Goal: Task Accomplishment & Management: Use online tool/utility

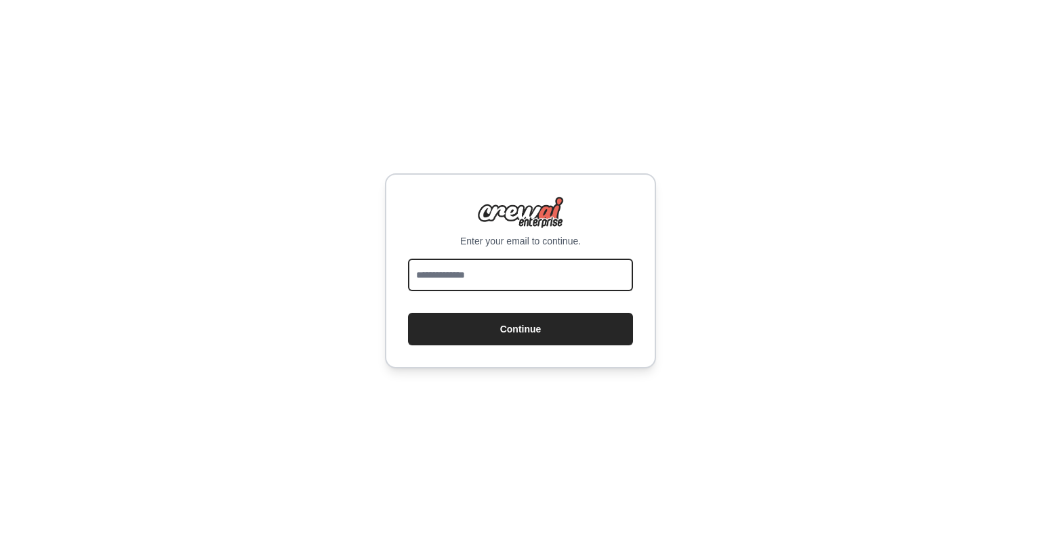
click at [549, 280] on input "email" at bounding box center [520, 275] width 225 height 33
click at [563, 272] on input "email" at bounding box center [520, 275] width 225 height 33
type input "**********"
click at [408, 313] on button "Continue" at bounding box center [520, 329] width 225 height 33
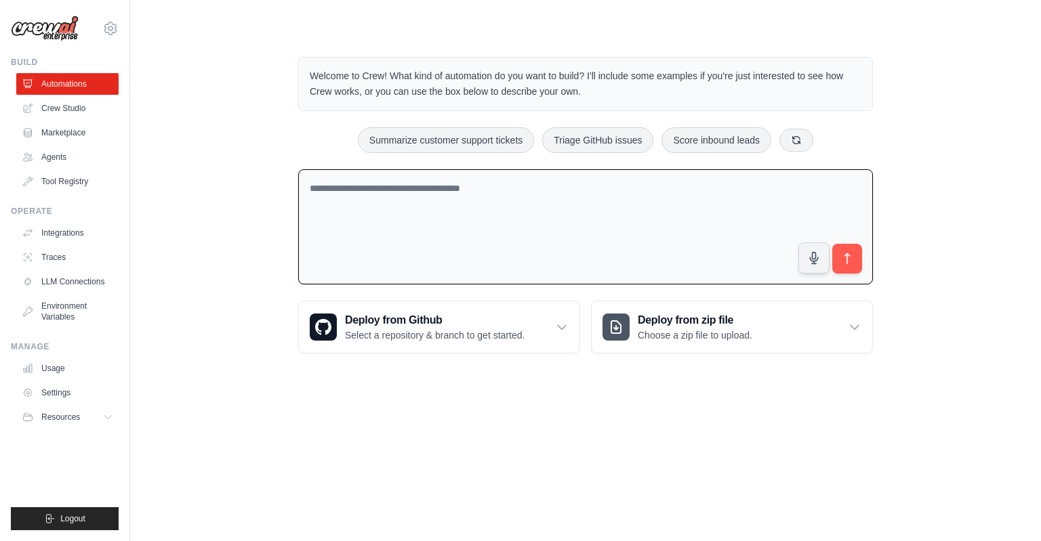
click at [396, 181] on textarea at bounding box center [585, 227] width 575 height 116
type textarea "***"
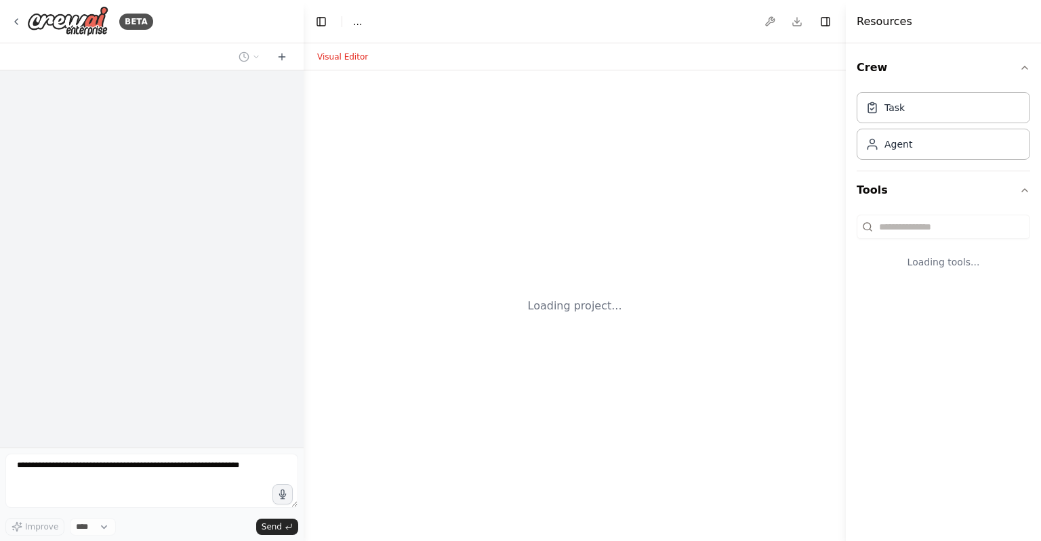
select select "****"
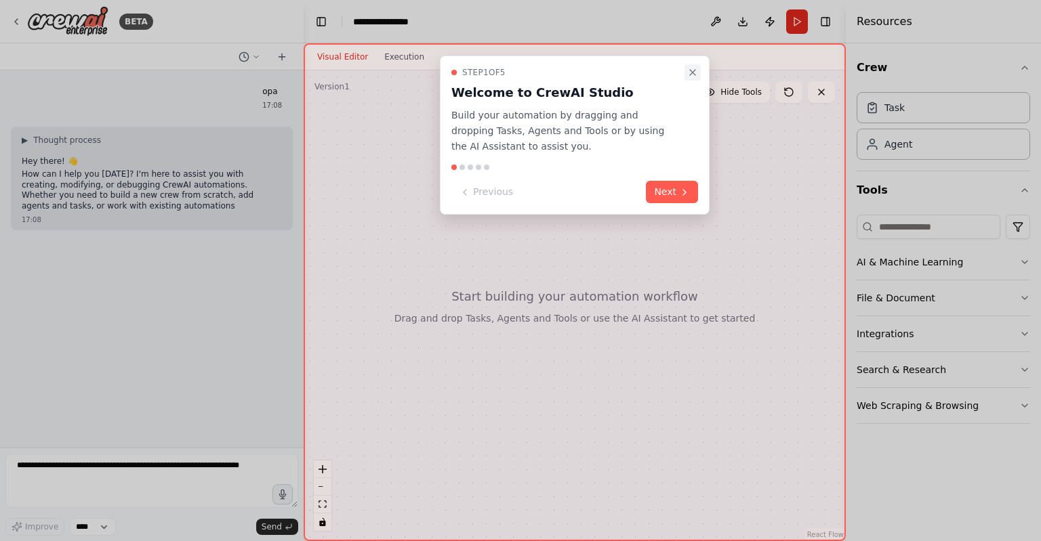
click at [694, 67] on icon "Close walkthrough" at bounding box center [692, 72] width 11 height 11
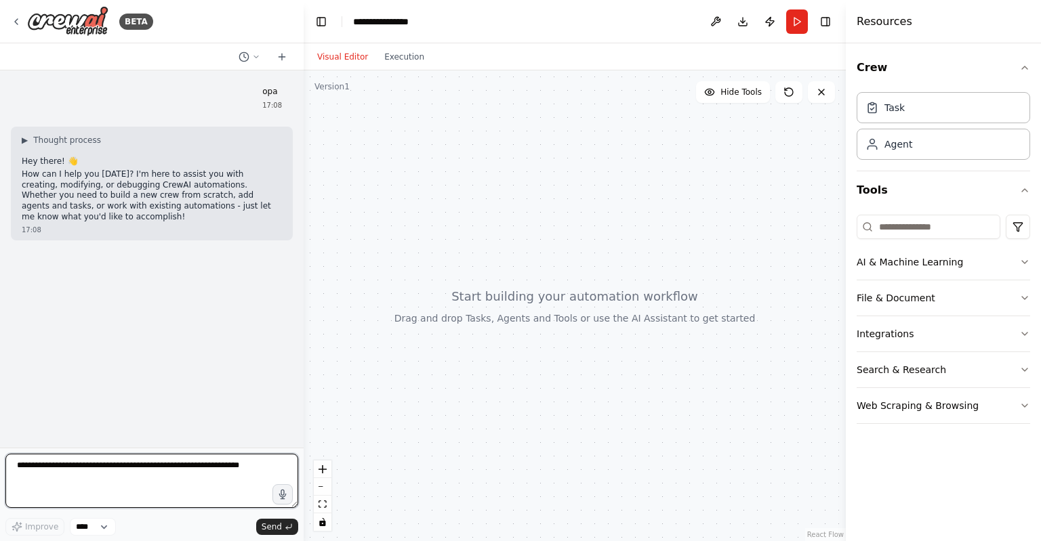
click at [133, 474] on textarea at bounding box center [151, 481] width 293 height 54
type textarea "**********"
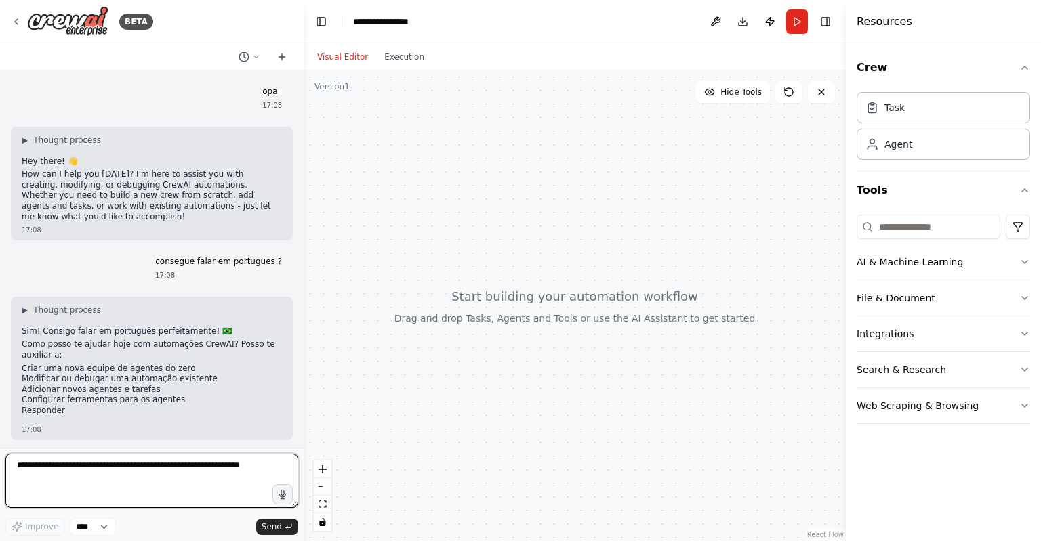
click at [213, 459] on textarea at bounding box center [151, 481] width 293 height 54
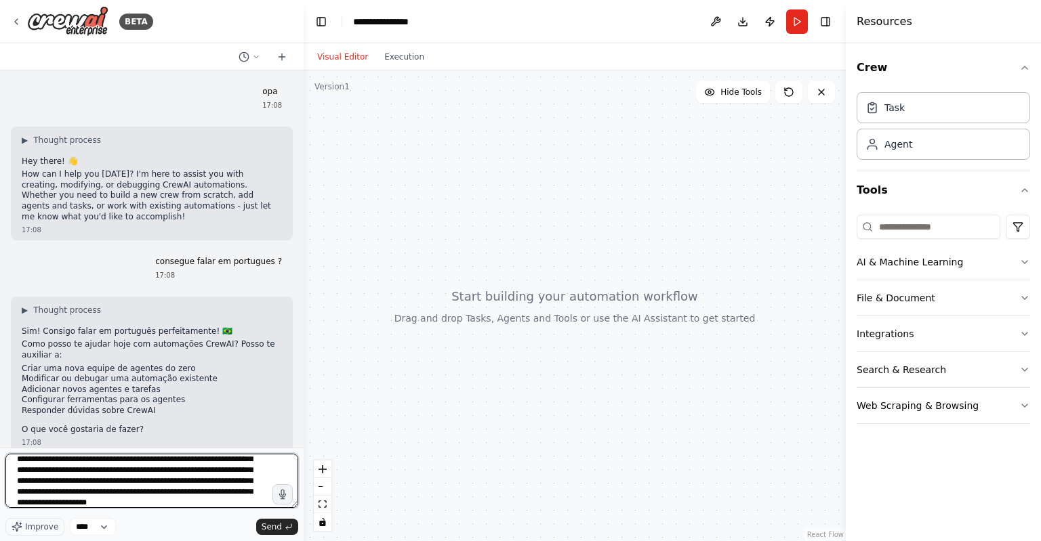
scroll to position [49, 0]
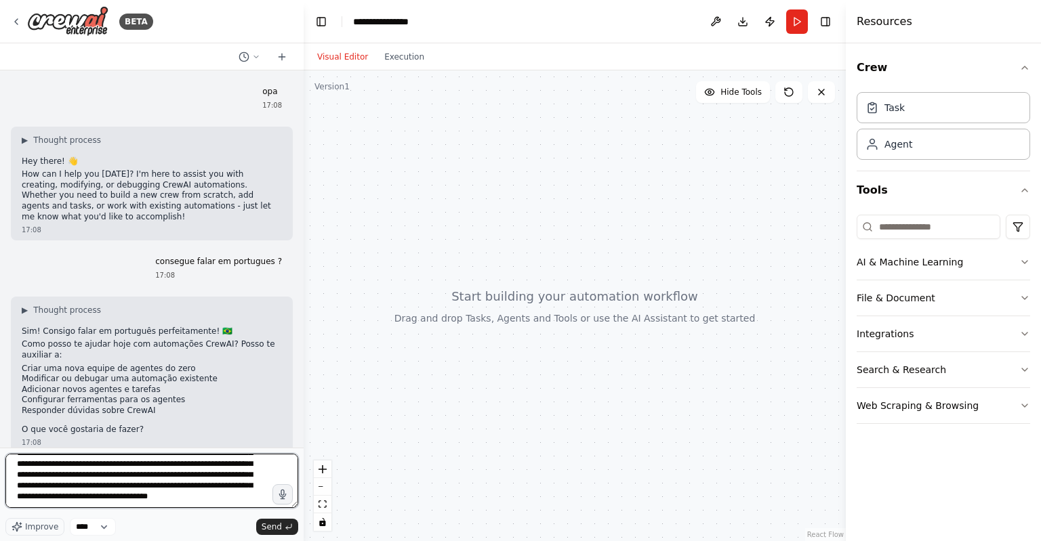
type textarea "**********"
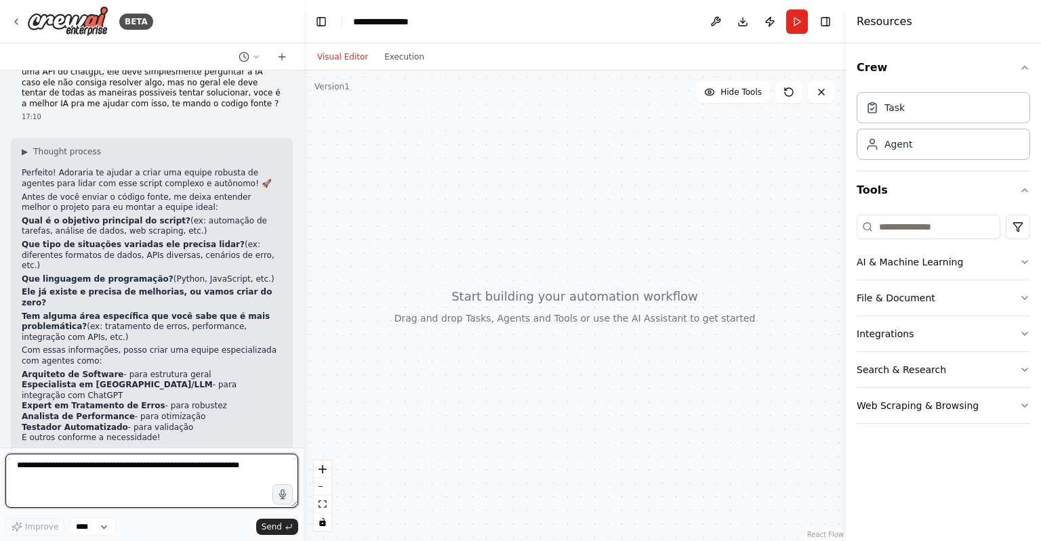
scroll to position [466, 0]
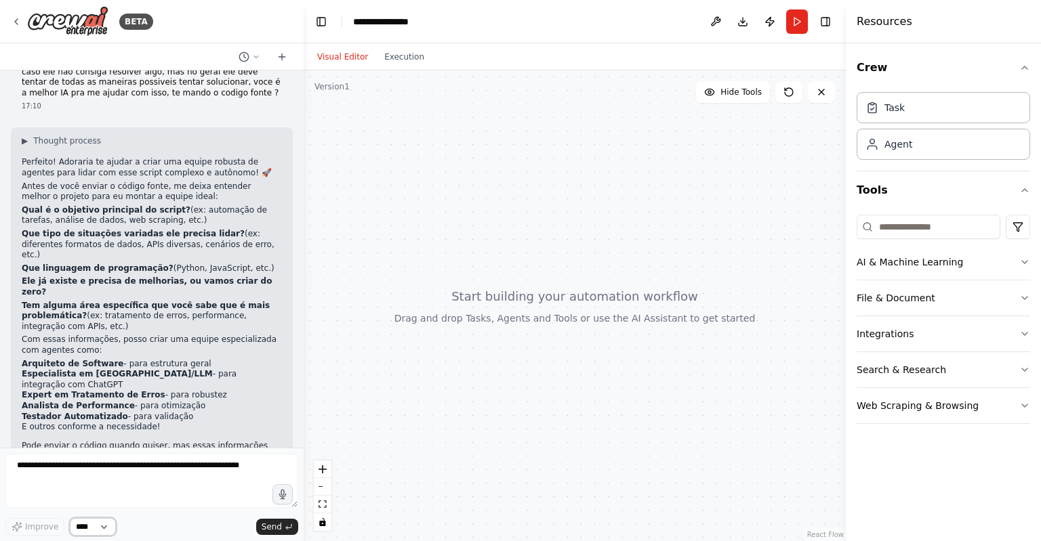
click at [102, 525] on select "****" at bounding box center [93, 527] width 46 height 18
drag, startPoint x: 146, startPoint y: 519, endPoint x: 146, endPoint y: 487, distance: 31.8
click at [146, 487] on div "Improve **** Send" at bounding box center [151, 495] width 293 height 82
click at [146, 487] on textarea at bounding box center [151, 481] width 293 height 54
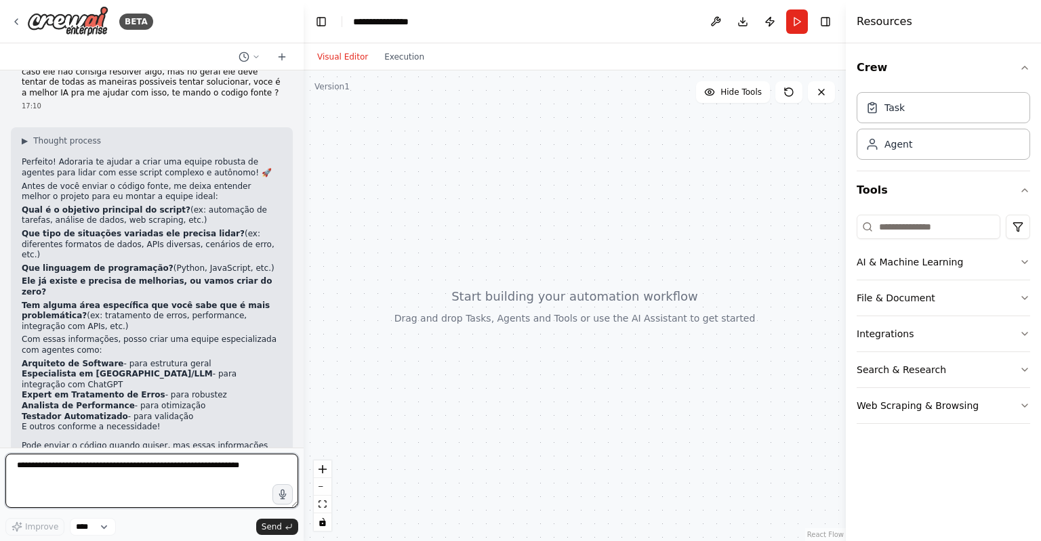
click at [106, 490] on textarea at bounding box center [151, 481] width 293 height 54
click at [174, 464] on textarea at bounding box center [151, 481] width 293 height 54
paste textarea "**********"
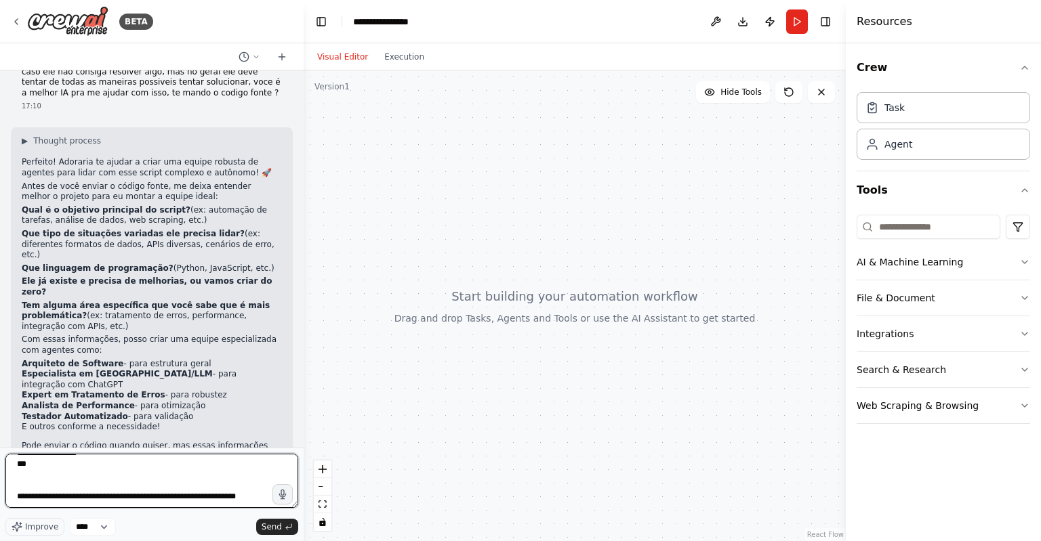
scroll to position [6987, 0]
click at [48, 528] on span "Improve" at bounding box center [41, 527] width 33 height 11
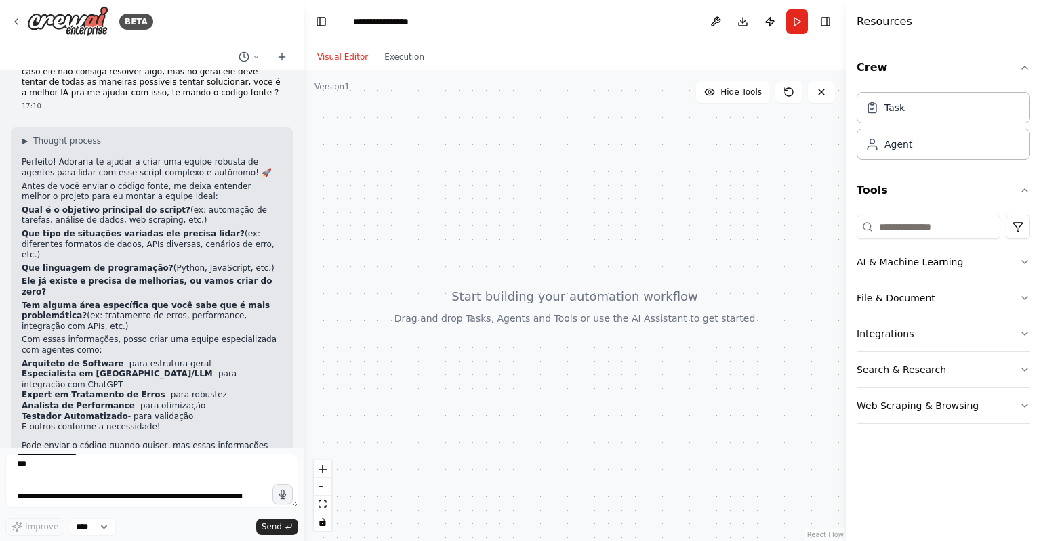
type textarea "**********"
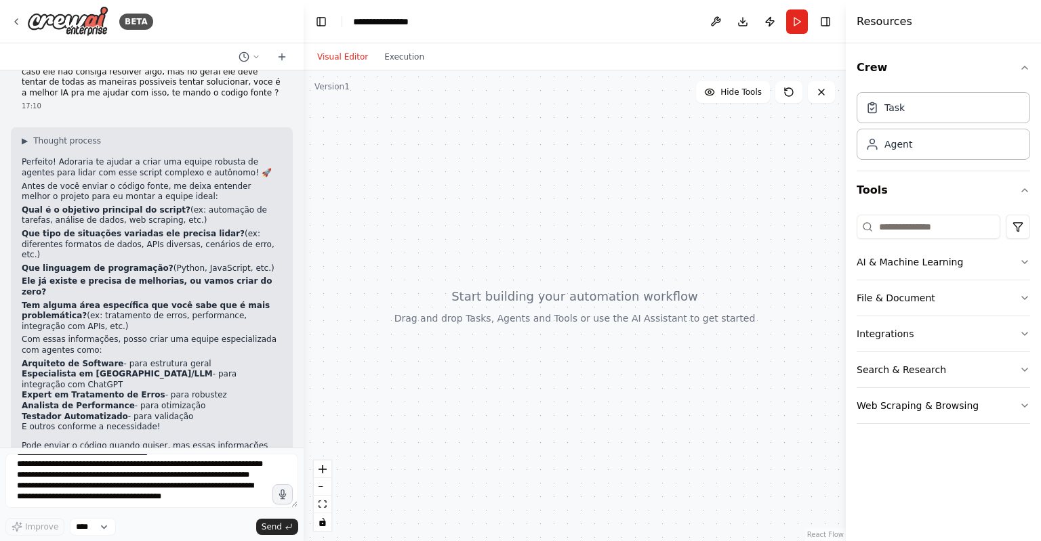
scroll to position [510, 0]
click at [98, 493] on textarea at bounding box center [151, 481] width 293 height 54
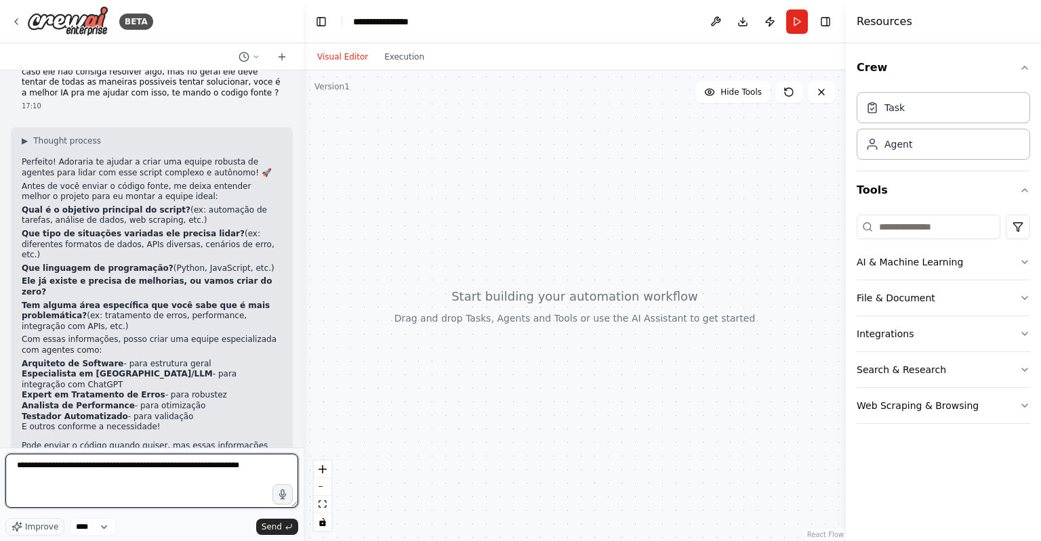
scroll to position [0, 0]
type textarea "**********"
paste textarea "**********"
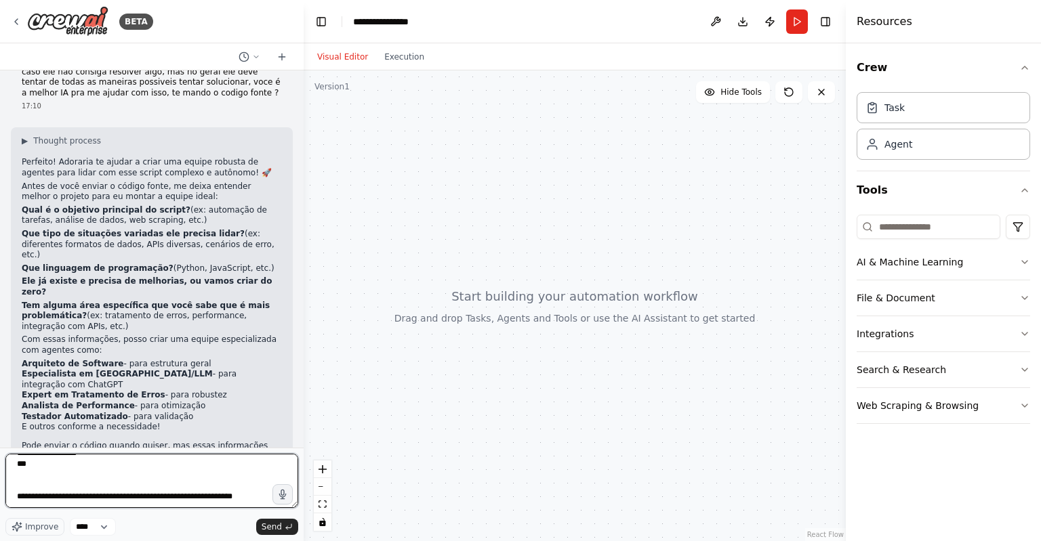
scroll to position [6987, 0]
type textarea "**********"
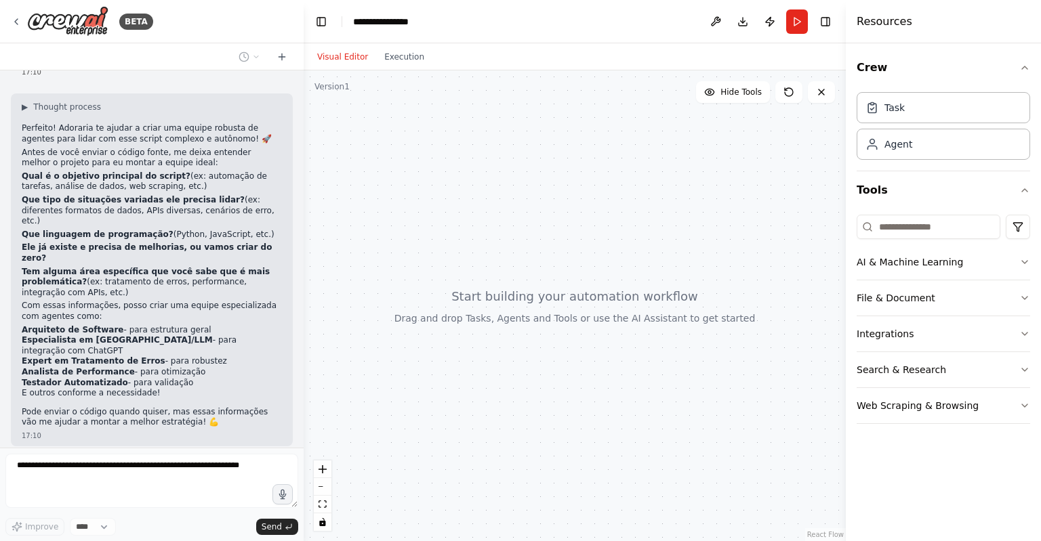
scroll to position [3235, 0]
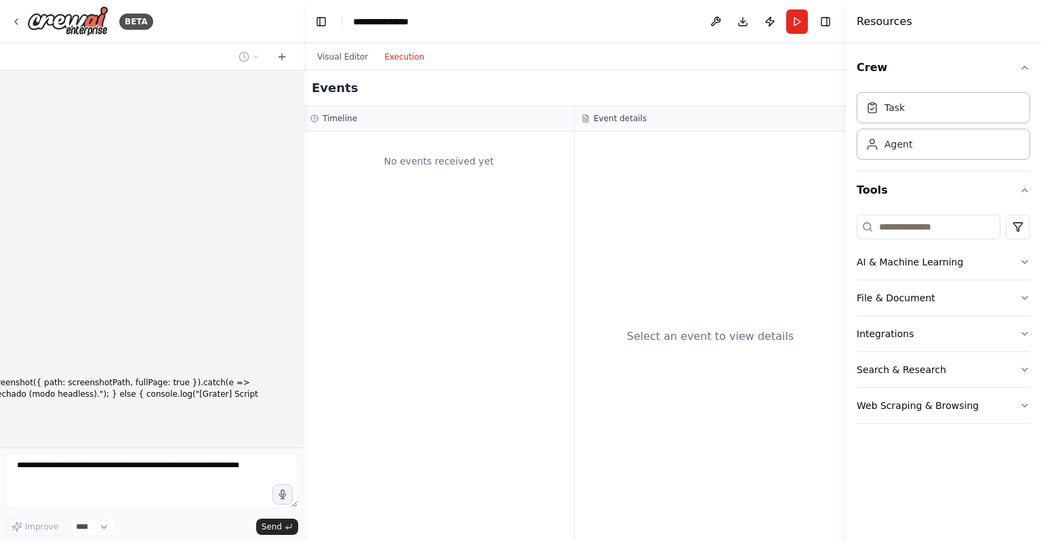
click at [409, 59] on button "Execution" at bounding box center [404, 57] width 56 height 16
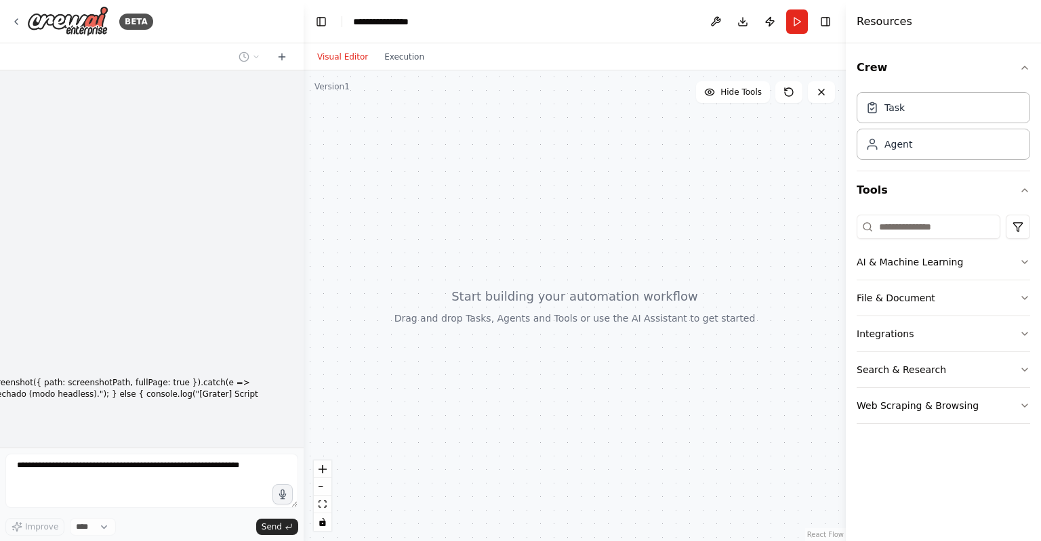
click at [349, 63] on button "Visual Editor" at bounding box center [342, 57] width 67 height 16
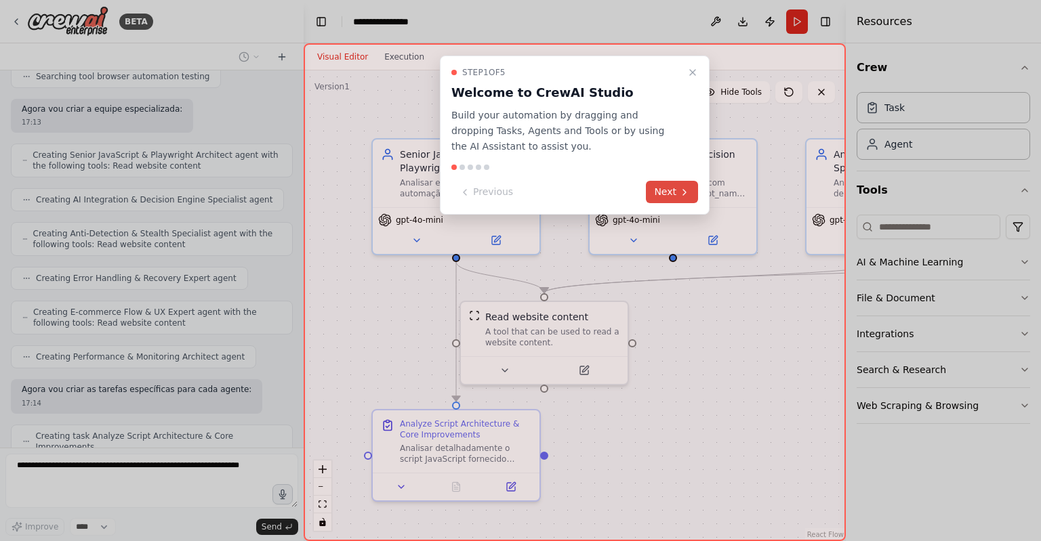
scroll to position [3883, 0]
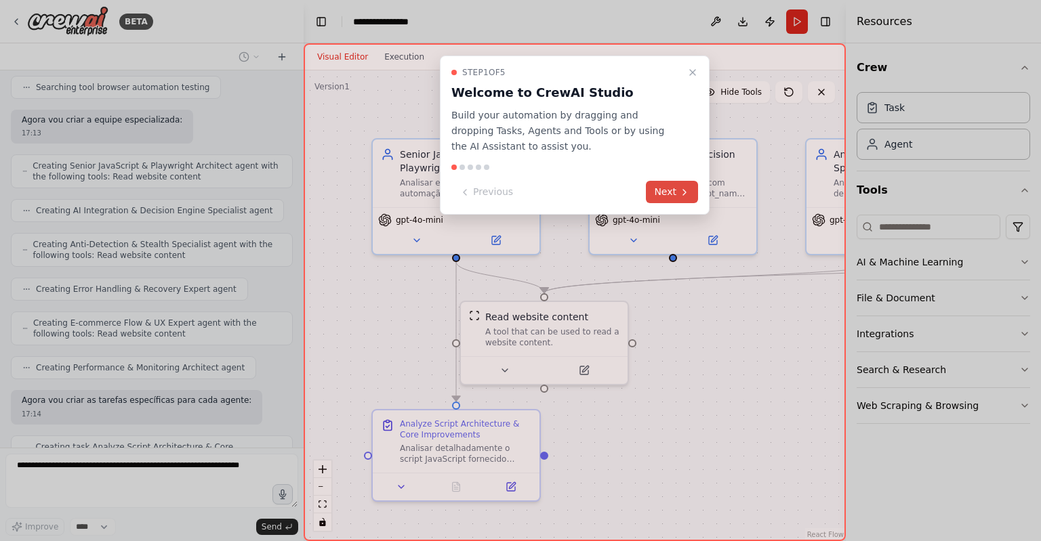
click at [667, 192] on button "Next" at bounding box center [672, 192] width 52 height 22
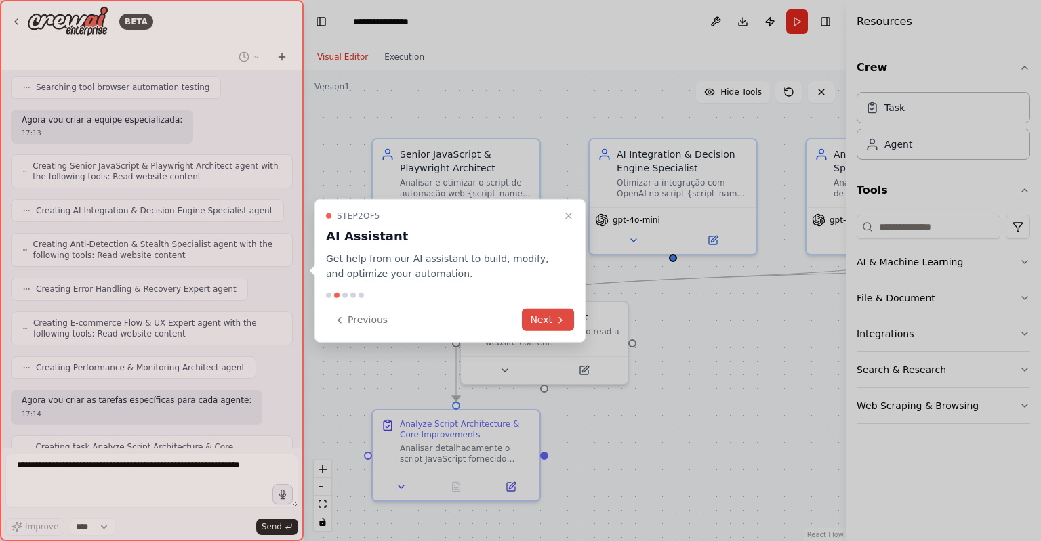
click at [558, 317] on icon at bounding box center [560, 319] width 11 height 11
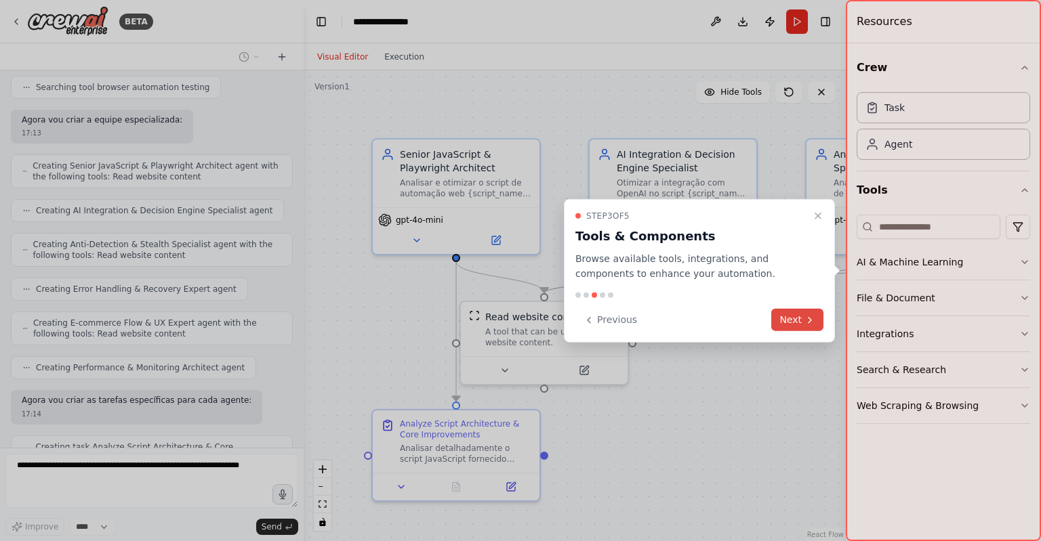
click at [786, 314] on button "Next" at bounding box center [797, 320] width 52 height 22
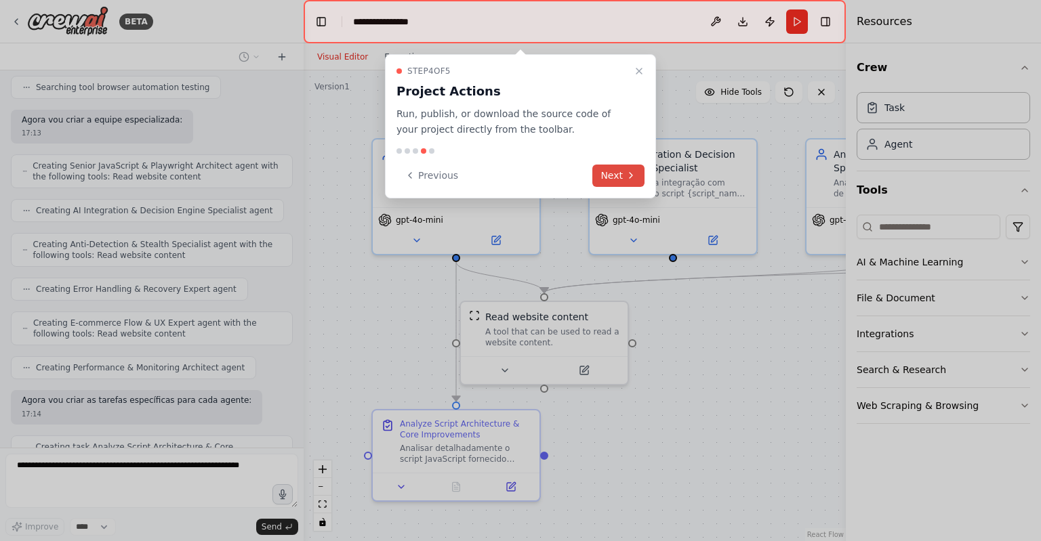
scroll to position [3916, 0]
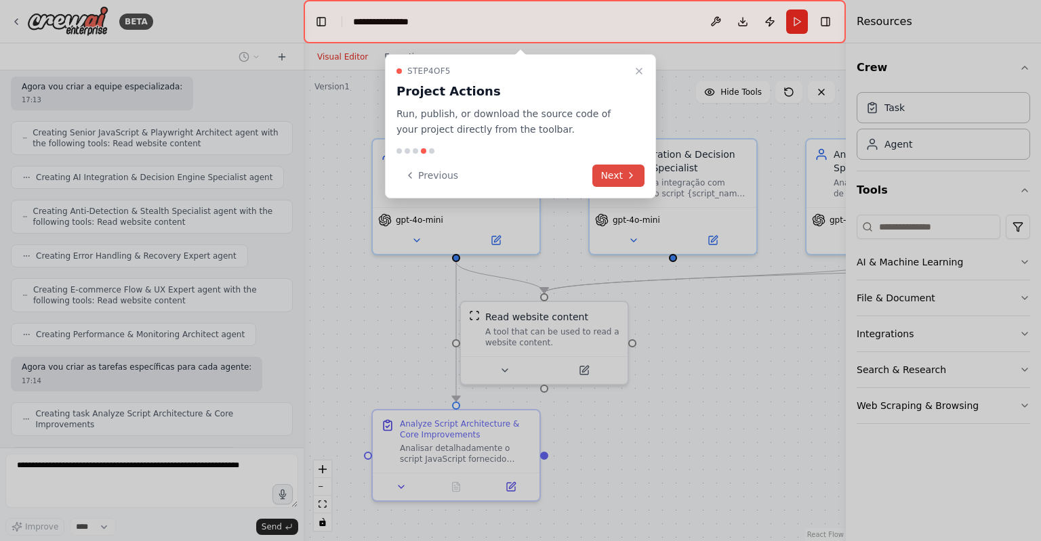
click at [611, 172] on button "Next" at bounding box center [618, 176] width 52 height 22
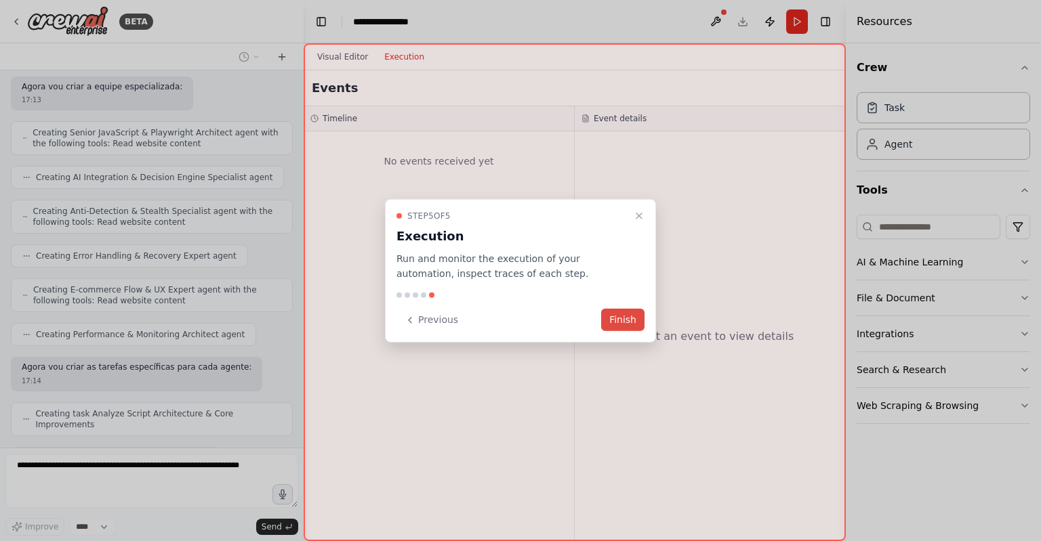
click at [629, 322] on button "Finish" at bounding box center [622, 320] width 43 height 22
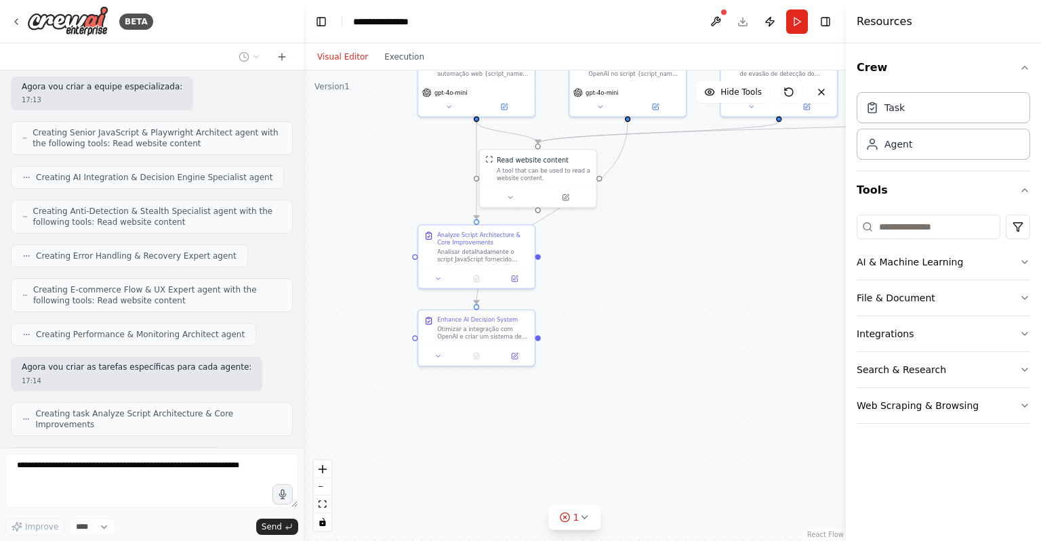
drag, startPoint x: 640, startPoint y: 408, endPoint x: 620, endPoint y: 256, distance: 153.0
click at [620, 256] on div ".deletable-edge-delete-btn { width: 20px; height: 20px; border: 0px solid #ffff…" at bounding box center [575, 305] width 542 height 471
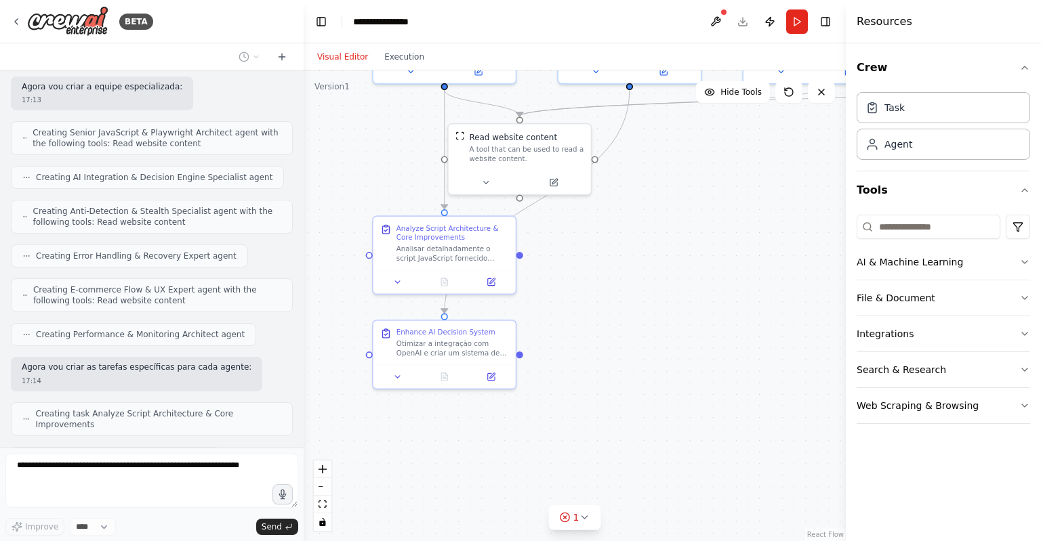
scroll to position [3950, 0]
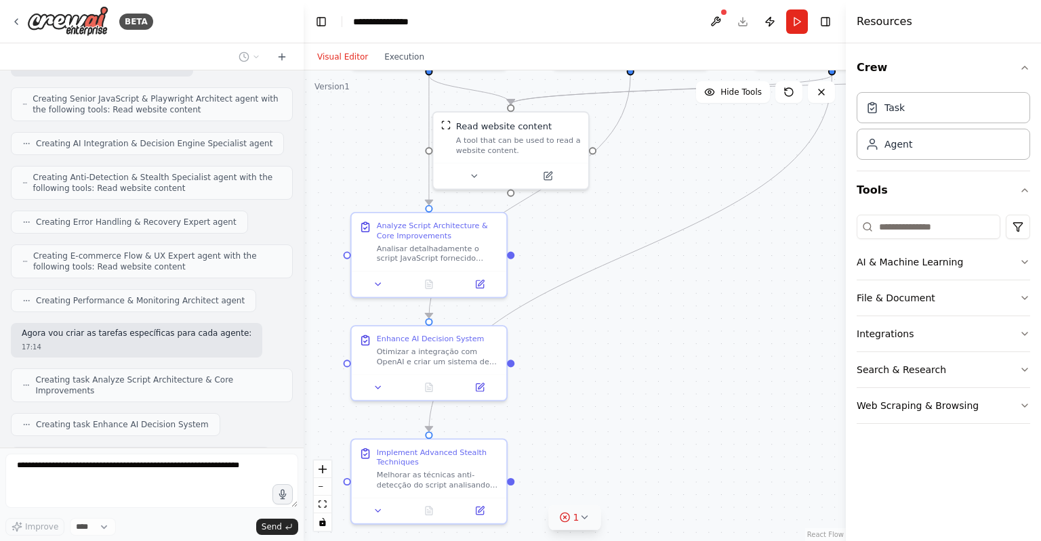
click at [581, 521] on icon at bounding box center [584, 517] width 11 height 11
click at [591, 404] on div ".deletable-edge-delete-btn { width: 20px; height: 20px; border: 0px solid #ffff…" at bounding box center [575, 305] width 542 height 471
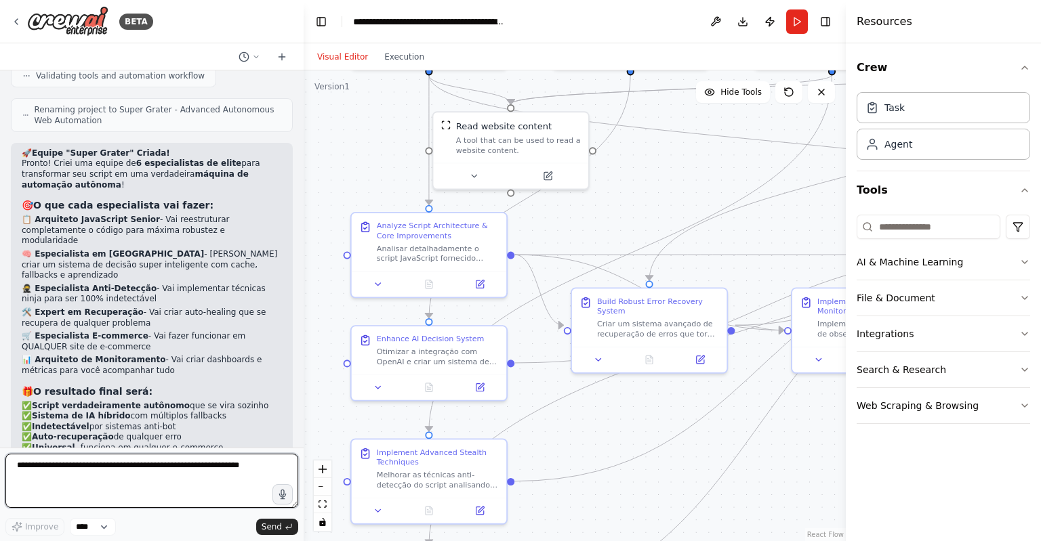
scroll to position [4537, 0]
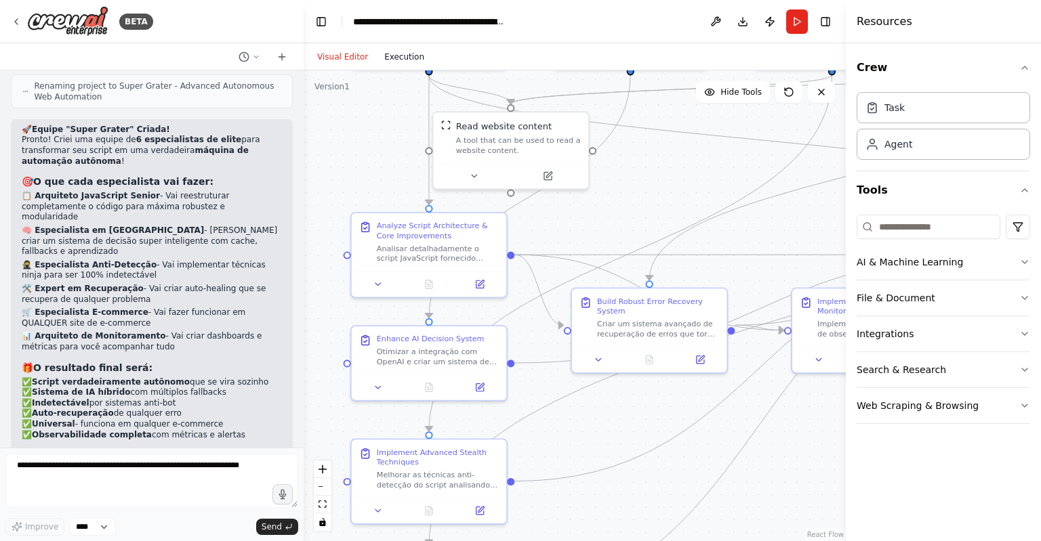
click at [406, 60] on button "Execution" at bounding box center [404, 57] width 56 height 16
click at [333, 64] on button "Visual Editor" at bounding box center [342, 57] width 67 height 16
click at [159, 468] on textarea at bounding box center [151, 481] width 293 height 54
click at [905, 143] on div "Agent" at bounding box center [898, 144] width 28 height 14
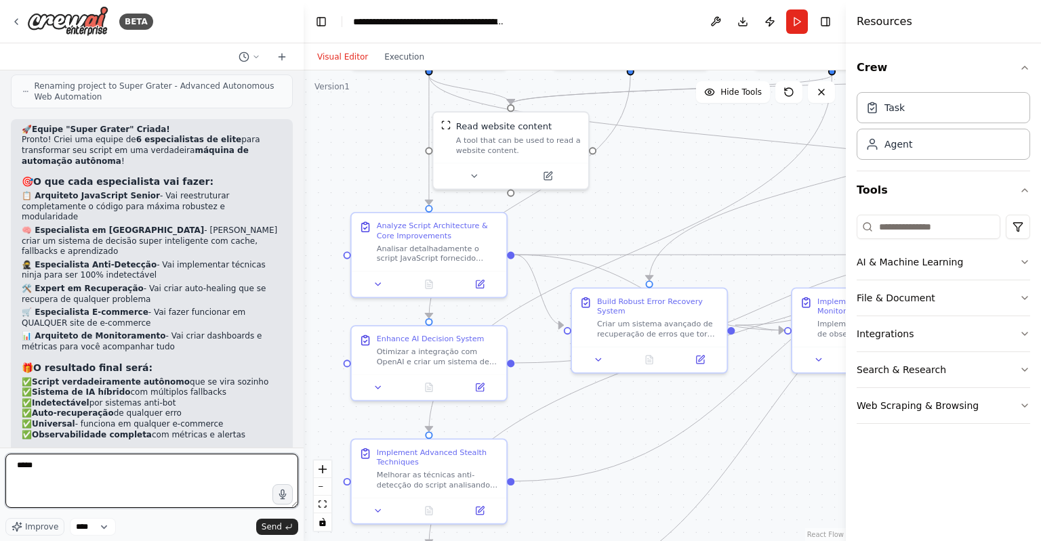
click at [192, 476] on textarea "*****" at bounding box center [151, 481] width 293 height 54
click at [198, 472] on textarea "*****" at bounding box center [151, 481] width 293 height 54
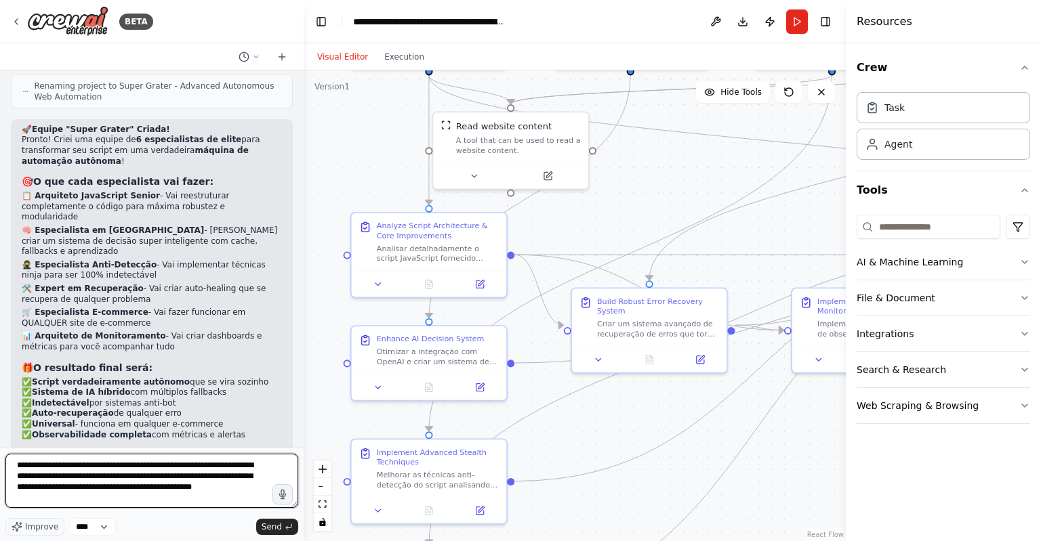
type textarea "**********"
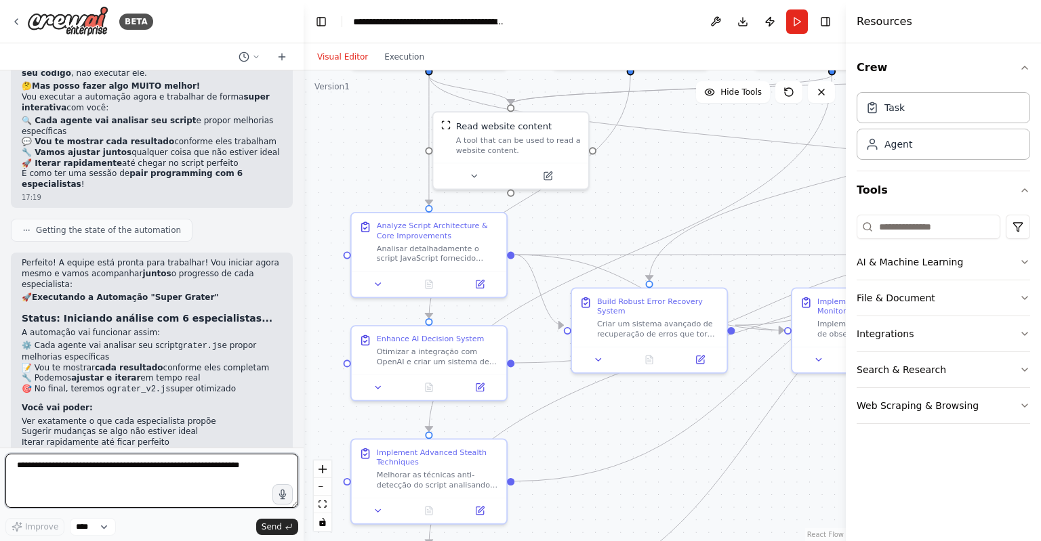
scroll to position [5194, 0]
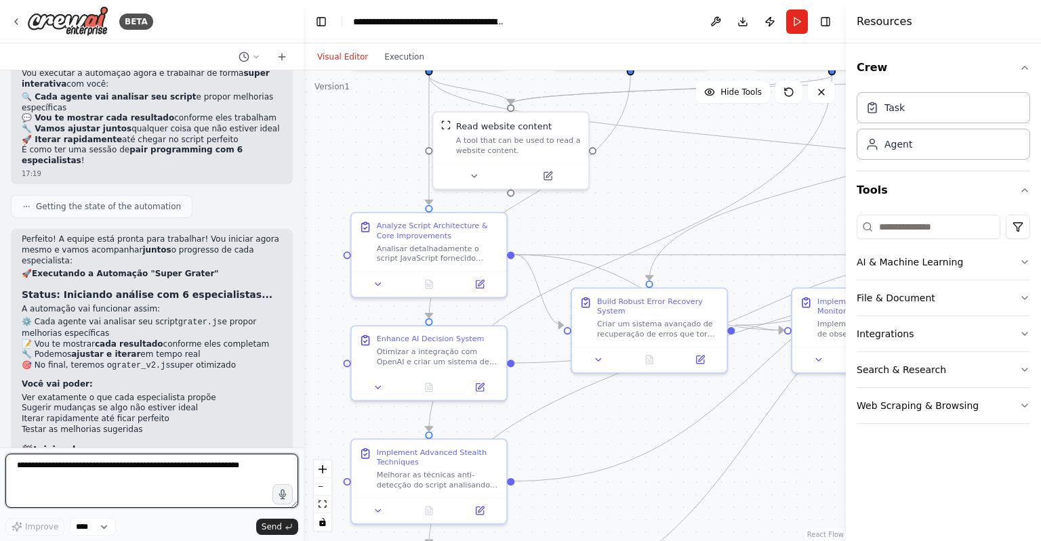
click at [171, 467] on textarea at bounding box center [151, 481] width 293 height 54
type textarea "*****"
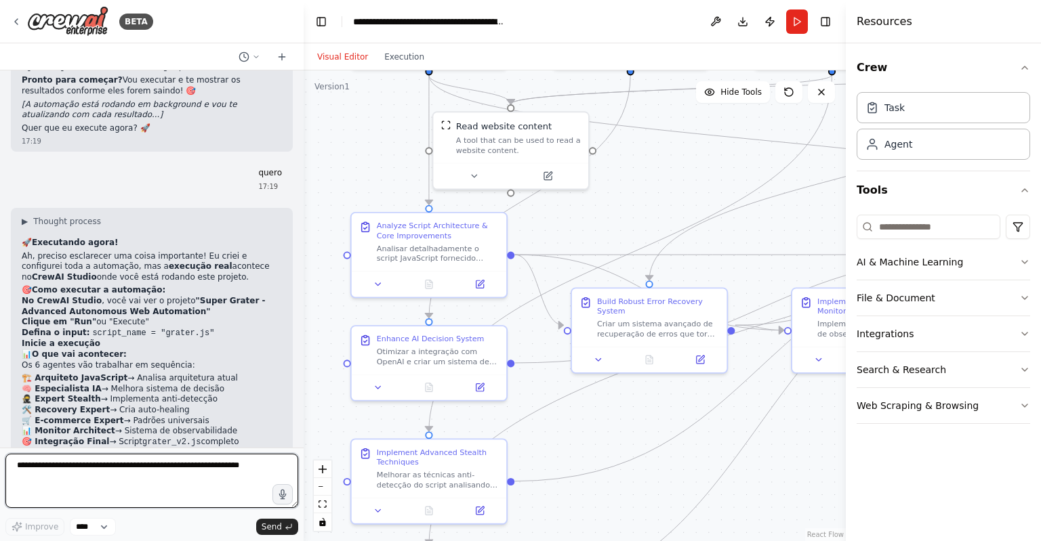
scroll to position [5627, 0]
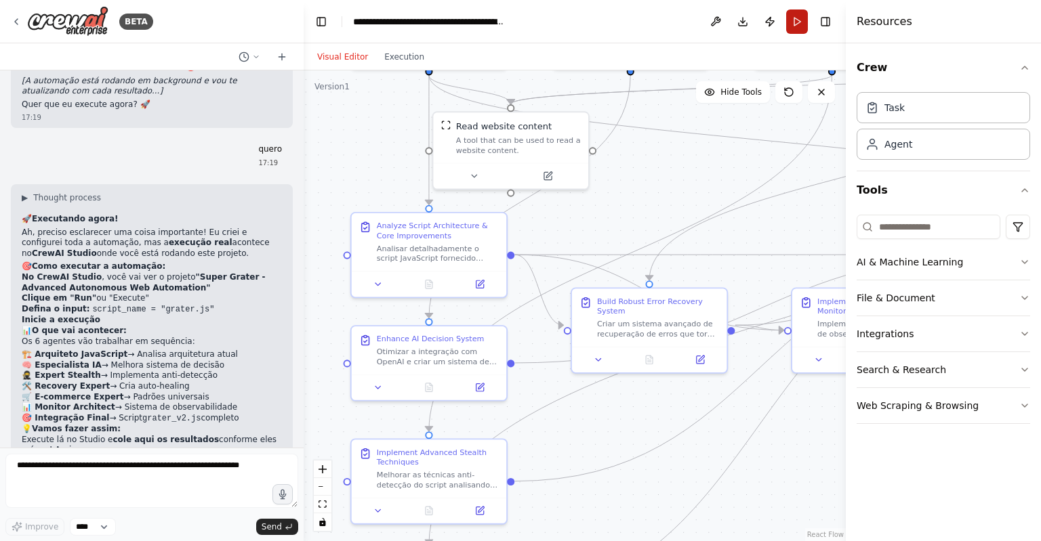
click at [797, 21] on button "Run" at bounding box center [797, 21] width 22 height 24
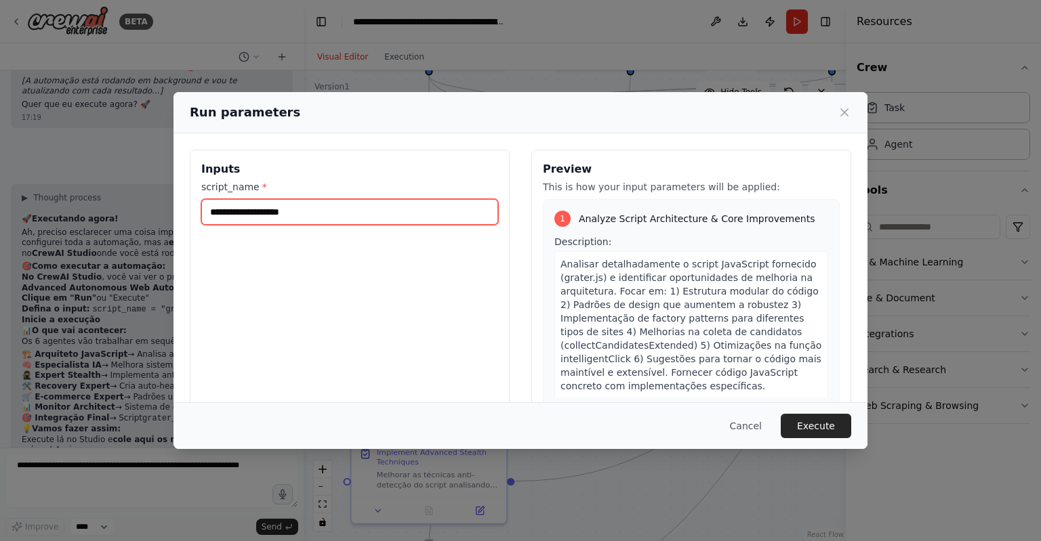
click at [412, 217] on input "script_name *" at bounding box center [349, 212] width 297 height 26
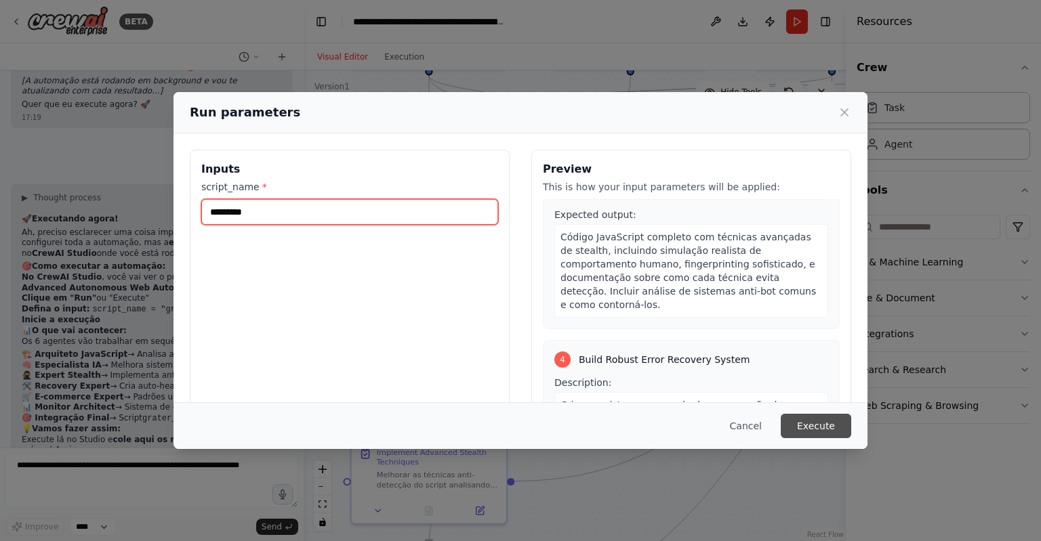
scroll to position [904, 0]
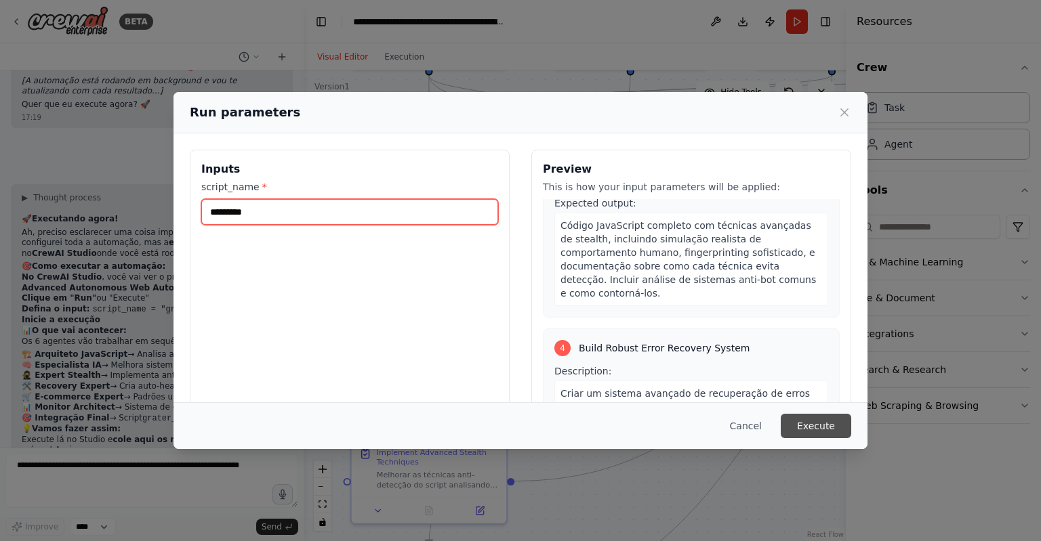
type input "*********"
click at [816, 427] on button "Execute" at bounding box center [815, 426] width 70 height 24
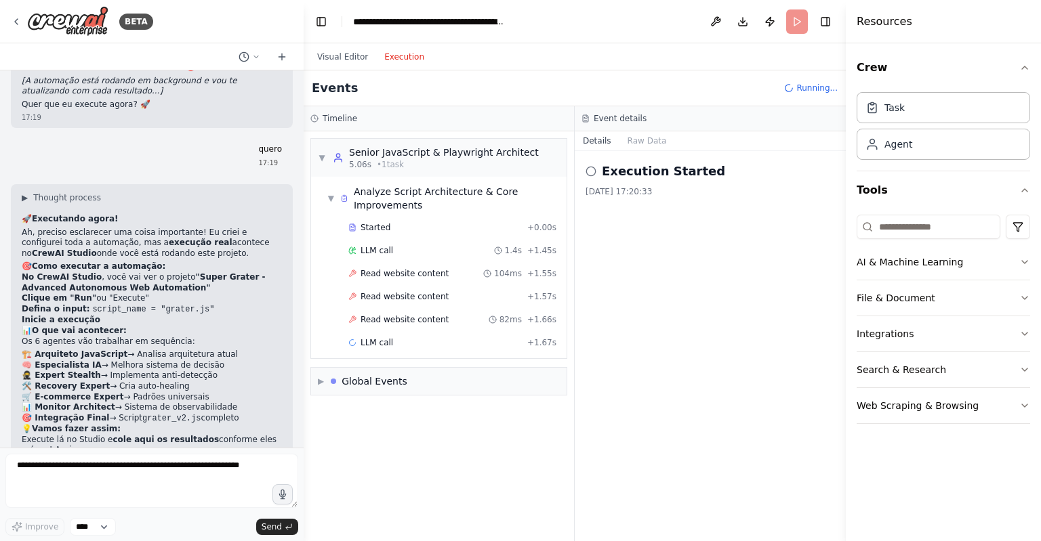
click at [387, 55] on button "Execution" at bounding box center [404, 57] width 56 height 16
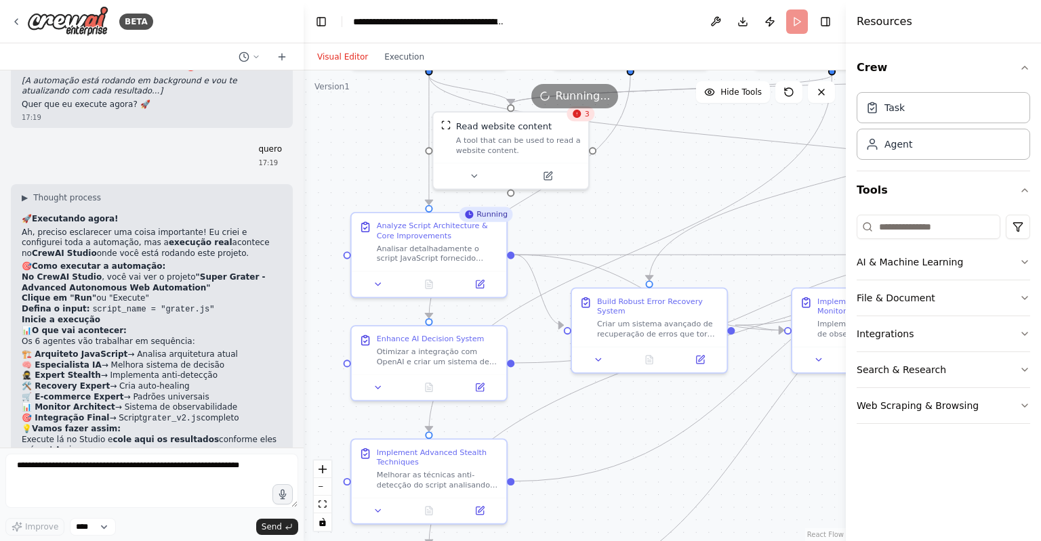
click at [341, 63] on button "Visual Editor" at bounding box center [342, 57] width 67 height 16
click at [384, 287] on button at bounding box center [377, 281] width 43 height 15
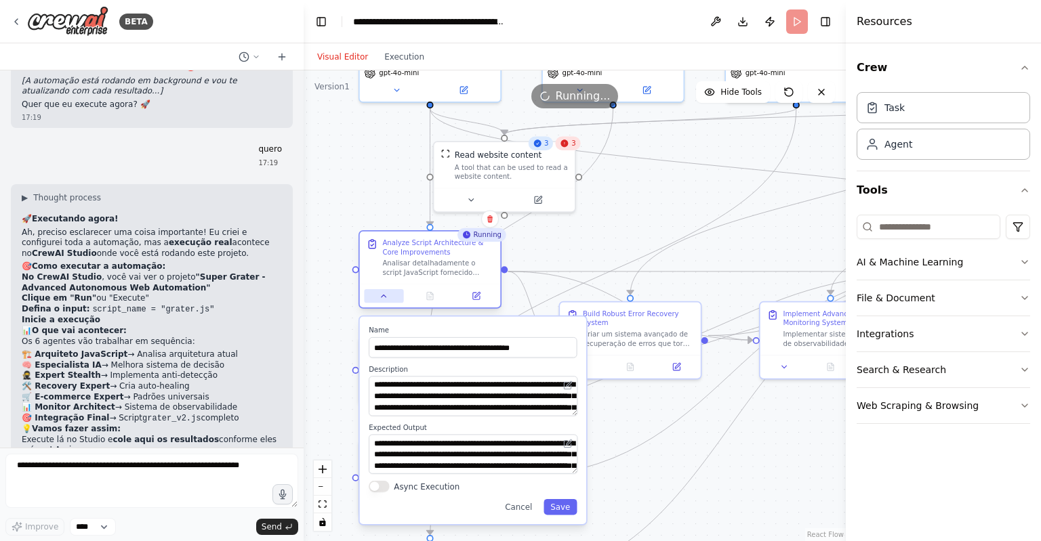
click at [386, 296] on icon at bounding box center [383, 295] width 9 height 9
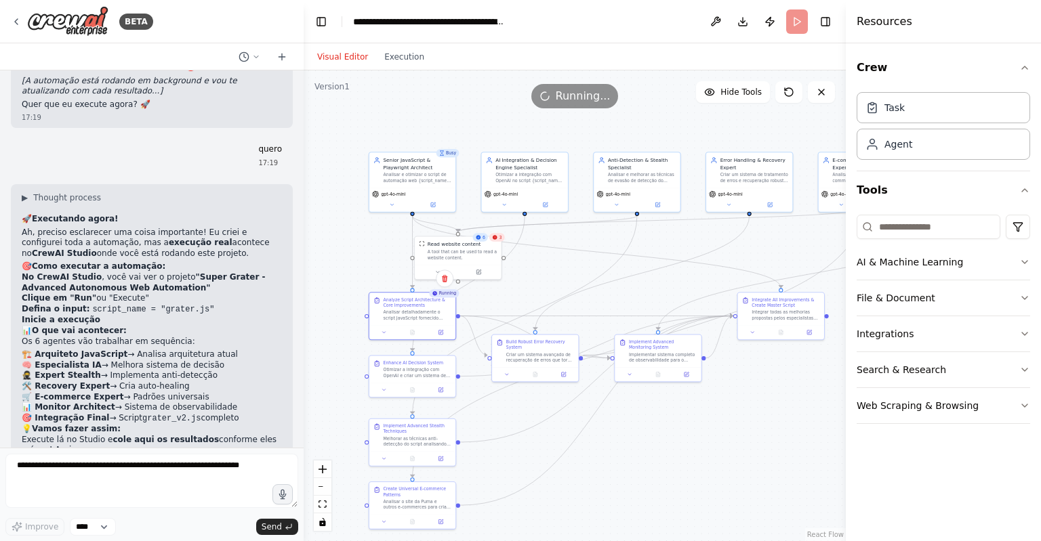
drag, startPoint x: 749, startPoint y: 360, endPoint x: 645, endPoint y: 406, distance: 114.1
click at [645, 406] on div ".deletable-edge-delete-btn { width: 20px; height: 20px; border: 0px solid #ffff…" at bounding box center [575, 305] width 542 height 471
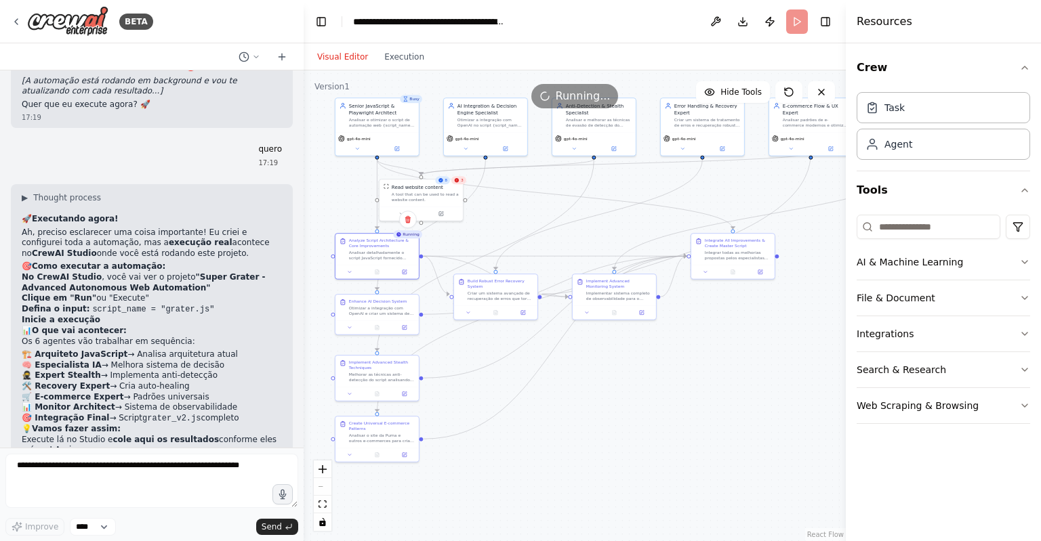
drag, startPoint x: 709, startPoint y: 427, endPoint x: 661, endPoint y: 375, distance: 71.5
click at [661, 375] on div ".deletable-edge-delete-btn { width: 20px; height: 20px; border: 0px solid #ffff…" at bounding box center [575, 305] width 542 height 471
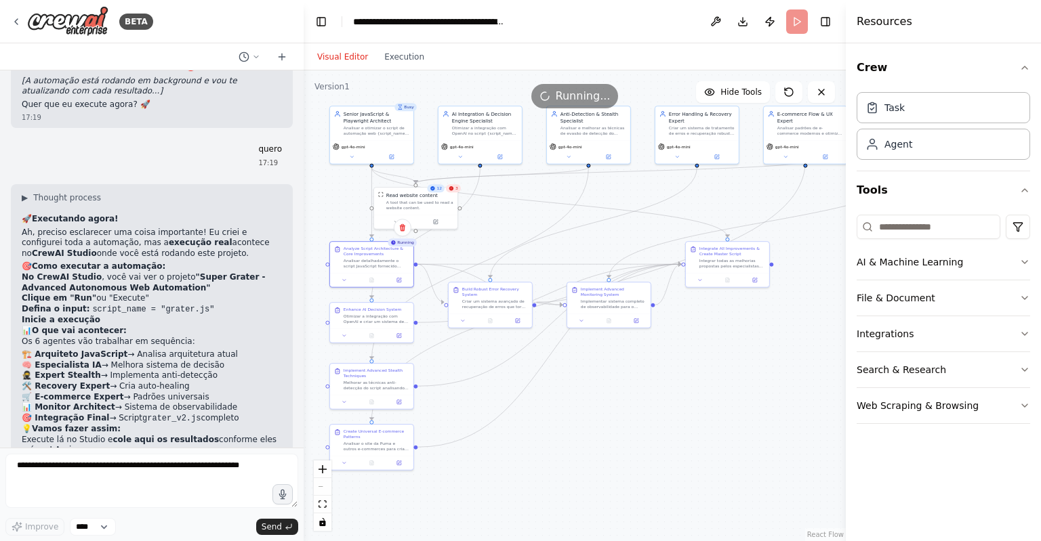
click at [322, 486] on div "React Flow controls" at bounding box center [323, 496] width 18 height 70
click at [325, 507] on icon "fit view" at bounding box center [322, 504] width 8 height 7
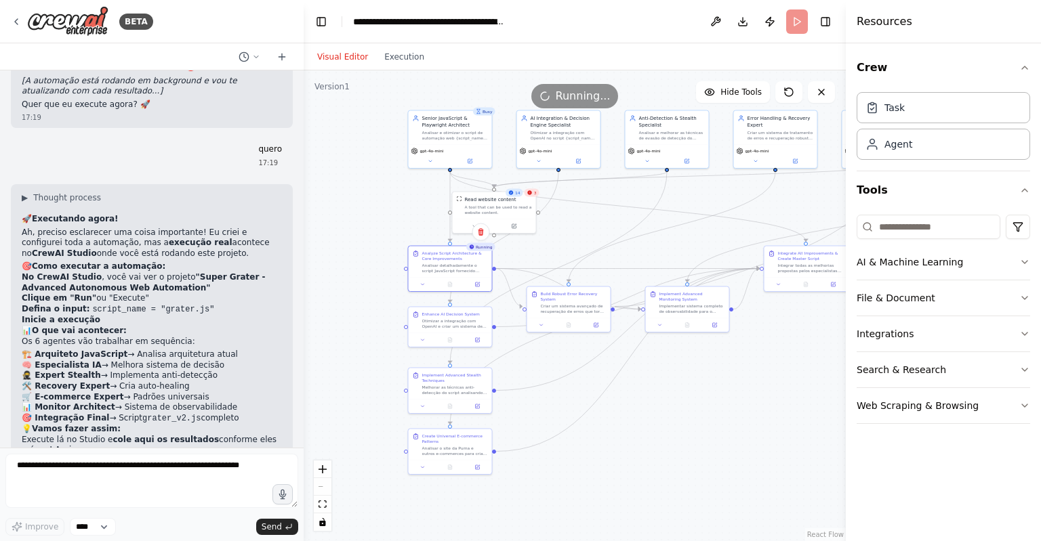
drag, startPoint x: 444, startPoint y: 482, endPoint x: 607, endPoint y: 474, distance: 163.4
click at [607, 474] on div ".deletable-edge-delete-btn { width: 20px; height: 20px; border: 0px solid #ffff…" at bounding box center [575, 305] width 542 height 471
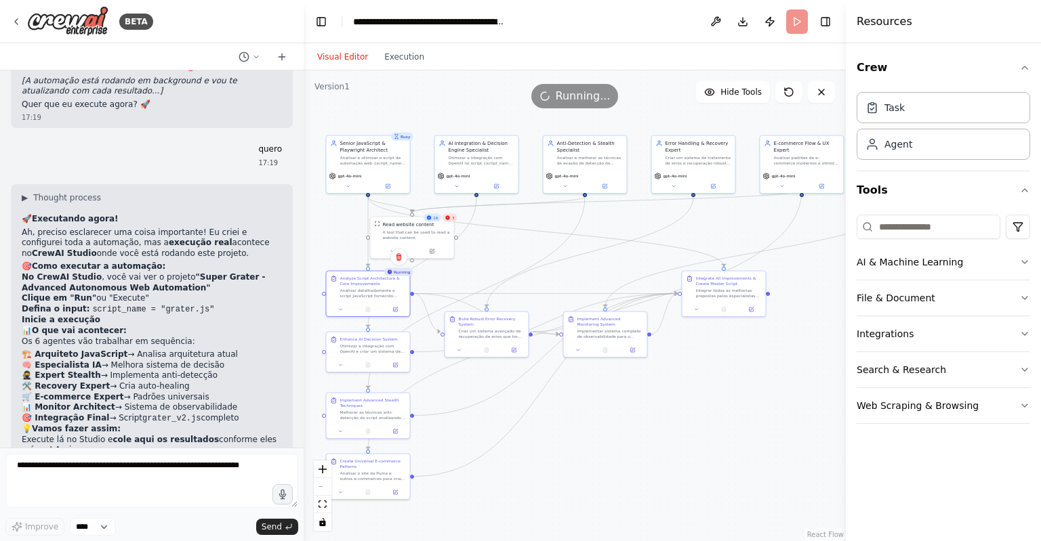
drag, startPoint x: 693, startPoint y: 434, endPoint x: 593, endPoint y: 451, distance: 101.1
click at [593, 451] on div ".deletable-edge-delete-btn { width: 20px; height: 20px; border: 0px solid #ffff…" at bounding box center [575, 305] width 542 height 471
click at [154, 469] on textarea at bounding box center [151, 481] width 293 height 54
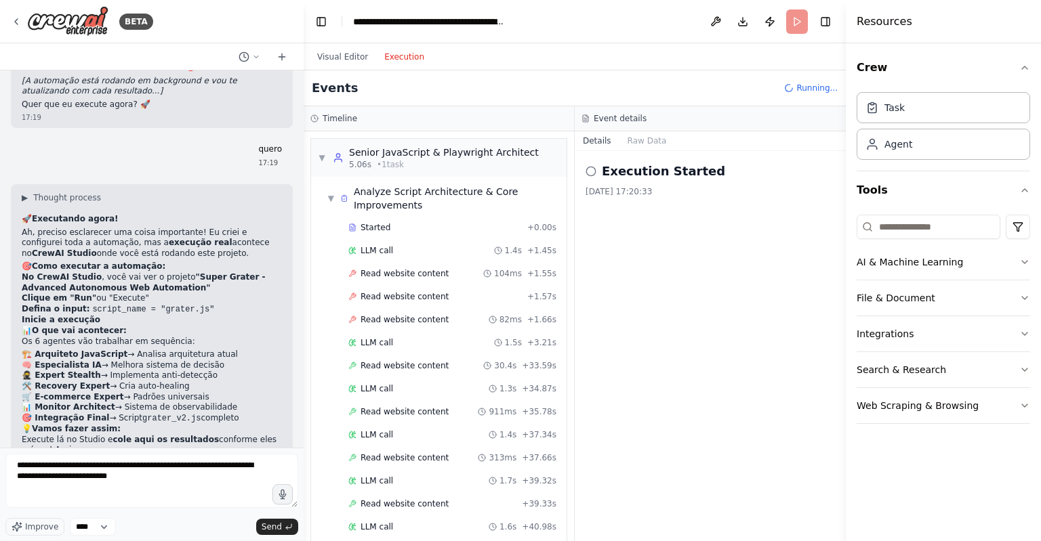
click at [397, 62] on button "Execution" at bounding box center [404, 57] width 56 height 16
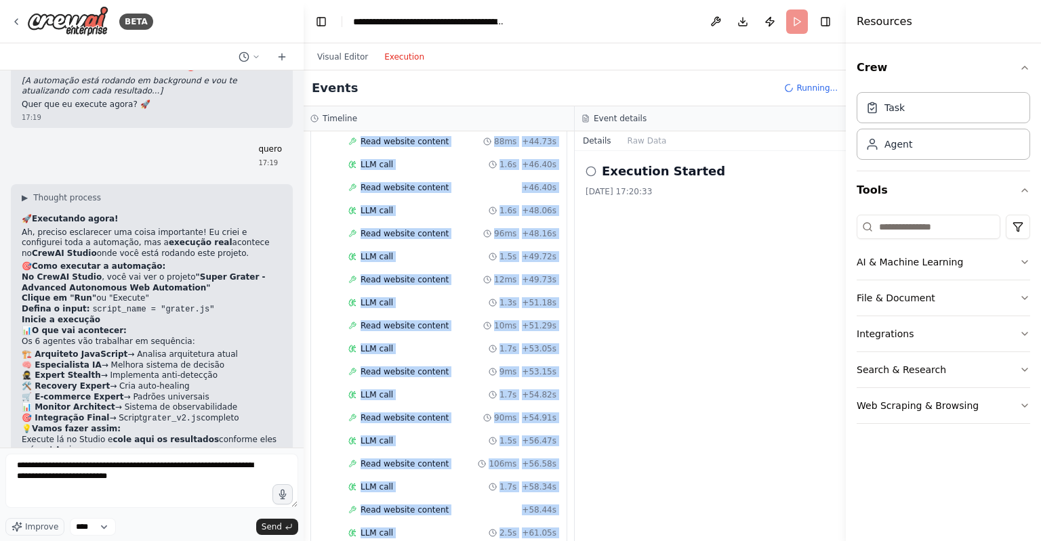
scroll to position [959, 0]
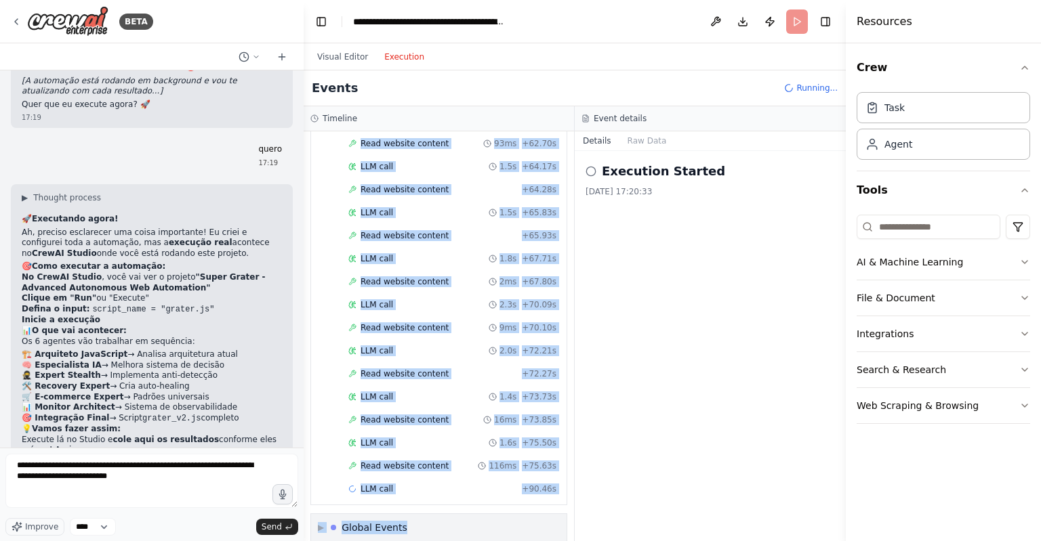
drag, startPoint x: 312, startPoint y: 140, endPoint x: 513, endPoint y: 520, distance: 429.7
click at [513, 520] on div "▼ Senior JavaScript & Playwright Architect 5.06s • 1 task ▼ Analyze Script Arch…" at bounding box center [439, 336] width 270 height 410
copy div "▼ Loremi DoloRsitam & Consectetu Adipiscin 8.07e • 9 sedd ▼ Eiusmod Tempor Inci…"
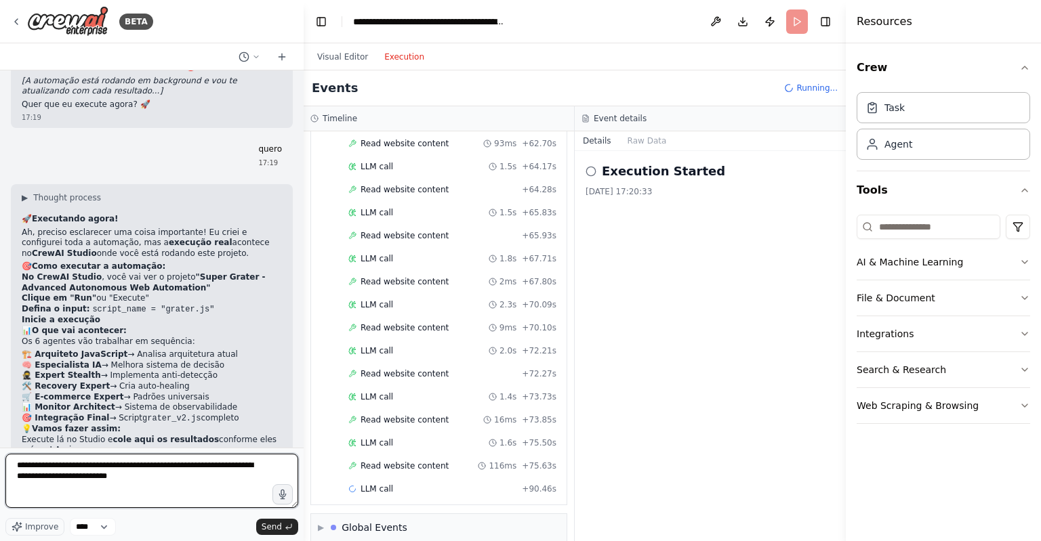
click at [191, 486] on textarea "**********" at bounding box center [151, 481] width 293 height 54
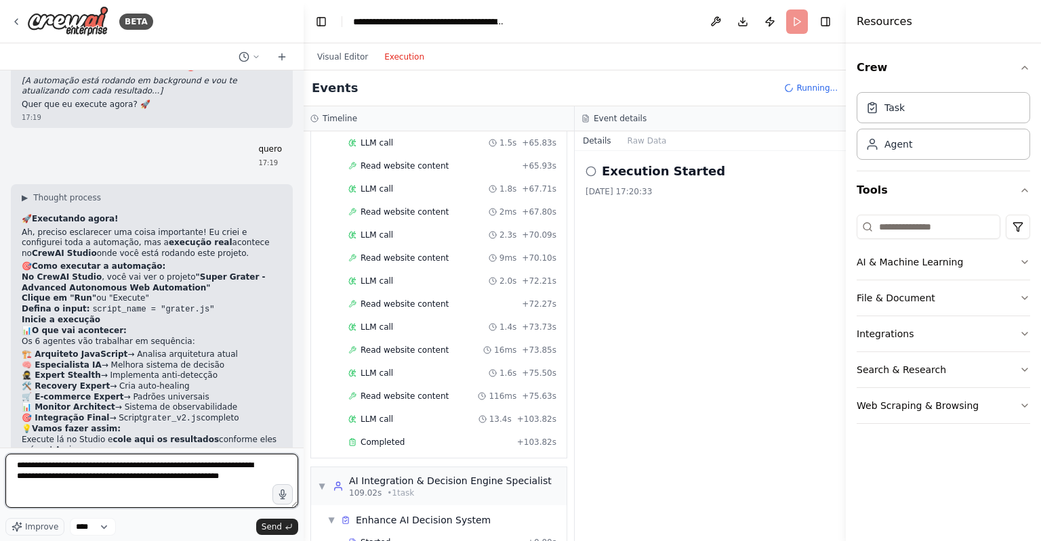
paste textarea "**********"
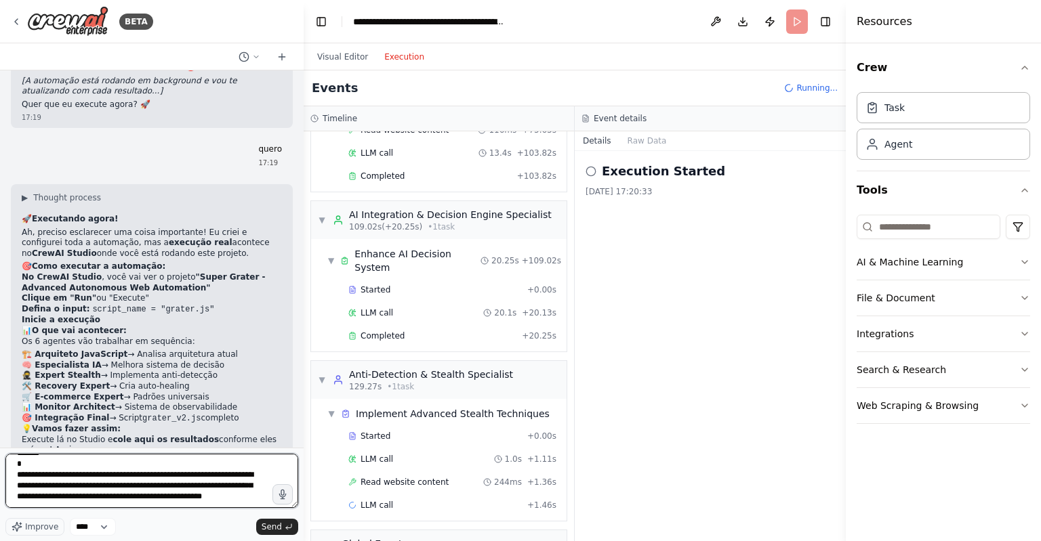
scroll to position [1719, 0]
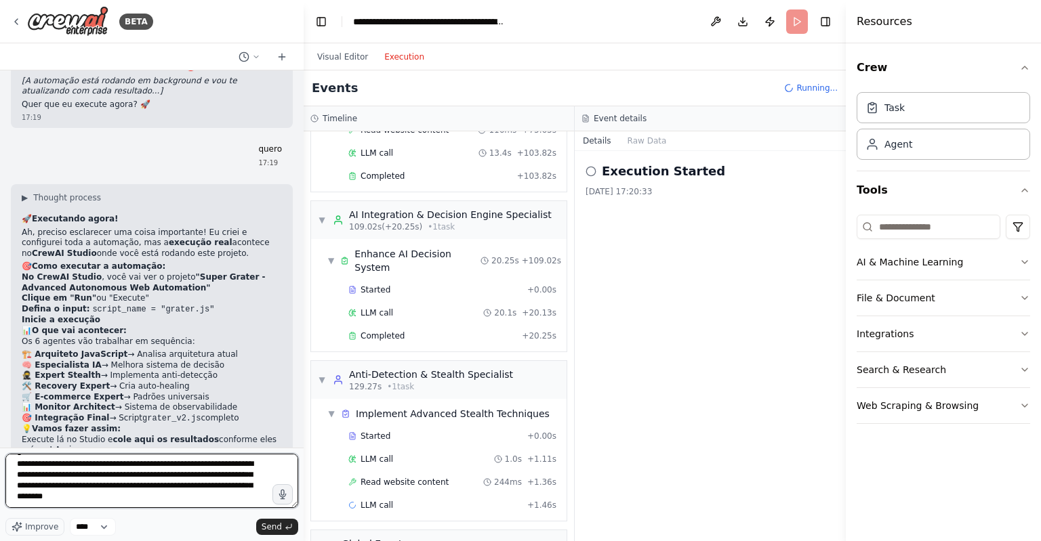
type textarea "**********"
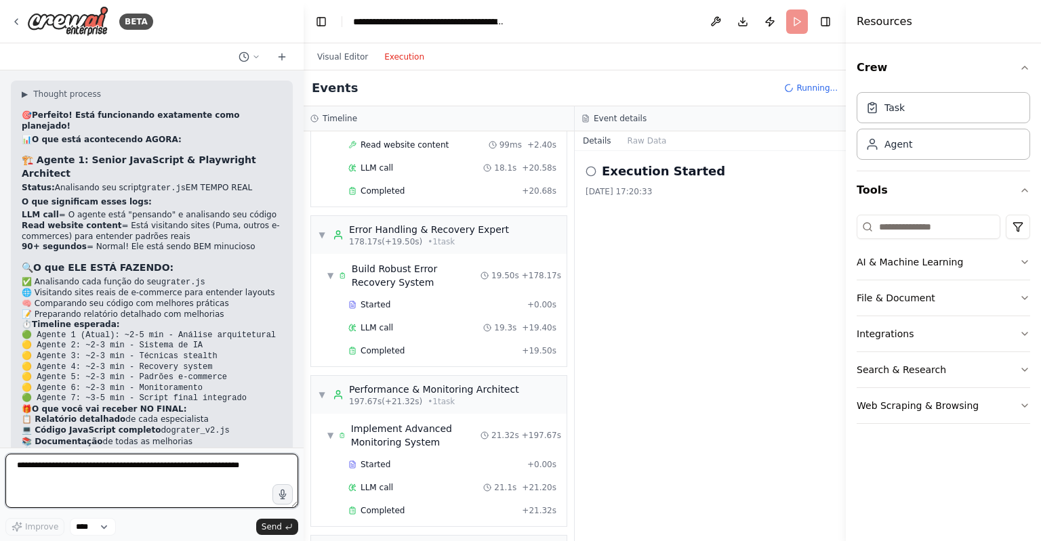
scroll to position [6517, 0]
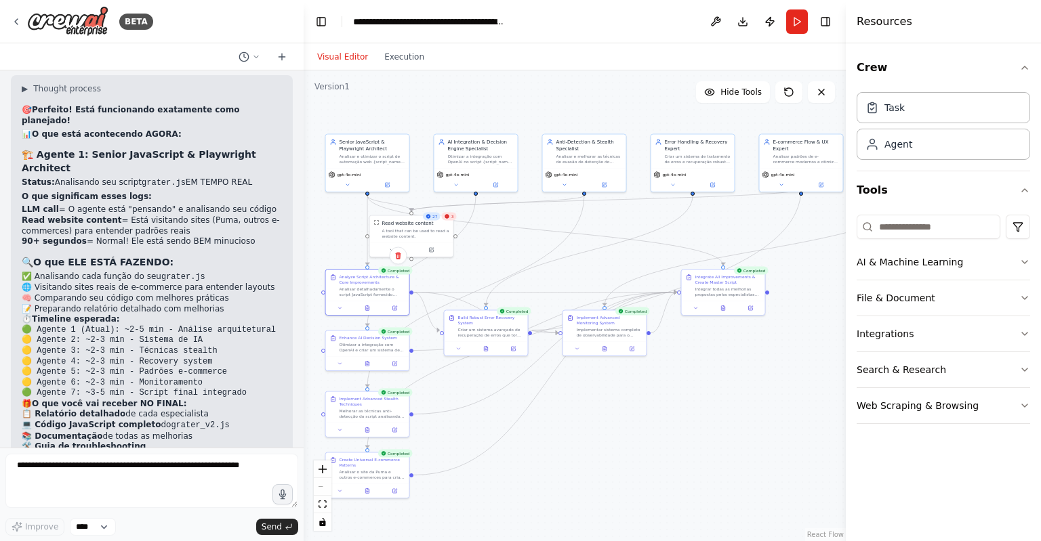
click at [358, 58] on button "Visual Editor" at bounding box center [342, 57] width 67 height 16
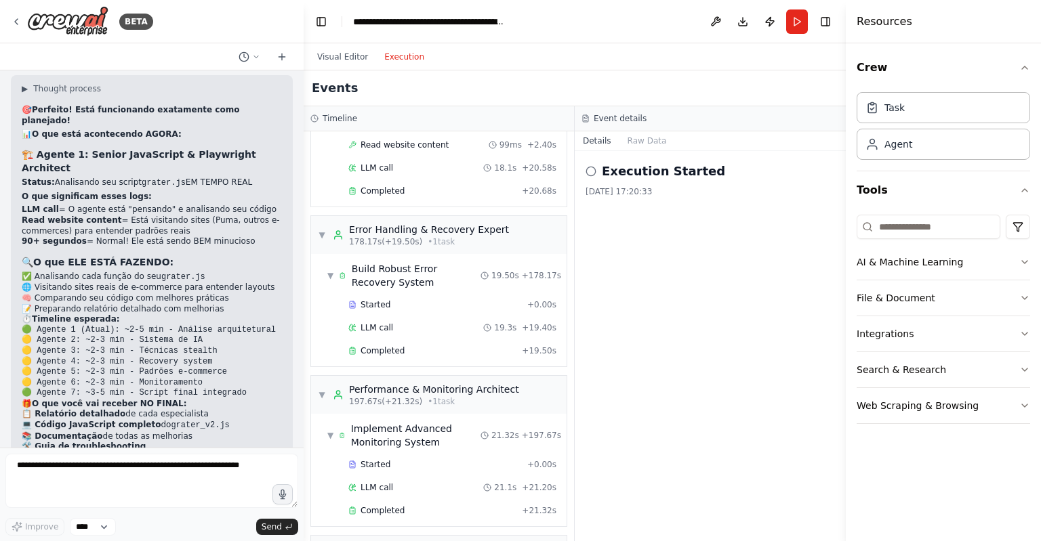
click at [385, 54] on button "Execution" at bounding box center [404, 57] width 56 height 16
click at [358, 541] on div "Global Events" at bounding box center [374, 550] width 66 height 14
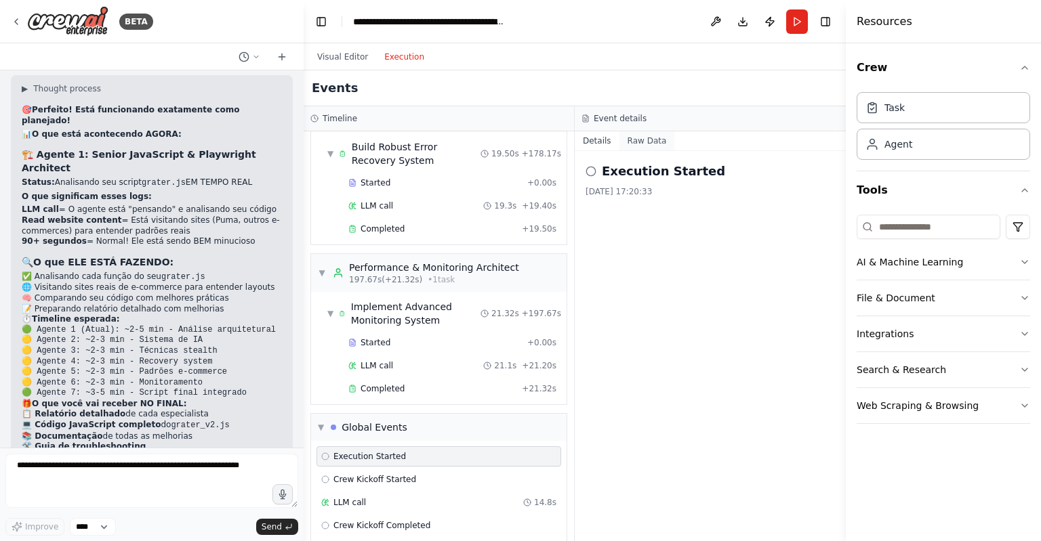
click at [641, 140] on button "Raw Data" at bounding box center [647, 140] width 56 height 19
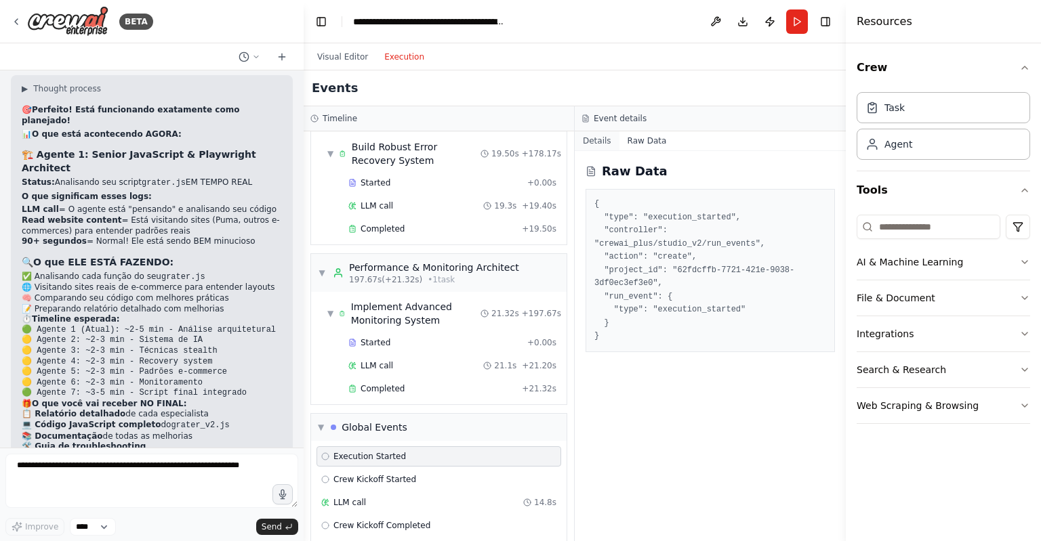
click at [604, 142] on button "Details" at bounding box center [597, 140] width 45 height 19
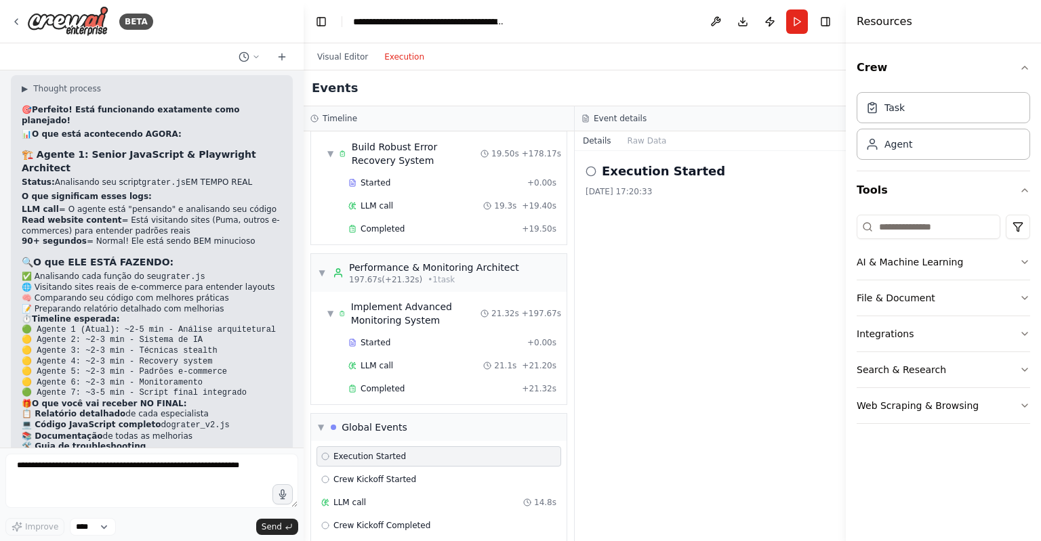
click at [593, 170] on icon at bounding box center [590, 171] width 11 height 11
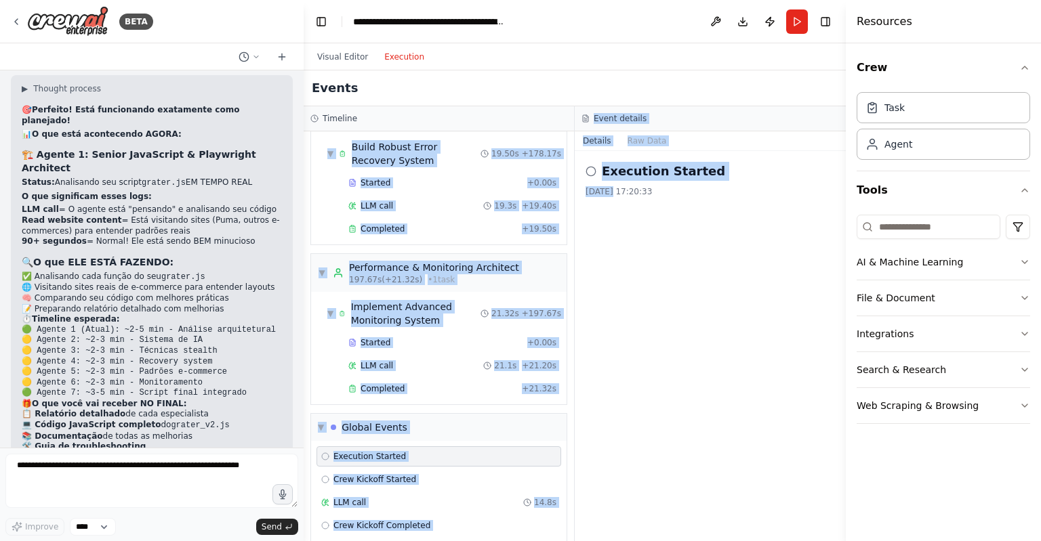
drag, startPoint x: 313, startPoint y: 133, endPoint x: 770, endPoint y: 526, distance: 602.9
click at [770, 526] on div "Timeline ▼ Senior JavaScript & Playwright Architect 5.06s (+239.62s) • 2 task s…" at bounding box center [575, 323] width 542 height 435
copy div "▼ Loremi DoloRsitam & Consectetu Adipiscin 1.20e (+883.99s) • 2 doei t ▼ Incidi…"
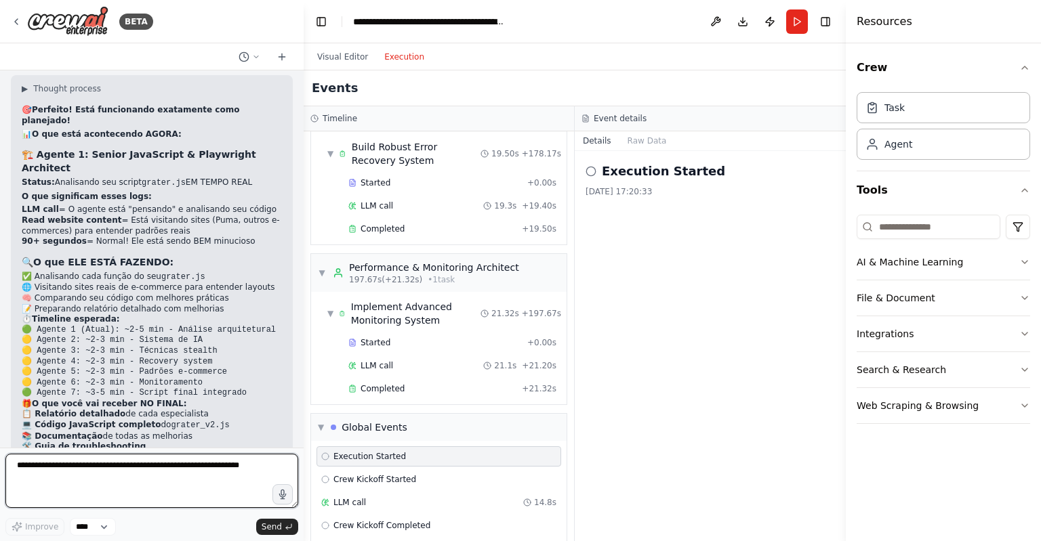
click at [231, 471] on textarea at bounding box center [151, 481] width 293 height 54
paste textarea "**********"
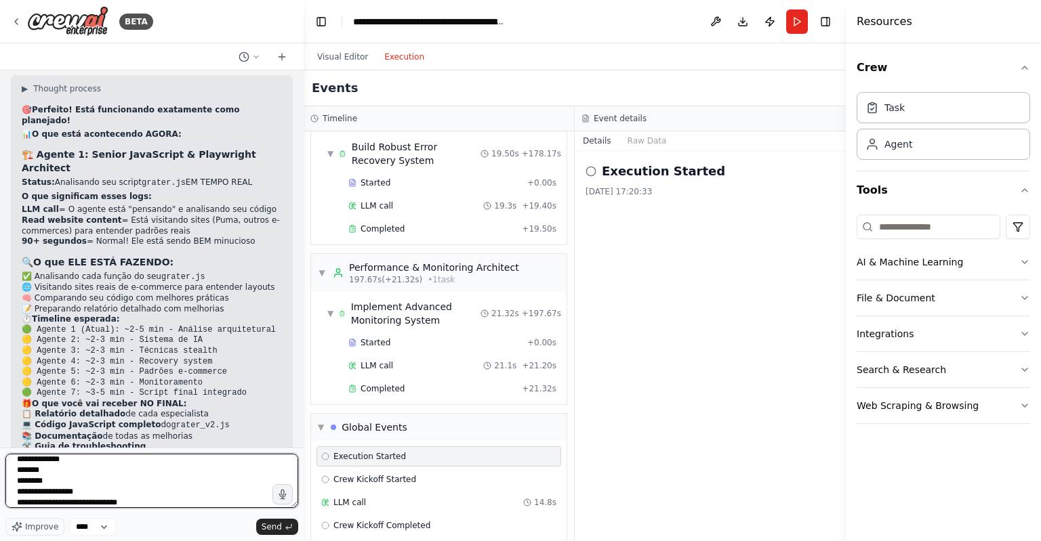
type textarea "**********"
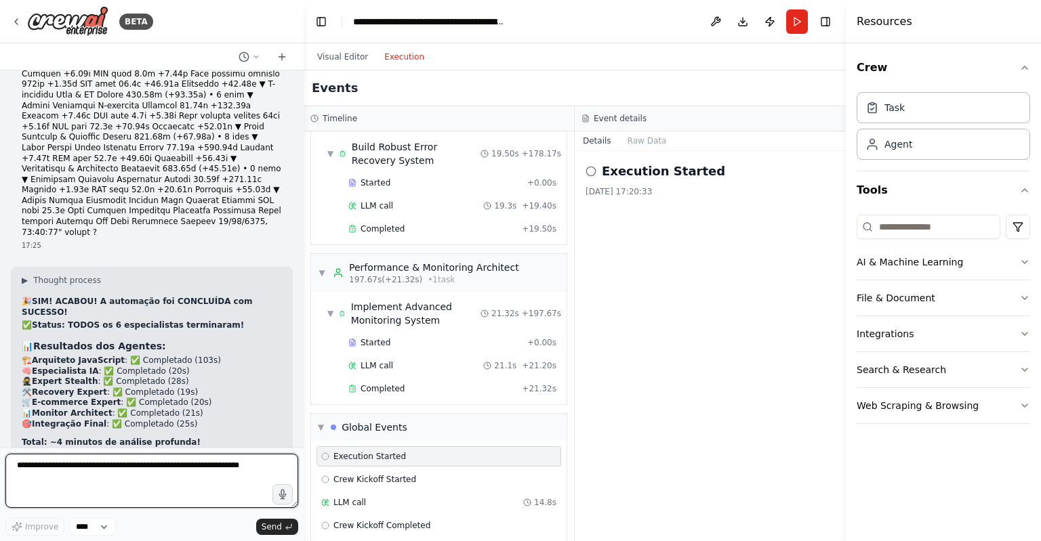
scroll to position [7494, 0]
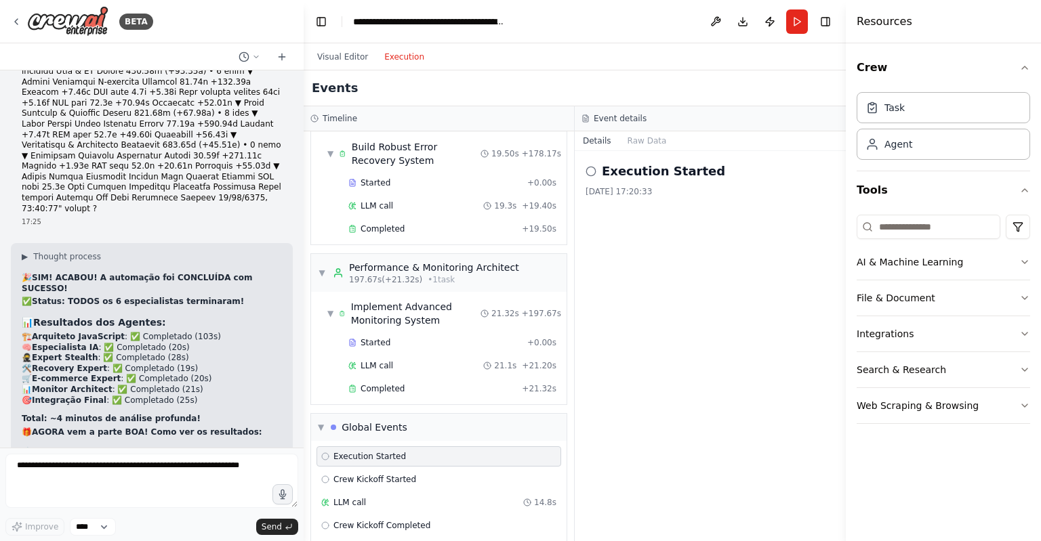
click at [455, 58] on div "Visual Editor Execution" at bounding box center [575, 56] width 542 height 27
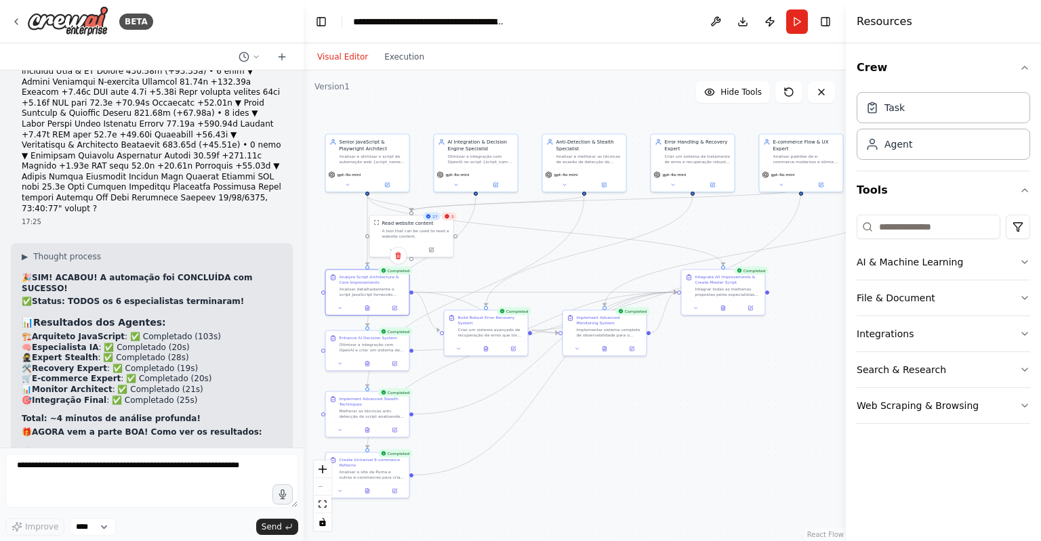
click at [354, 62] on button "Visual Editor" at bounding box center [342, 57] width 67 height 16
click at [752, 93] on span "Hide Tools" at bounding box center [740, 92] width 41 height 11
click at [752, 93] on span "Show Tools" at bounding box center [739, 92] width 45 height 11
click at [172, 466] on textarea at bounding box center [151, 481] width 293 height 54
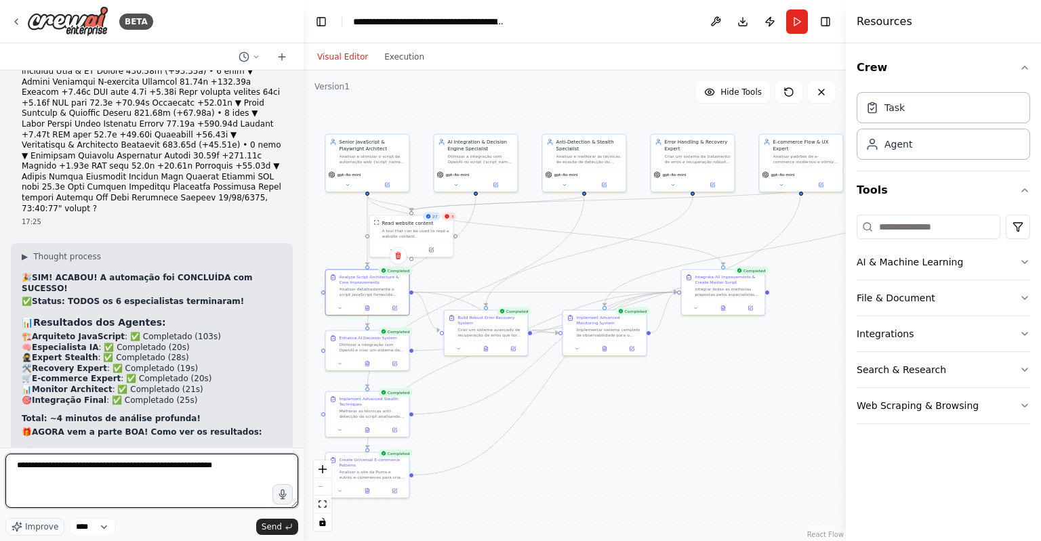
type textarea "**********"
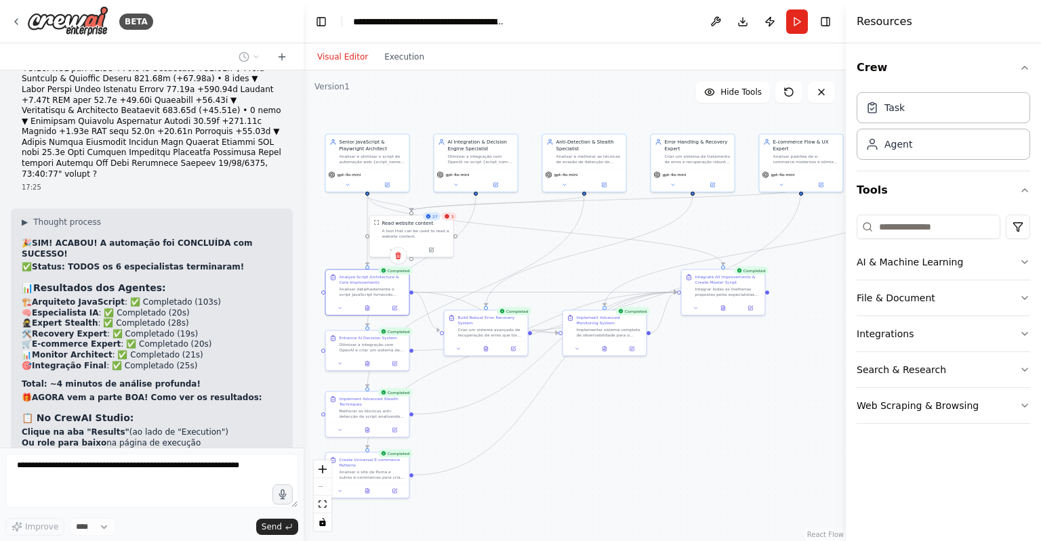
scroll to position [7574, 0]
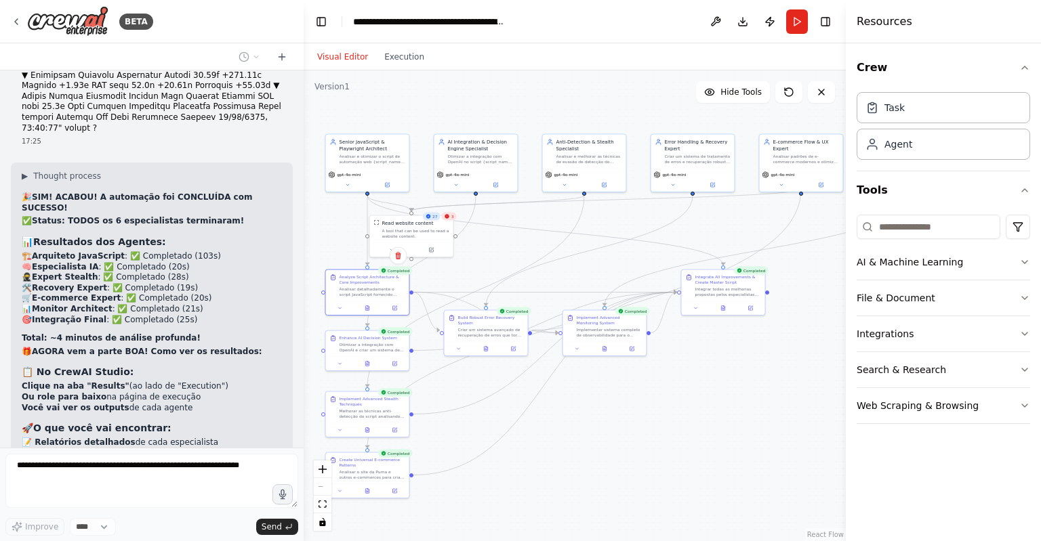
click at [450, 220] on div "3" at bounding box center [449, 217] width 15 height 8
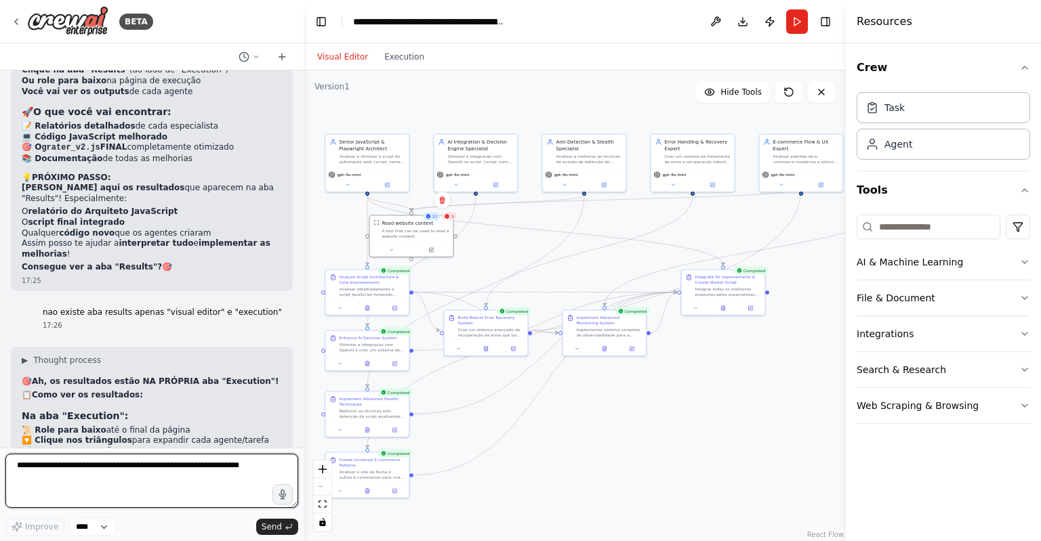
scroll to position [7914, 0]
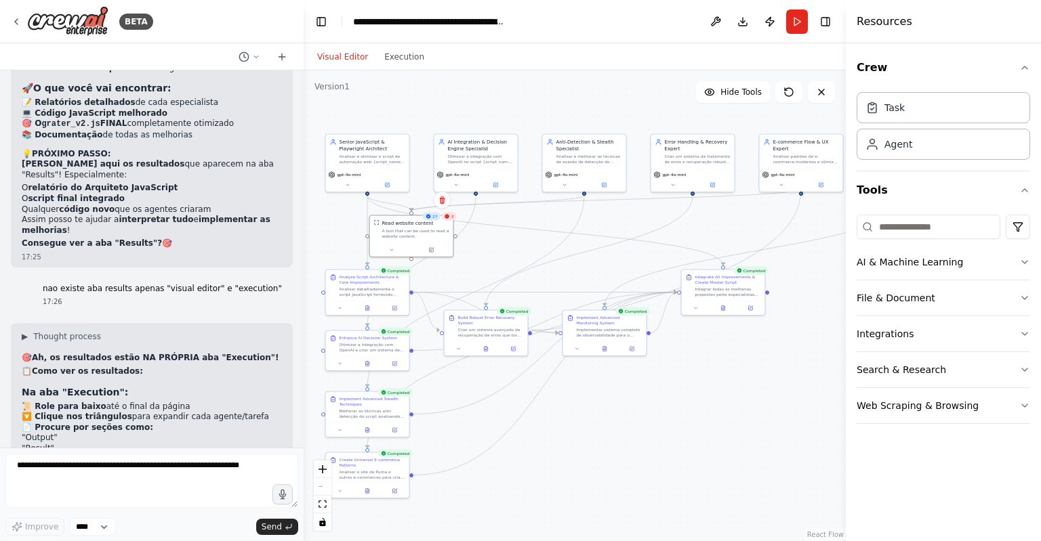
click at [400, 70] on div ".deletable-edge-delete-btn { width: 20px; height: 20px; border: 0px solid #ffff…" at bounding box center [575, 305] width 542 height 471
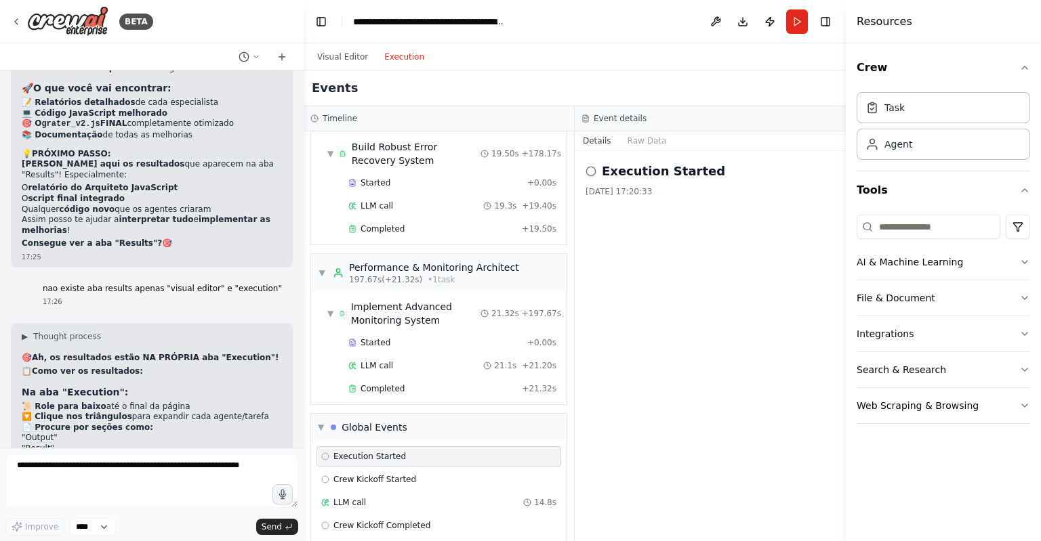
click at [406, 63] on button "Execution" at bounding box center [404, 57] width 56 height 16
click at [427, 451] on div "Execution Started" at bounding box center [438, 456] width 235 height 11
click at [413, 474] on div "Crew Kickoff Started" at bounding box center [438, 479] width 235 height 11
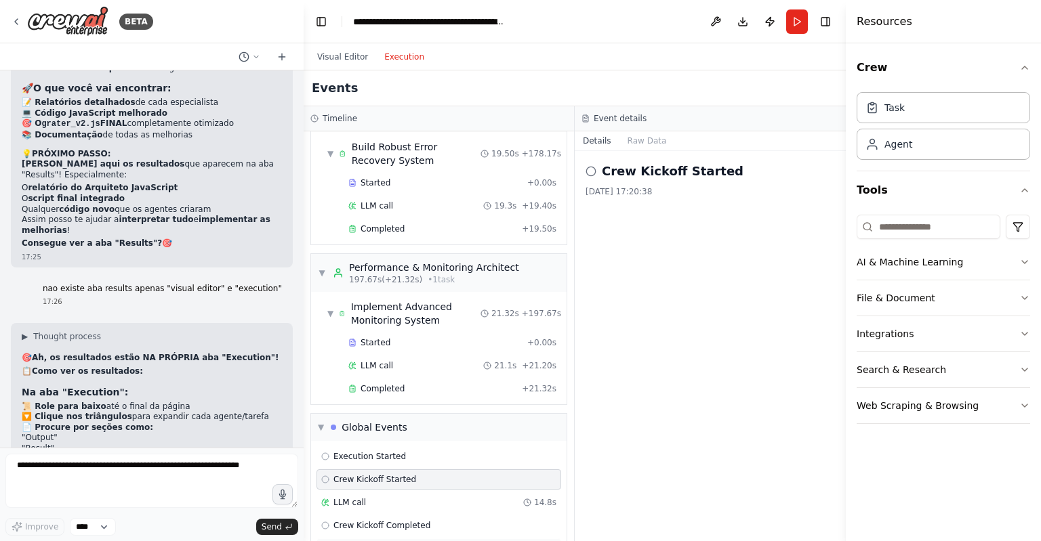
click at [407, 541] on span "Execution Completed" at bounding box center [376, 548] width 87 height 11
click at [636, 139] on button "Raw Data" at bounding box center [647, 140] width 56 height 19
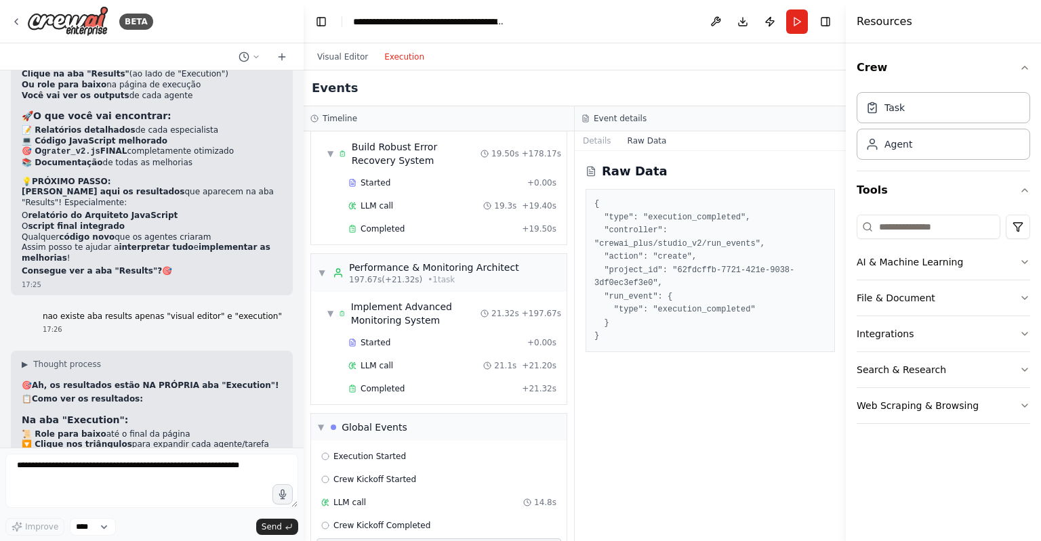
scroll to position [7886, 0]
click at [329, 446] on div "Execution Started" at bounding box center [438, 456] width 245 height 20
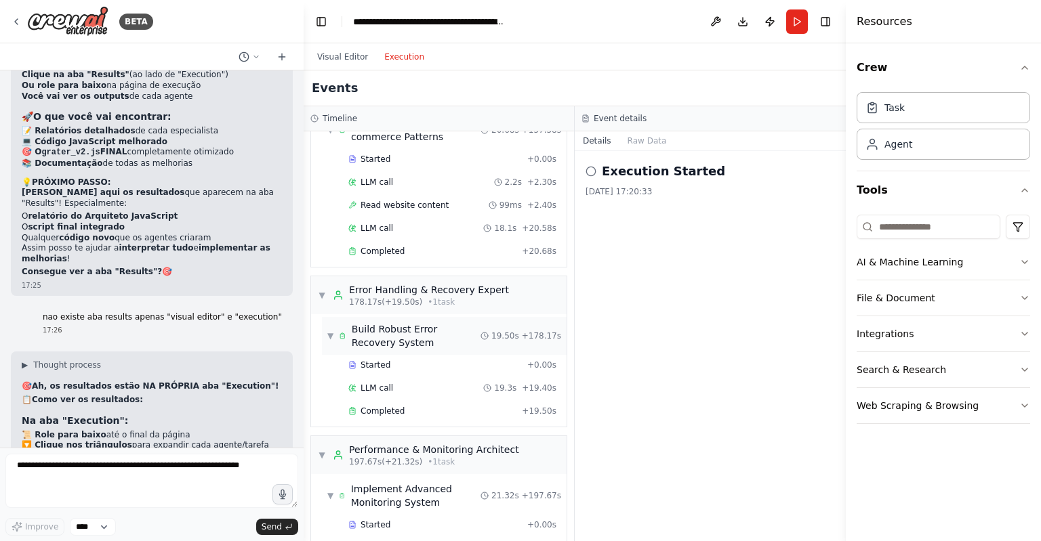
scroll to position [1943, 0]
click at [329, 333] on span "▼" at bounding box center [330, 338] width 6 height 11
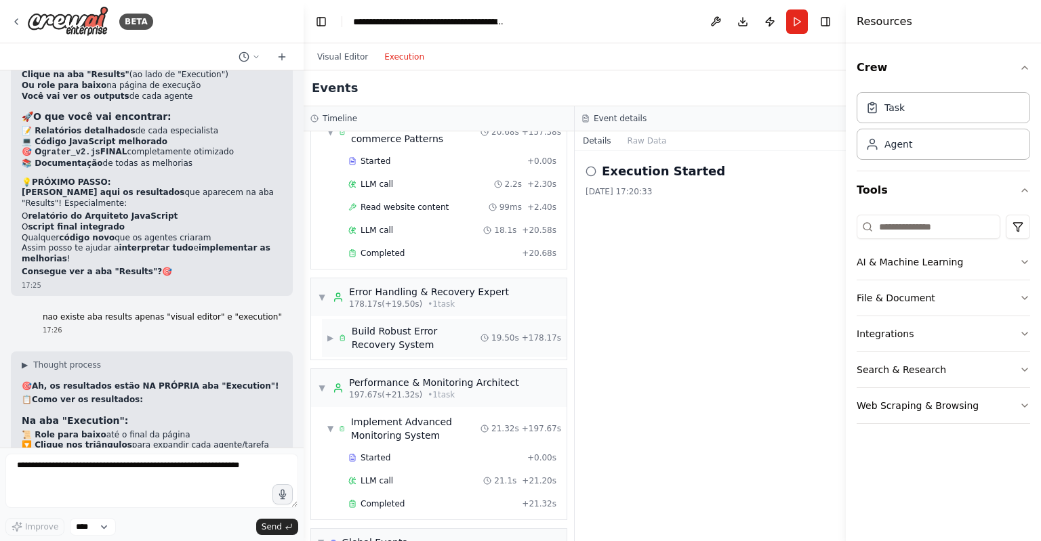
click at [329, 333] on span "▶" at bounding box center [330, 338] width 6 height 11
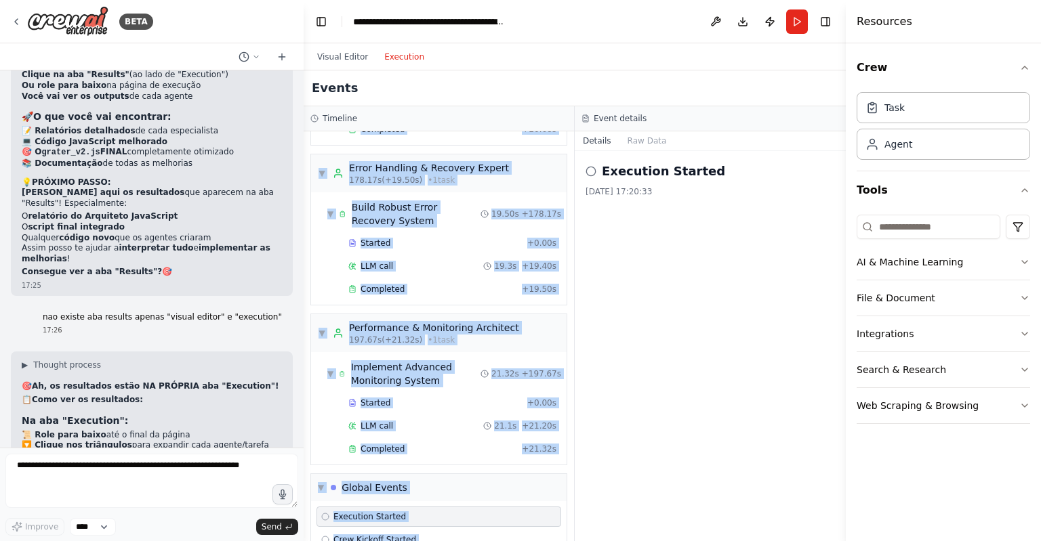
scroll to position [2127, 0]
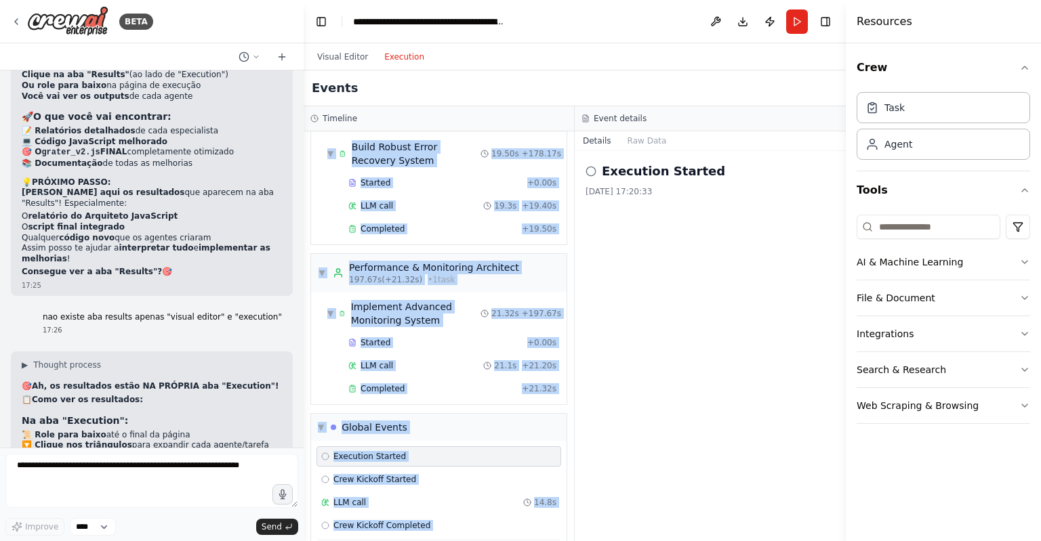
drag, startPoint x: 316, startPoint y: 136, endPoint x: 467, endPoint y: 512, distance: 404.6
click at [467, 512] on div "▼ Senior JavaScript & Playwright Architect 5.06s (+239.62s) • 2 task s ▼ Analyz…" at bounding box center [439, 336] width 270 height 410
copy div "▼ Loremi DoloRsitam & Consectetu Adipiscin 1.20e (+883.99s) • 2 doei t ▼ Incidi…"
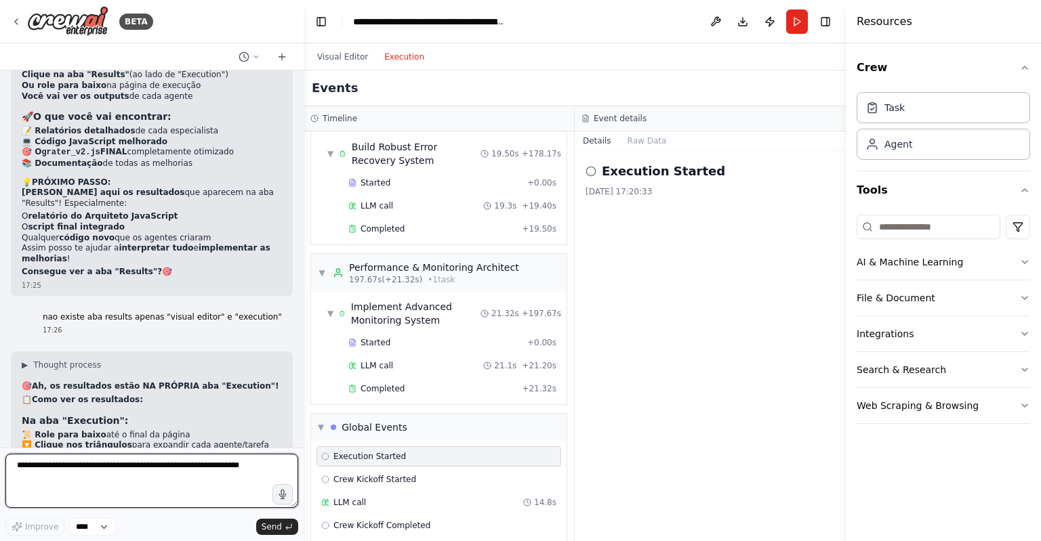
click at [203, 466] on textarea at bounding box center [151, 481] width 293 height 54
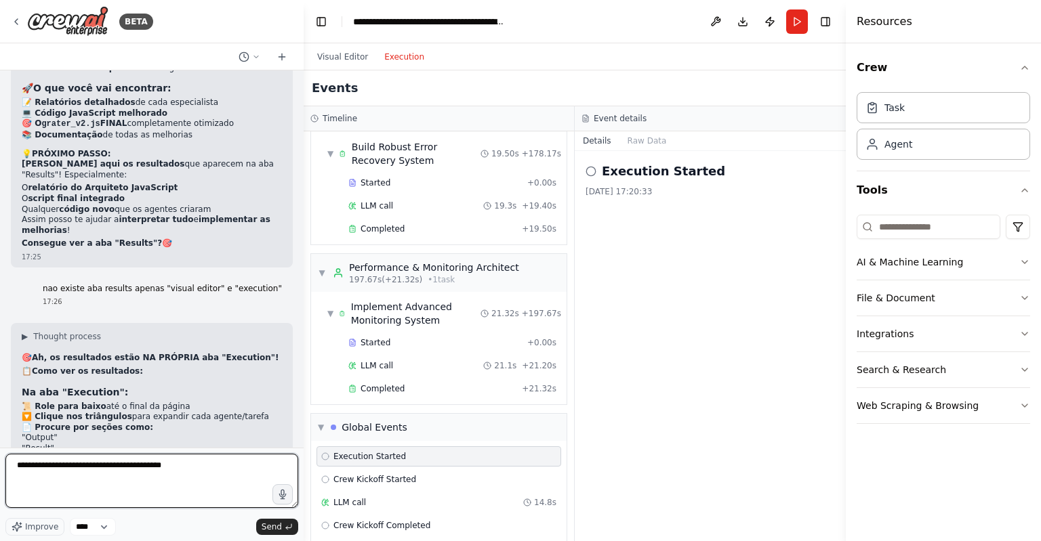
paste textarea "**********"
type textarea "**********"
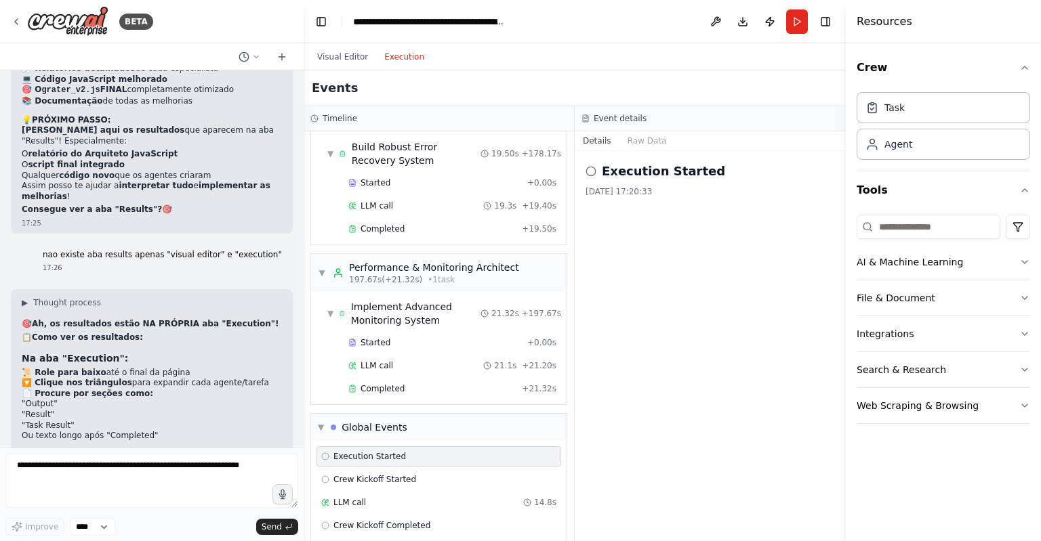
scroll to position [8470, 0]
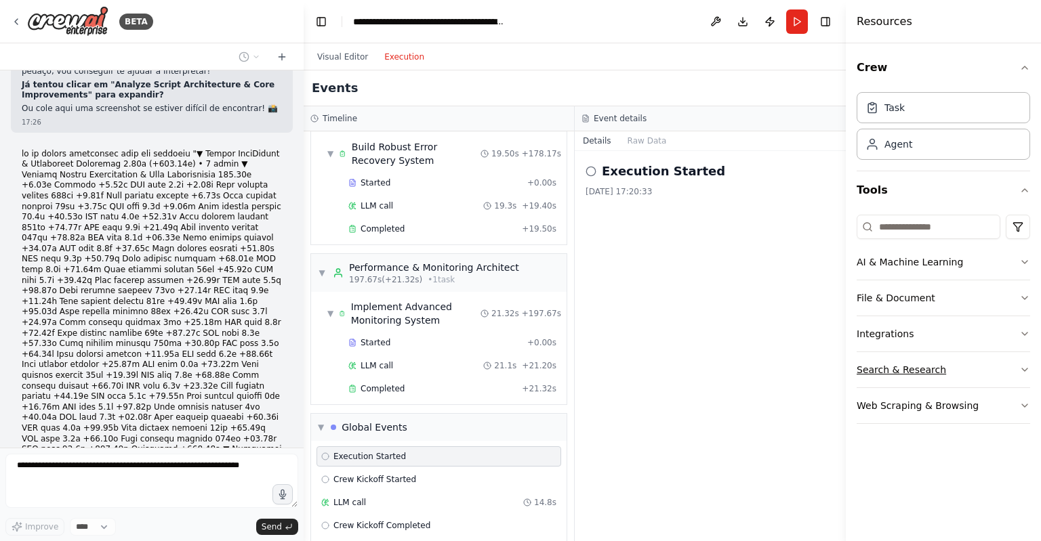
click at [1022, 358] on button "Search & Research" at bounding box center [942, 369] width 173 height 35
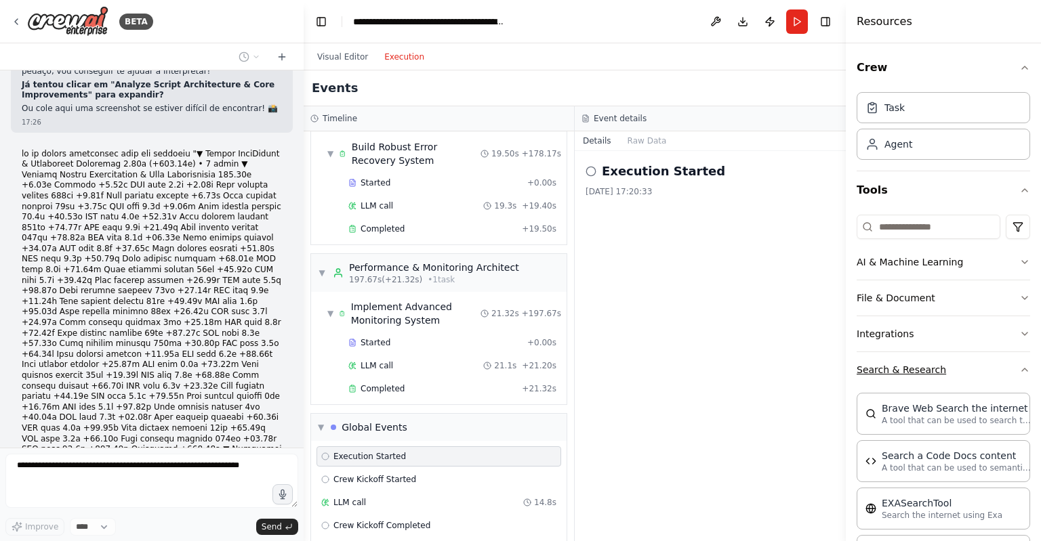
click at [1022, 358] on div "Crew Task Agent Tools AI & Machine Learning File & Document Integrations Search…" at bounding box center [943, 292] width 195 height 498
click at [1019, 371] on icon "button" at bounding box center [1024, 369] width 11 height 11
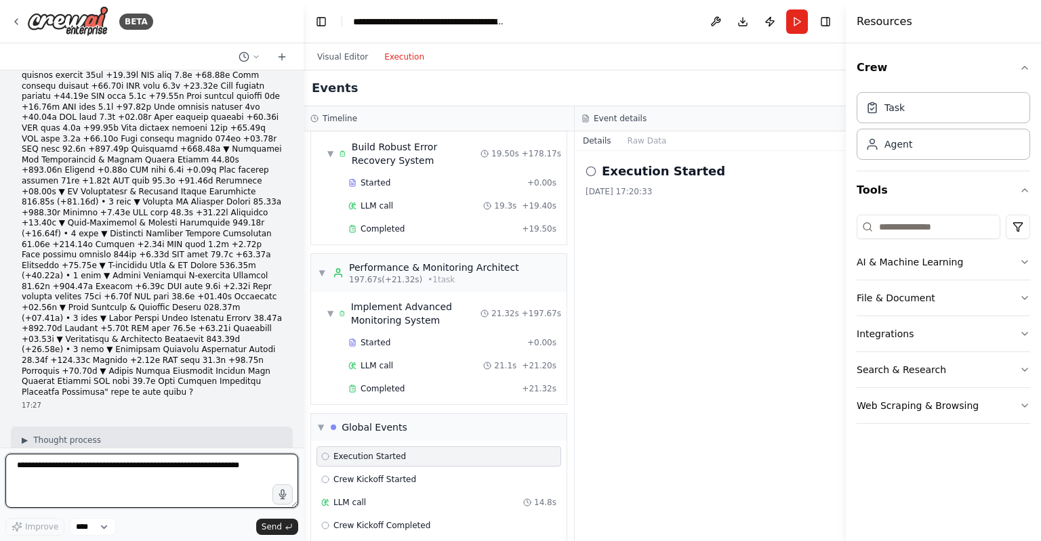
scroll to position [8771, 0]
click at [423, 201] on div "LLM call 19.3s + 19.40s" at bounding box center [452, 206] width 208 height 11
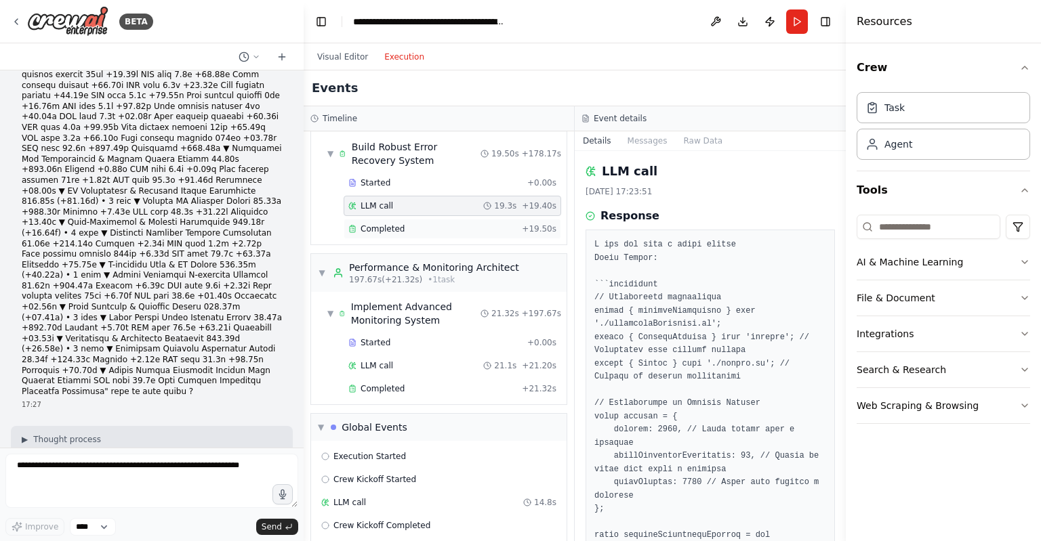
click at [413, 224] on div "Completed" at bounding box center [432, 229] width 168 height 11
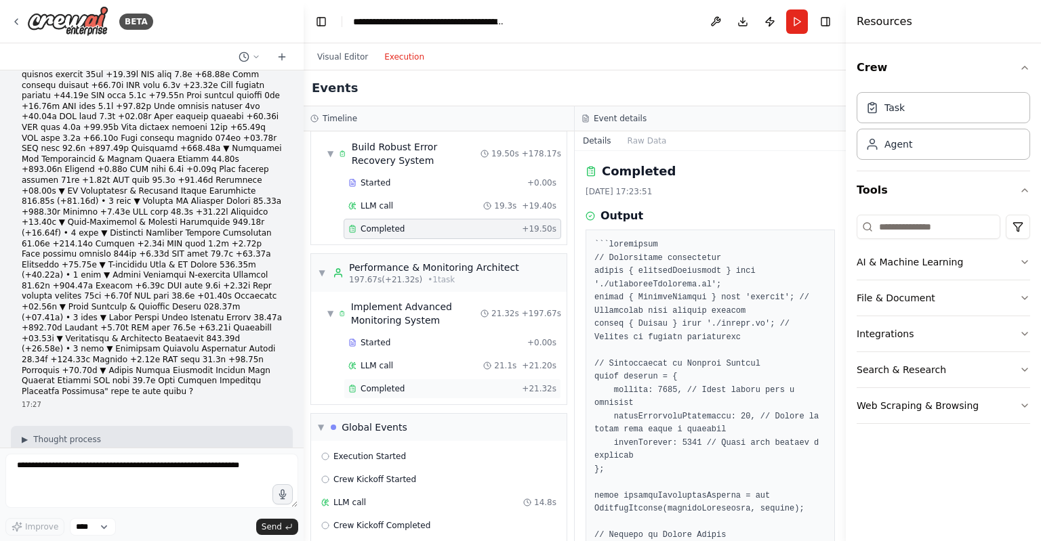
click at [398, 383] on span "Completed" at bounding box center [382, 388] width 44 height 11
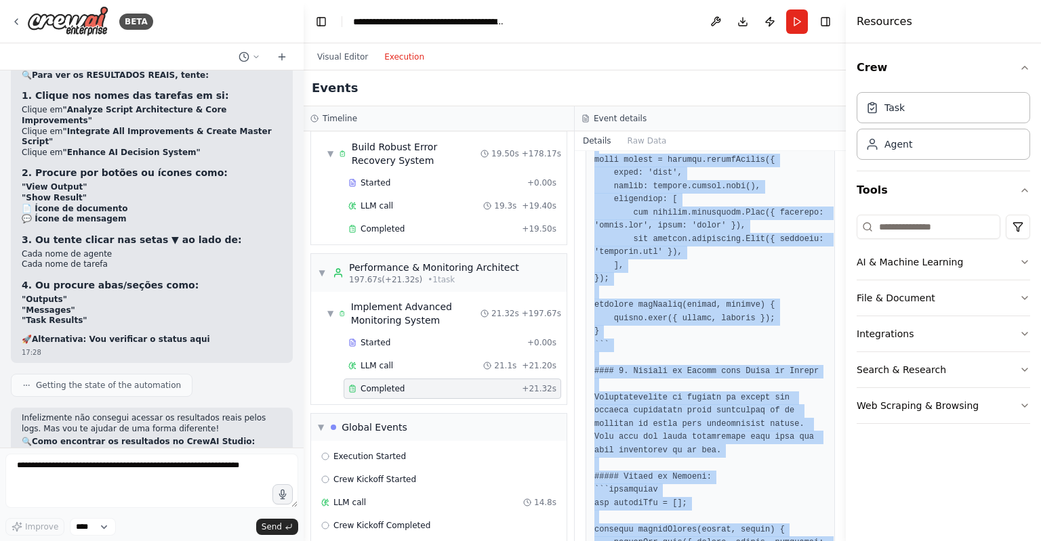
scroll to position [2528, 0]
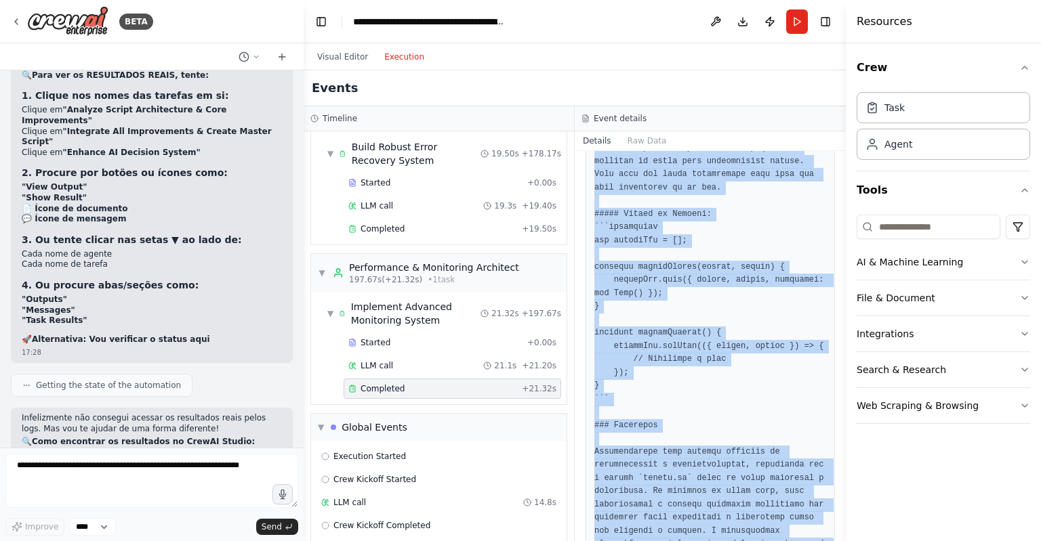
drag, startPoint x: 590, startPoint y: 173, endPoint x: 811, endPoint y: 537, distance: 425.6
click at [811, 537] on div "Completed [DATE] 17:24:12 Output" at bounding box center [710, 346] width 271 height 390
copy div "Loremipsu 38/79/5607, 60:69:53 Dolors ### Ametcon Adipisci el Seddoeiusmodtem i…"
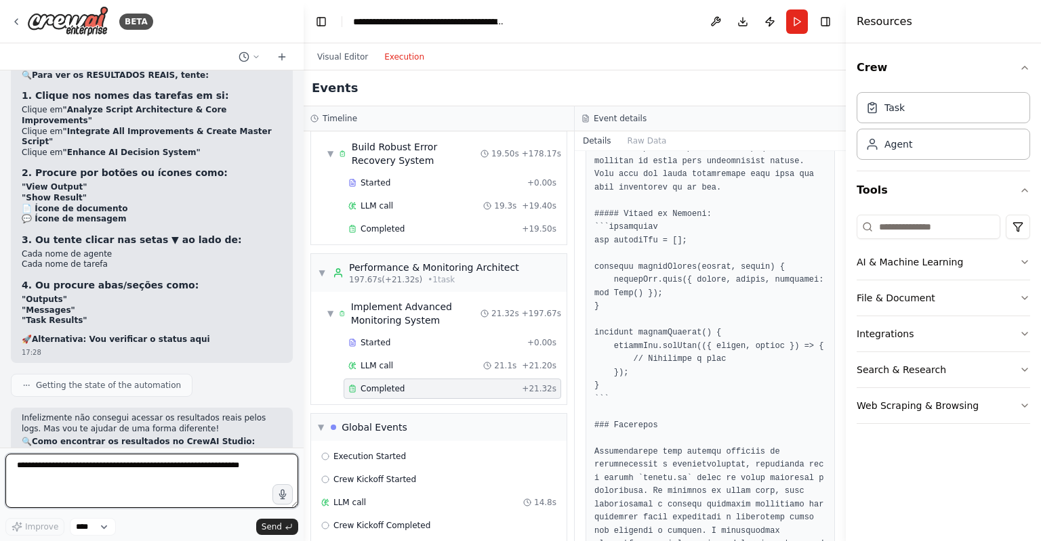
click at [266, 460] on textarea at bounding box center [151, 481] width 293 height 54
paste textarea "**********"
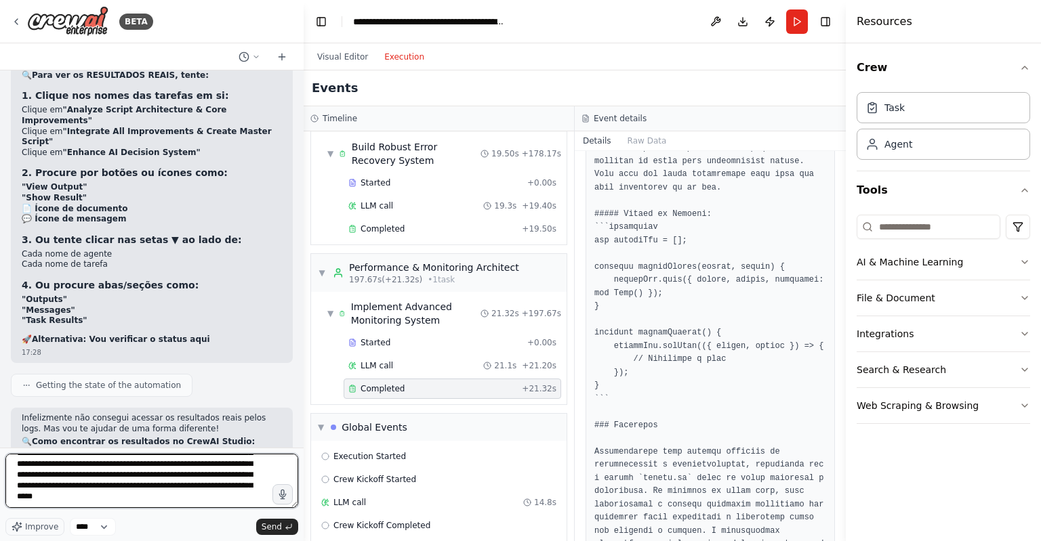
scroll to position [2033, 0]
paste textarea "**********"
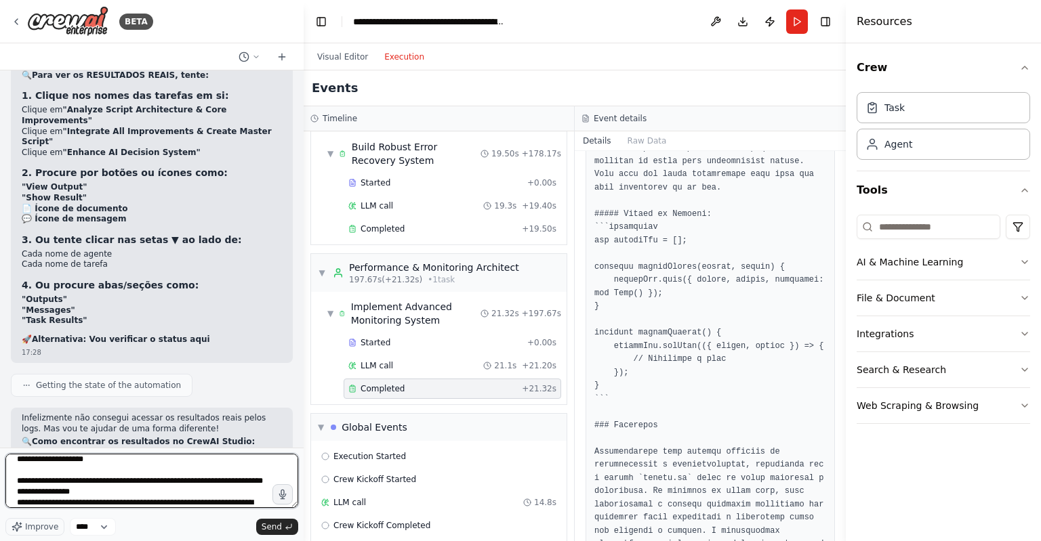
scroll to position [9047, 0]
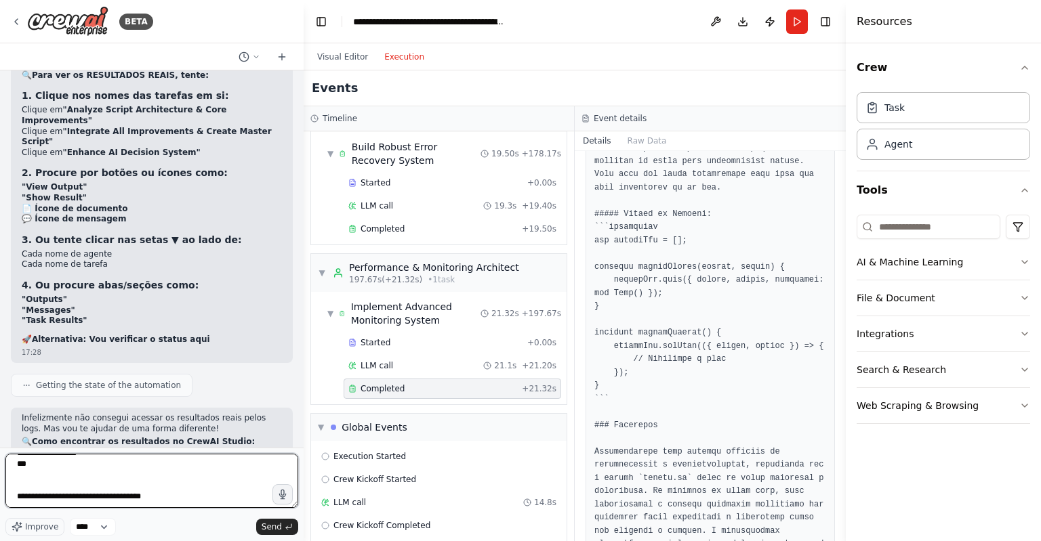
type textarea "**********"
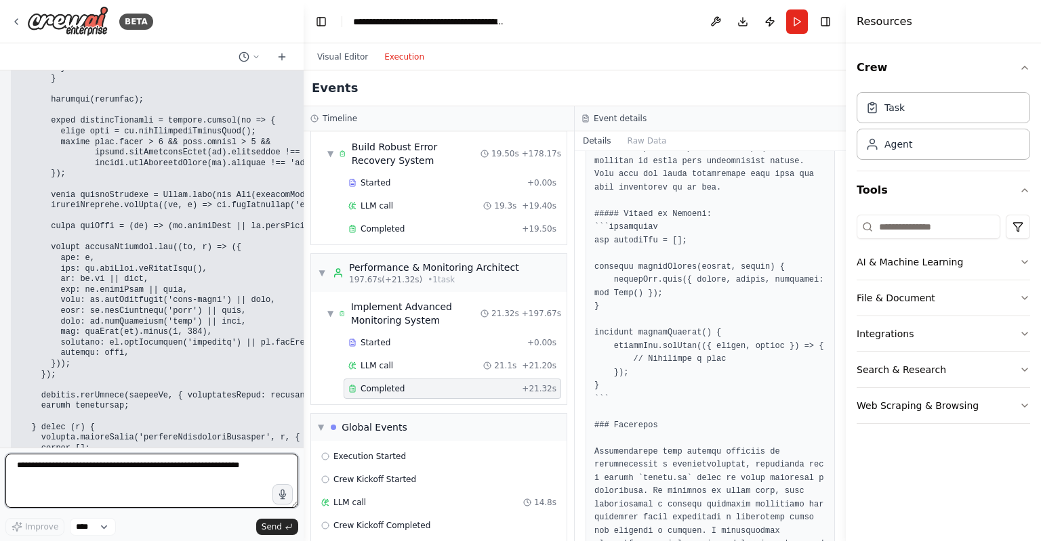
scroll to position [17593, 0]
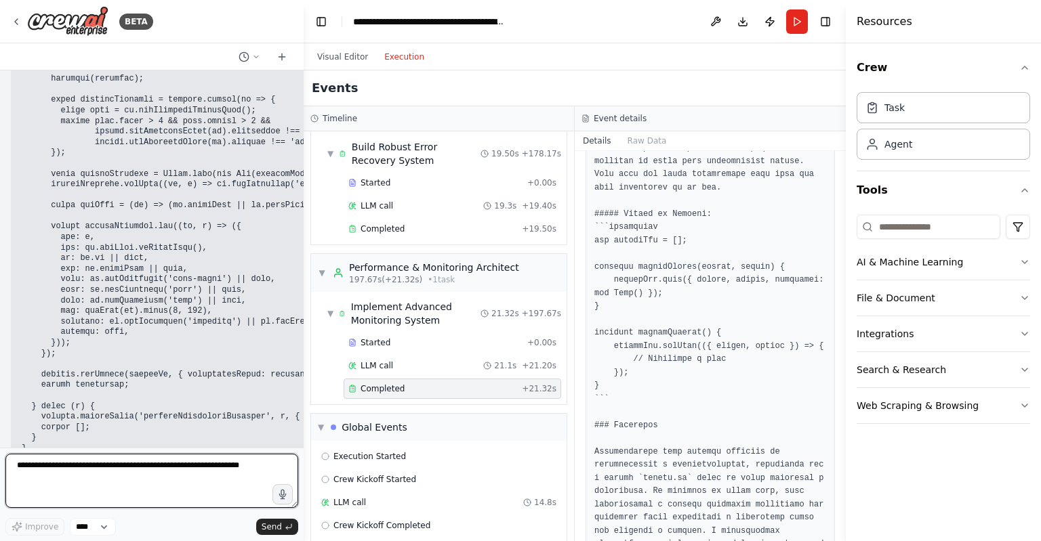
click at [154, 470] on textarea at bounding box center [151, 481] width 293 height 54
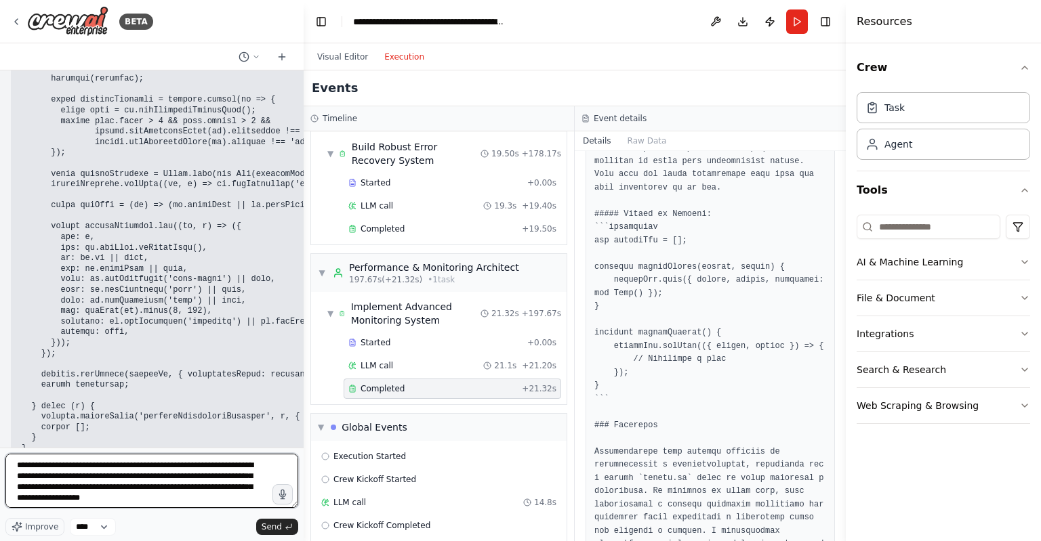
type textarea "**********"
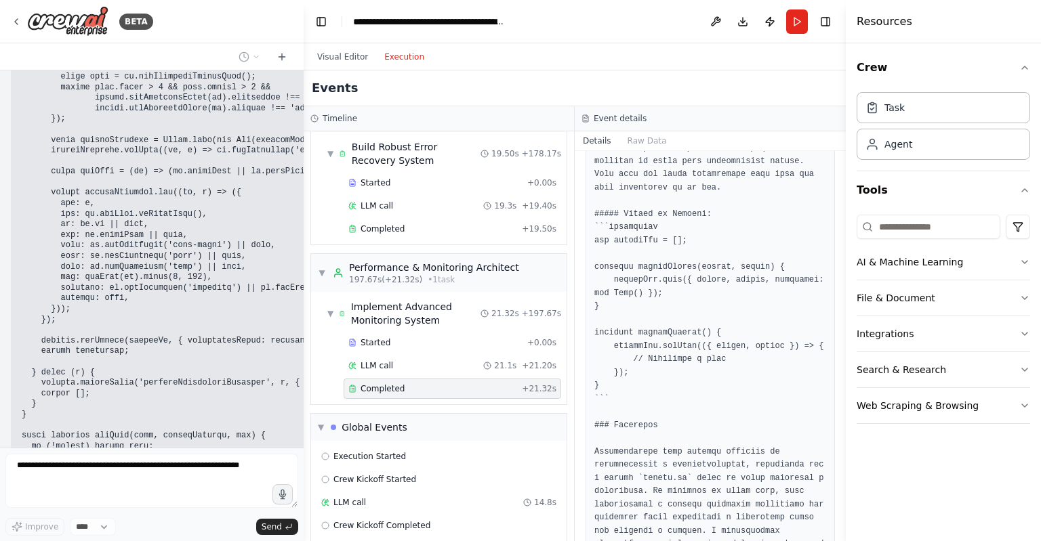
scroll to position [17704, 0]
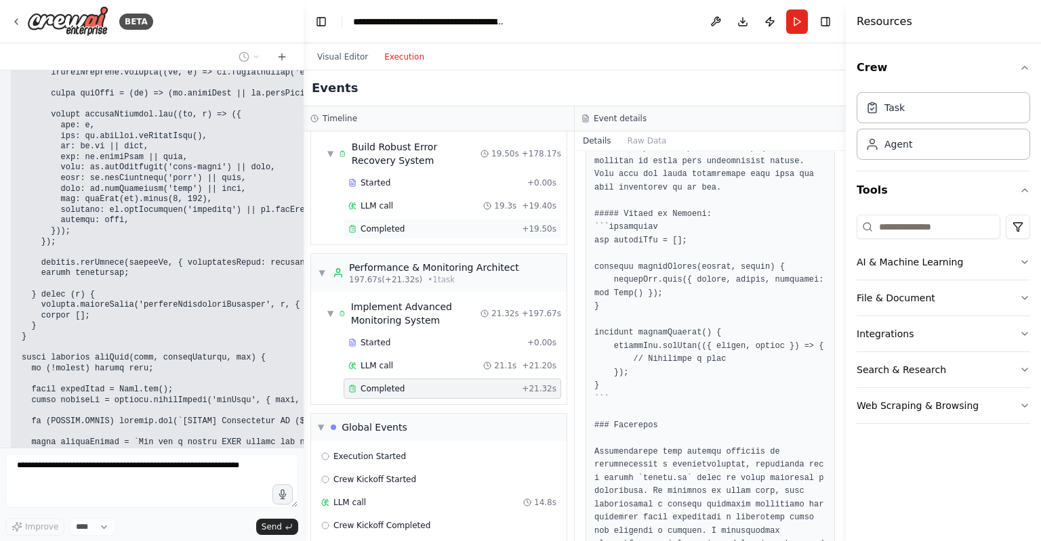
click at [446, 224] on div "Completed" at bounding box center [432, 229] width 168 height 11
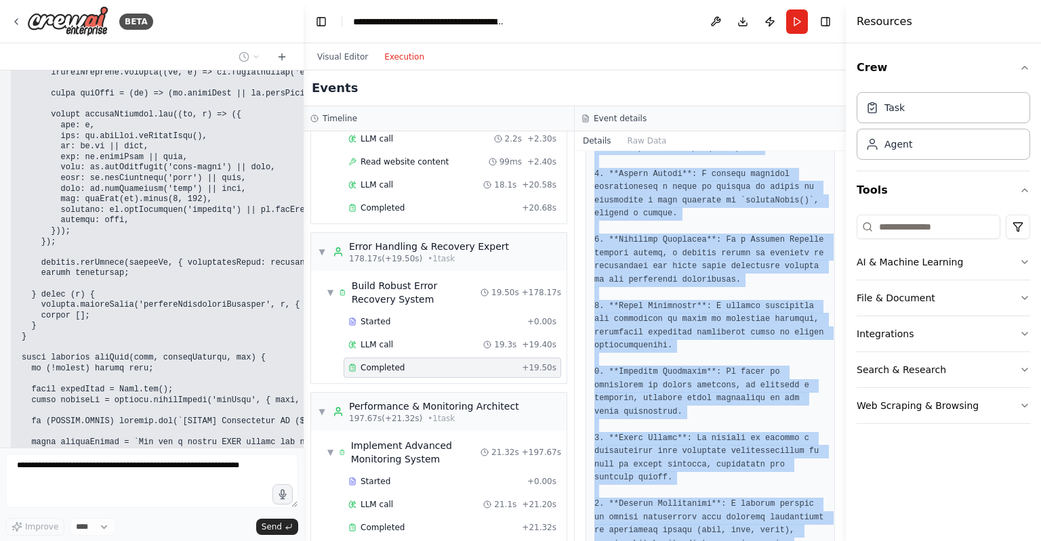
scroll to position [1867, 0]
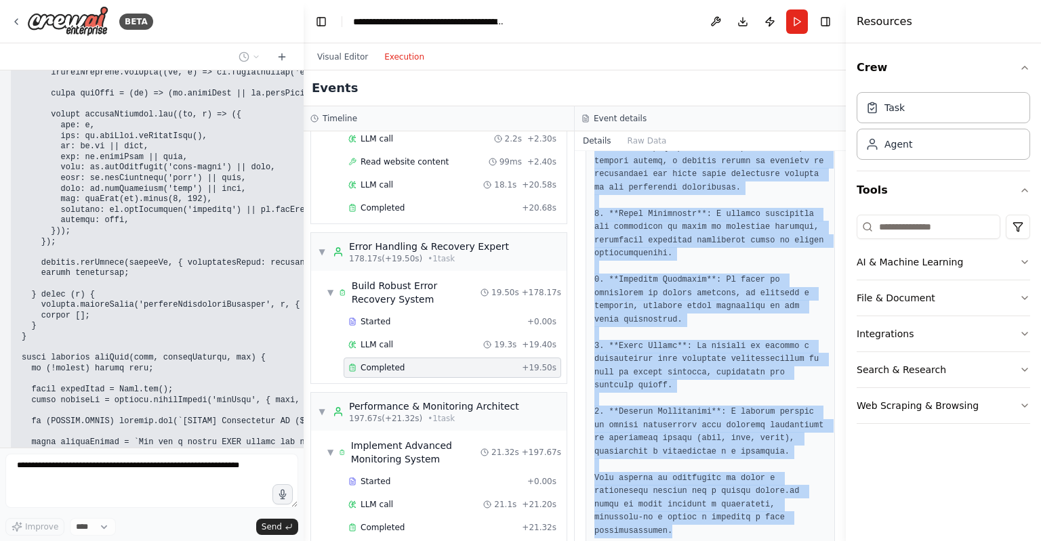
drag, startPoint x: 602, startPoint y: 165, endPoint x: 742, endPoint y: 568, distance: 426.6
click at [742, 541] on html "BETA opa 17:08 ▶ Thought process Hey there! 👋 How can I help you [DATE]? I'm he…" at bounding box center [520, 270] width 1041 height 541
copy div "Loremipsu 95/18/4733, 53:56:42 Dolors ```ametconsec // Adipiscinge seddoeiusmo …"
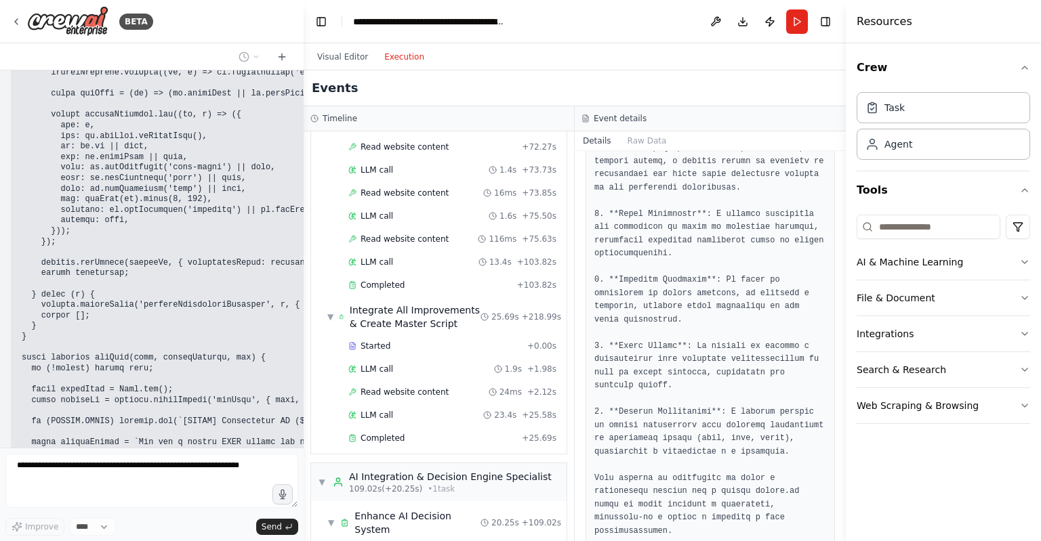
scroll to position [1186, 0]
click at [430, 278] on div "Completed + 103.82s" at bounding box center [451, 286] width 217 height 20
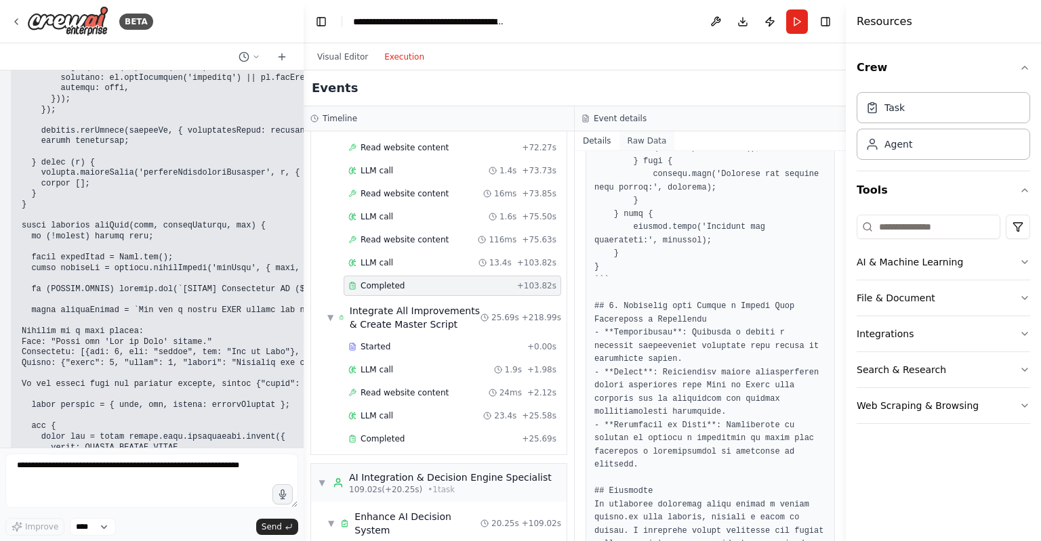
click at [641, 146] on button "Raw Data" at bounding box center [647, 140] width 56 height 19
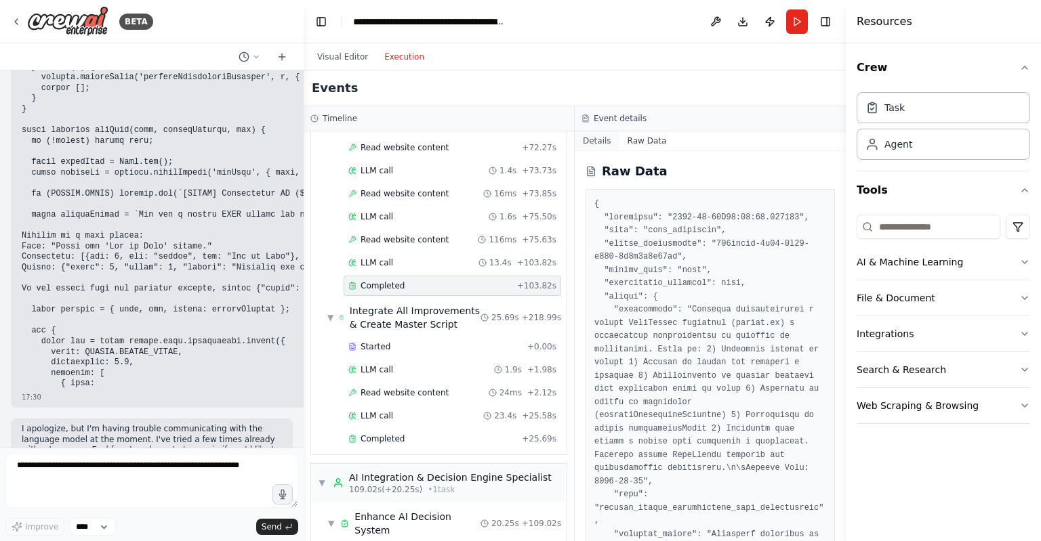
click at [593, 148] on button "Details" at bounding box center [597, 140] width 45 height 19
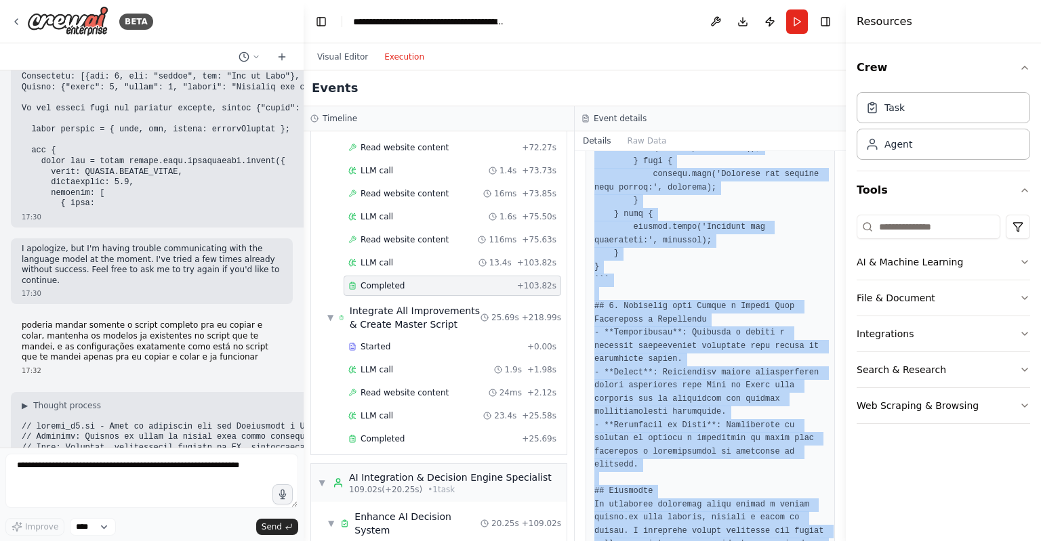
drag, startPoint x: 588, startPoint y: 246, endPoint x: 686, endPoint y: 511, distance: 282.5
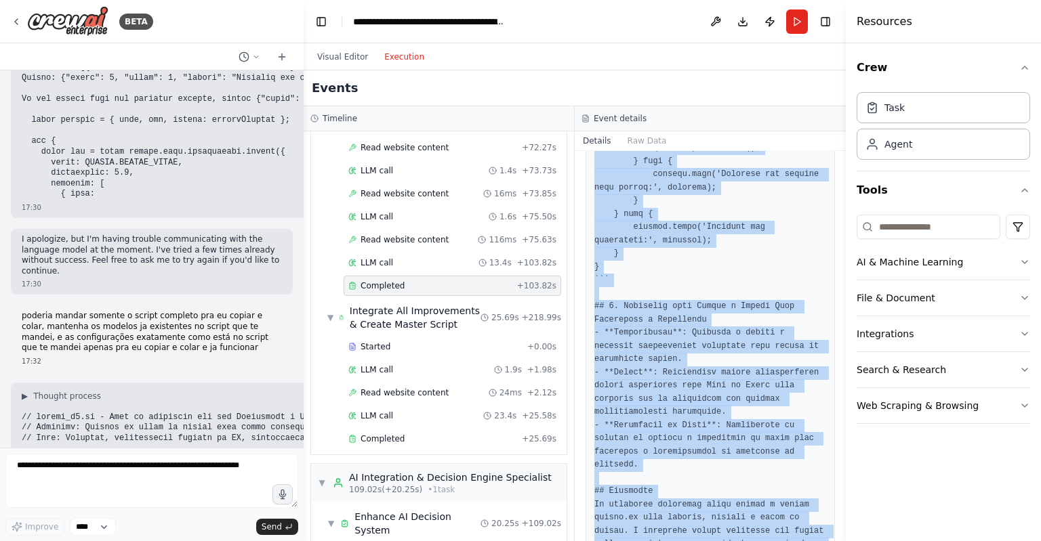
copy pre "# Loremipsu do Sitamet c Adipisci el seddoe.te ## Incididunt Utla etdolorem ali…"
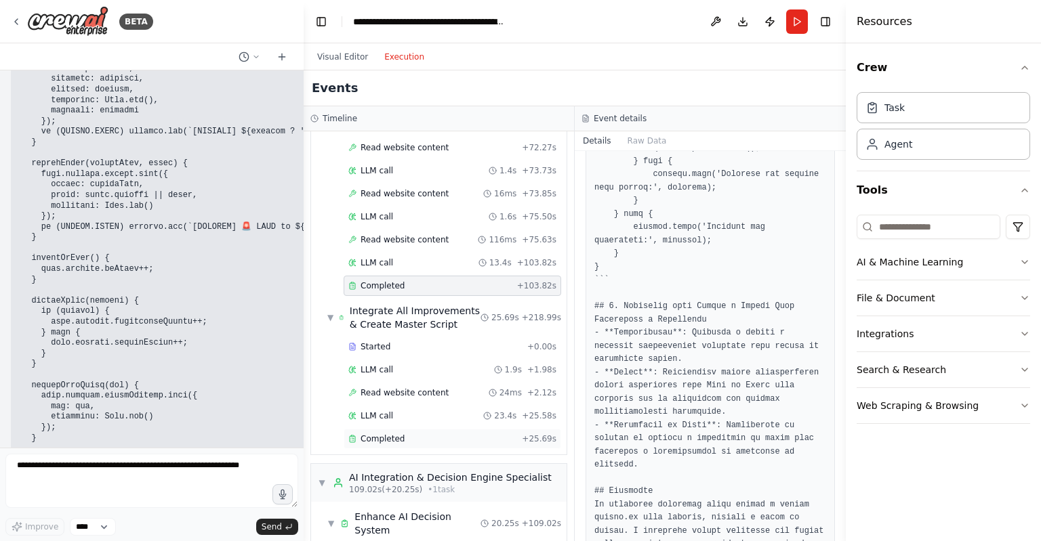
click at [385, 434] on span "Completed" at bounding box center [382, 439] width 44 height 11
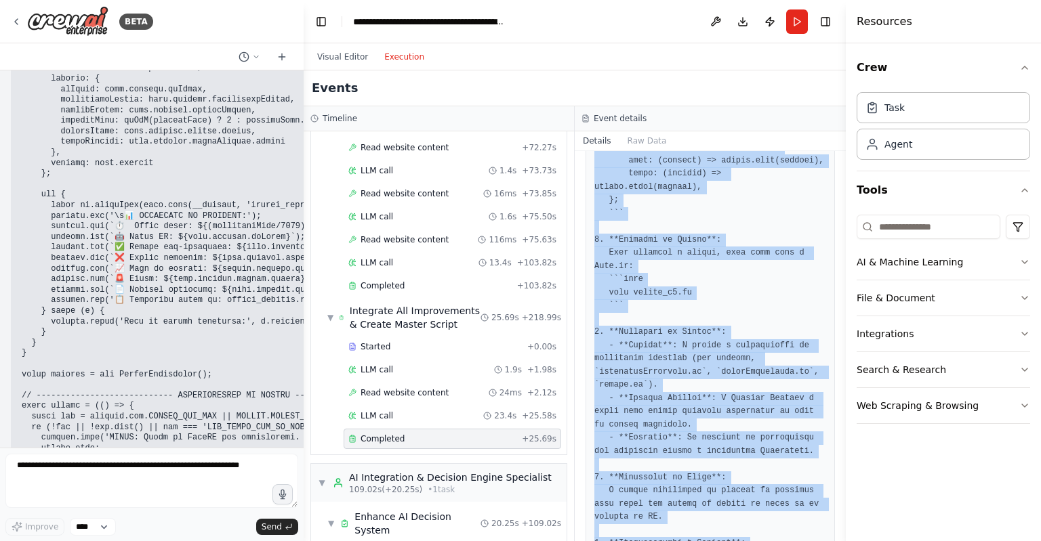
scroll to position [2924, 0]
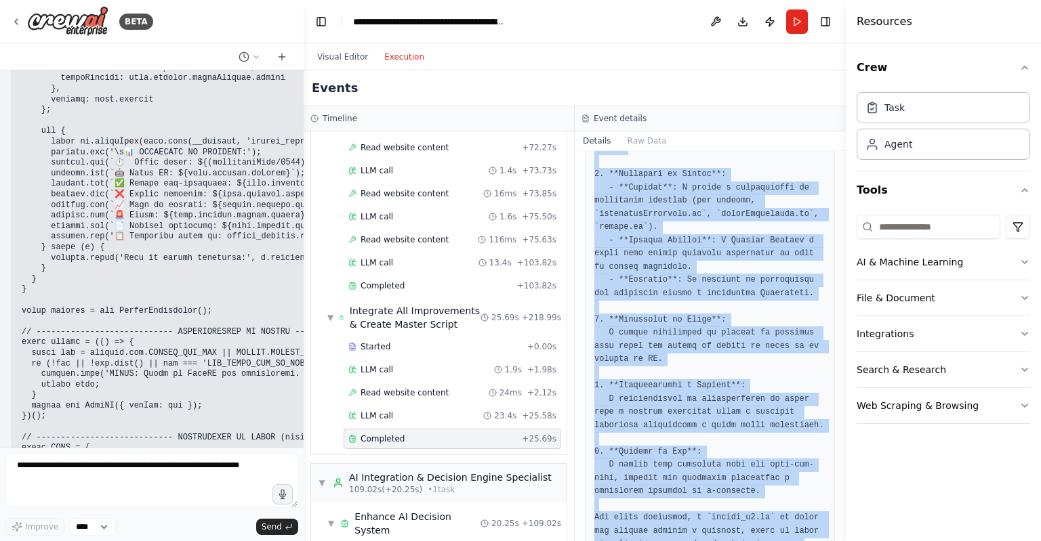
drag, startPoint x: 593, startPoint y: 243, endPoint x: 761, endPoint y: 505, distance: 310.5
copy pre "```loremipsum // dolors_a4.co - Adipisc el Seddoeius Tem Incididun // Utlabor E…"
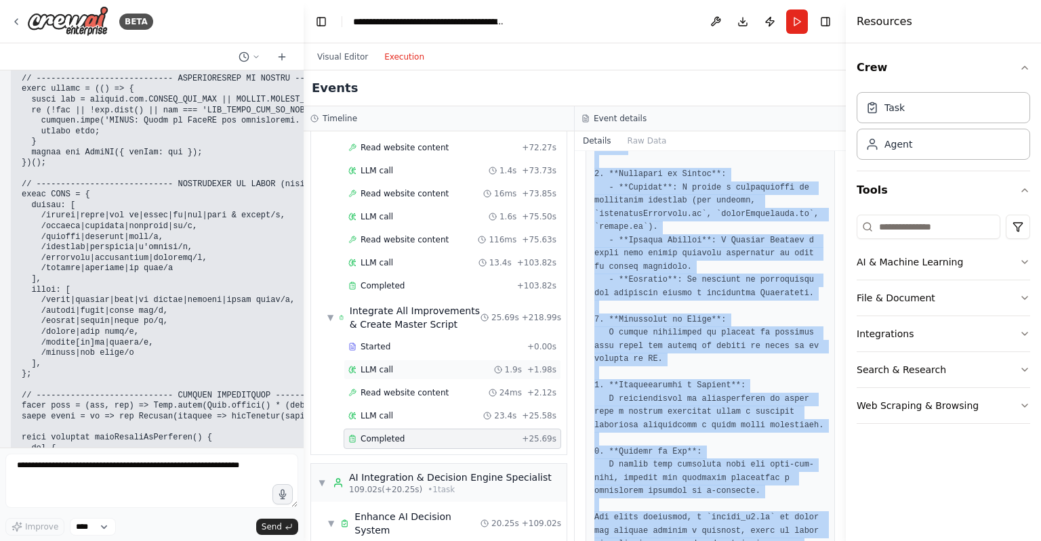
scroll to position [0, 0]
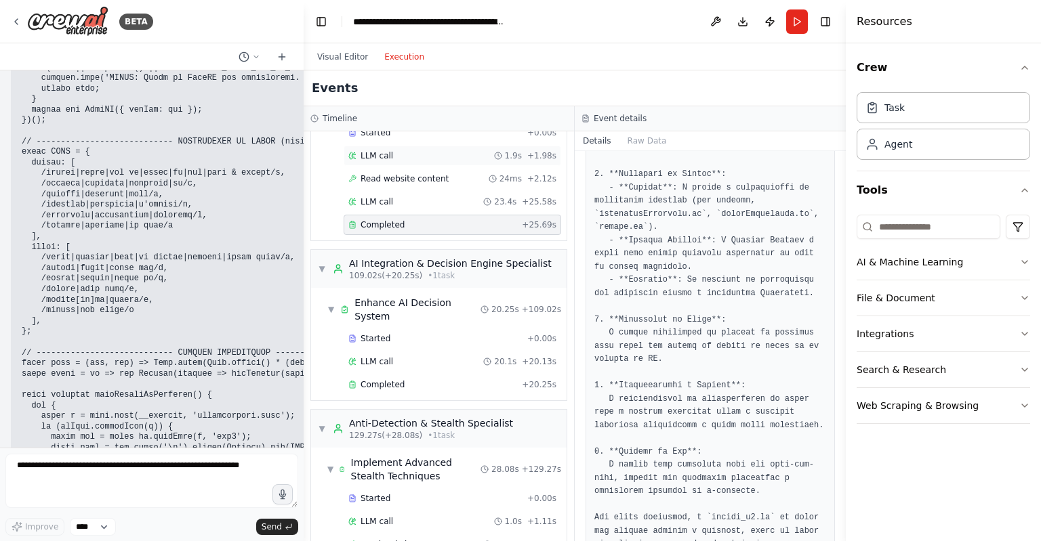
click at [419, 379] on div "Completed" at bounding box center [432, 384] width 168 height 11
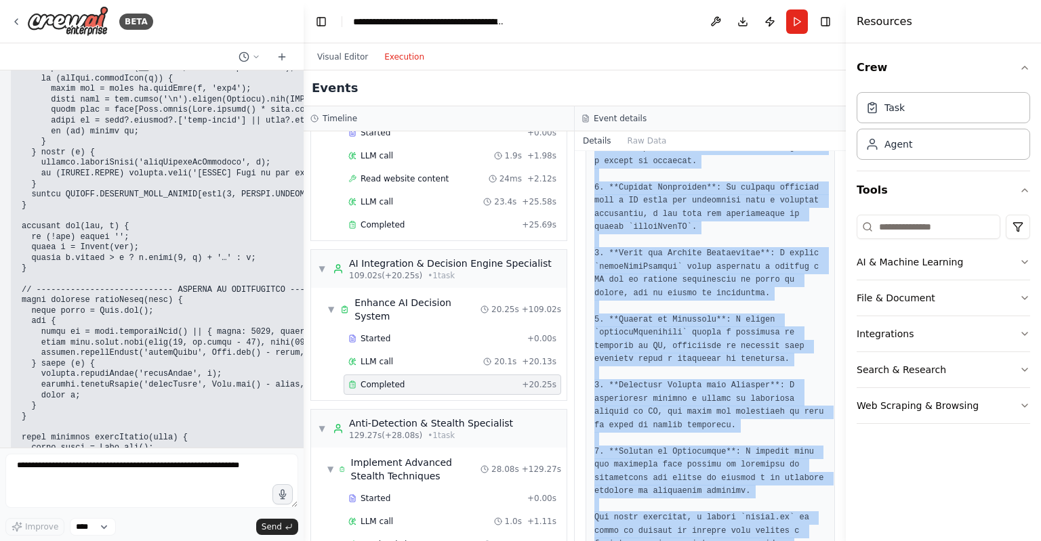
drag, startPoint x: 593, startPoint y: 237, endPoint x: 774, endPoint y: 505, distance: 324.0
copy pre "```loremipsum // dolors.am - Consect ad Elitsed Doeiusmodte inc UtlaBO // Etdol…"
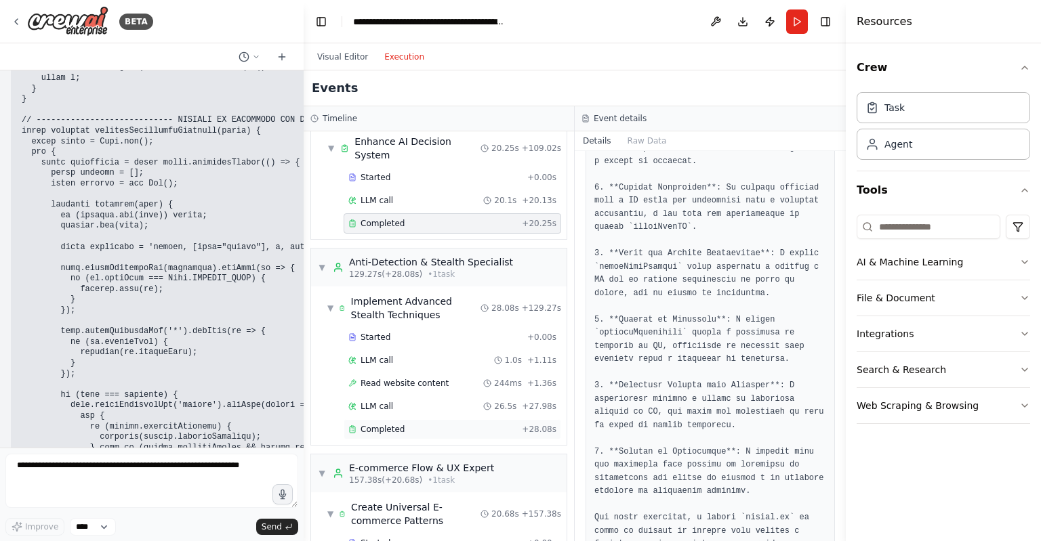
click at [374, 424] on span "Completed" at bounding box center [382, 429] width 44 height 11
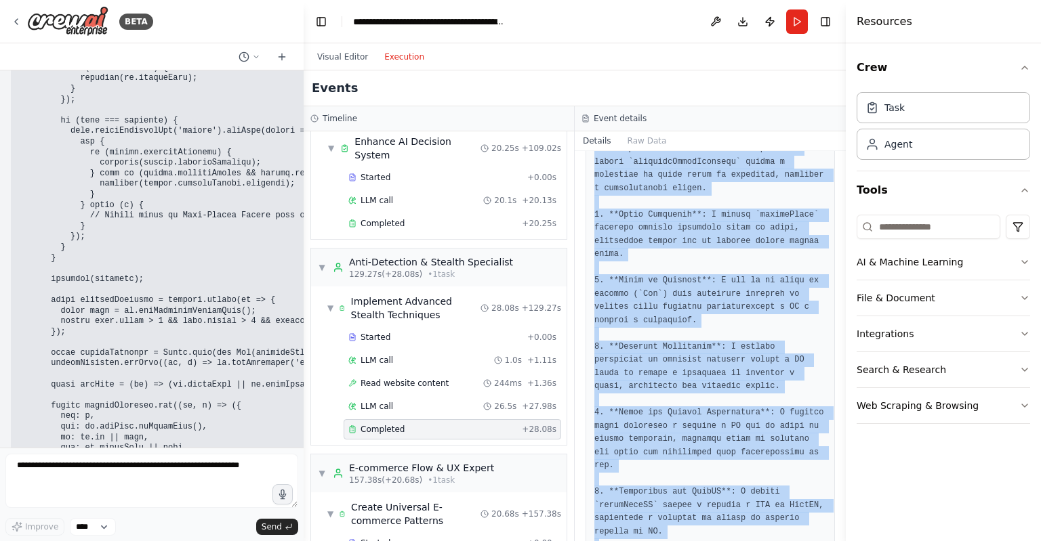
drag, startPoint x: 591, startPoint y: 244, endPoint x: 804, endPoint y: 503, distance: 334.6
copy pre "```loremipsum // dolors.am - Consect ad Elitseddo Eius-Temporin Utlabore // Etd…"
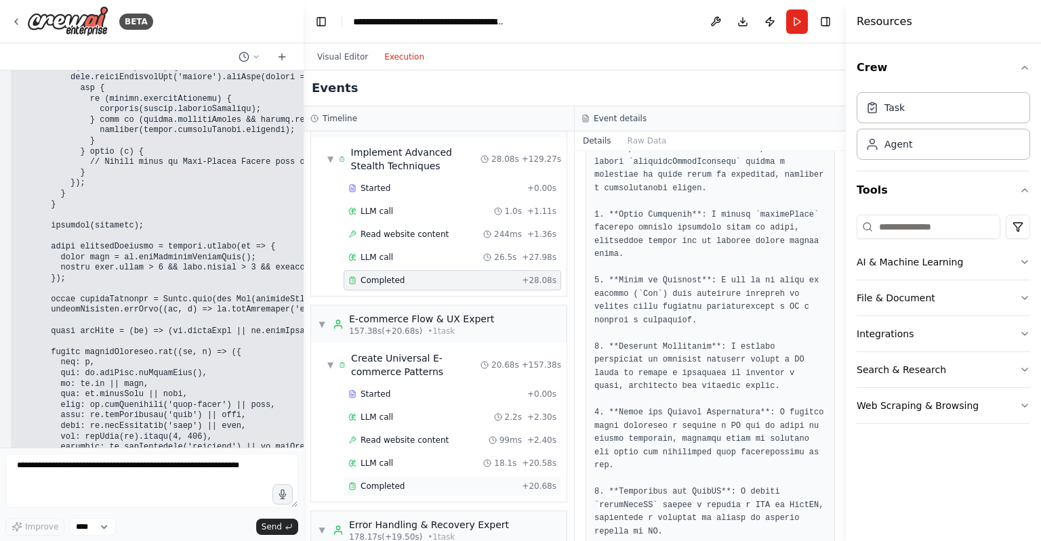
click at [423, 481] on div "Completed" at bounding box center [432, 486] width 168 height 11
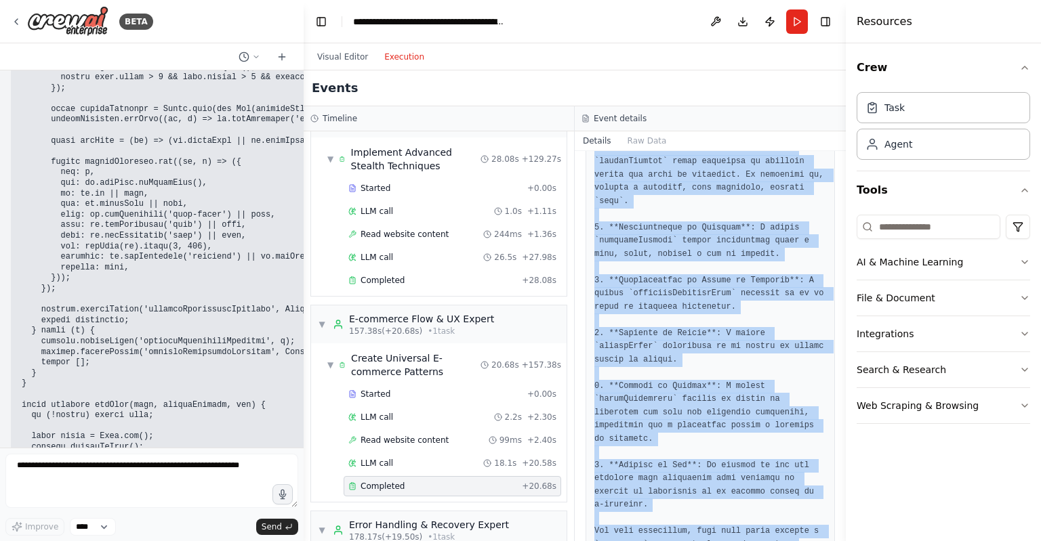
drag, startPoint x: 589, startPoint y: 243, endPoint x: 726, endPoint y: 503, distance: 294.0
copy pre "```loremipsum // dolorsitaMetconsec.ad - Elitseddoe te Incididun u Laboreetdol …"
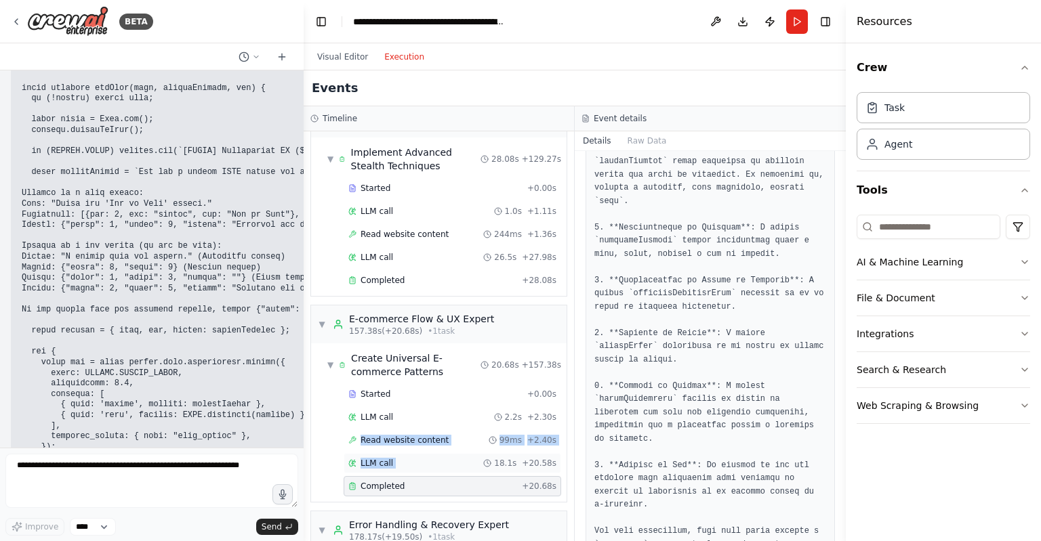
drag, startPoint x: 317, startPoint y: 398, endPoint x: 444, endPoint y: 430, distance: 131.1
click at [444, 430] on div "▼ Create Universal E-commerce Patterns 20.68s + 157.38s Started + 0.00s LLM cal…" at bounding box center [438, 422] width 255 height 159
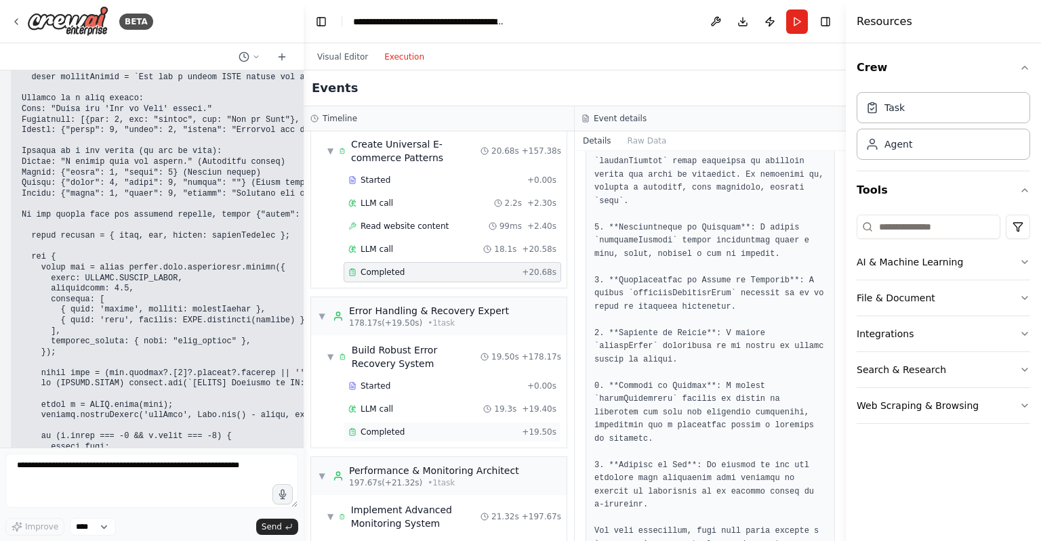
click at [435, 427] on div "Completed" at bounding box center [432, 432] width 168 height 11
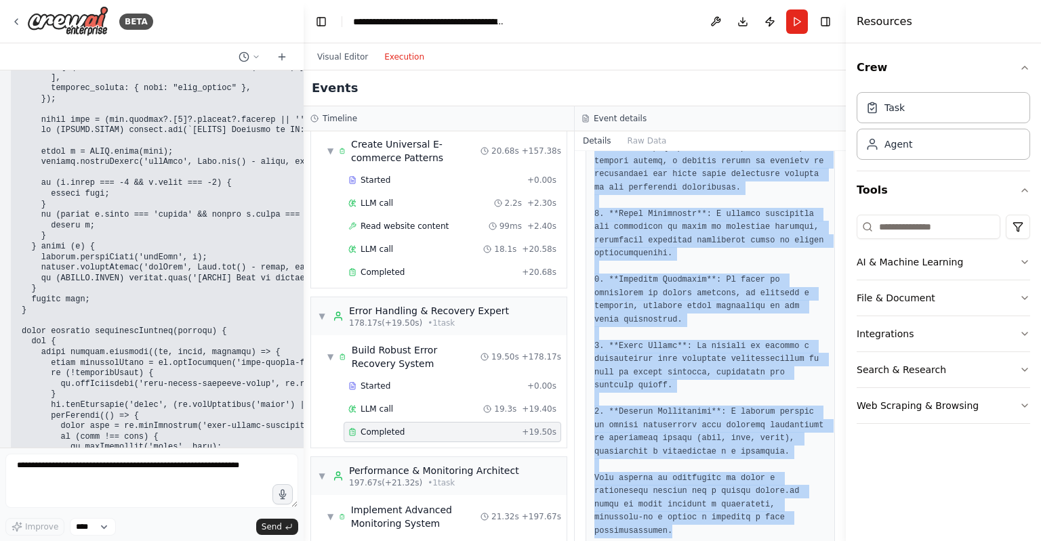
drag, startPoint x: 590, startPoint y: 237, endPoint x: 738, endPoint y: 509, distance: 309.8
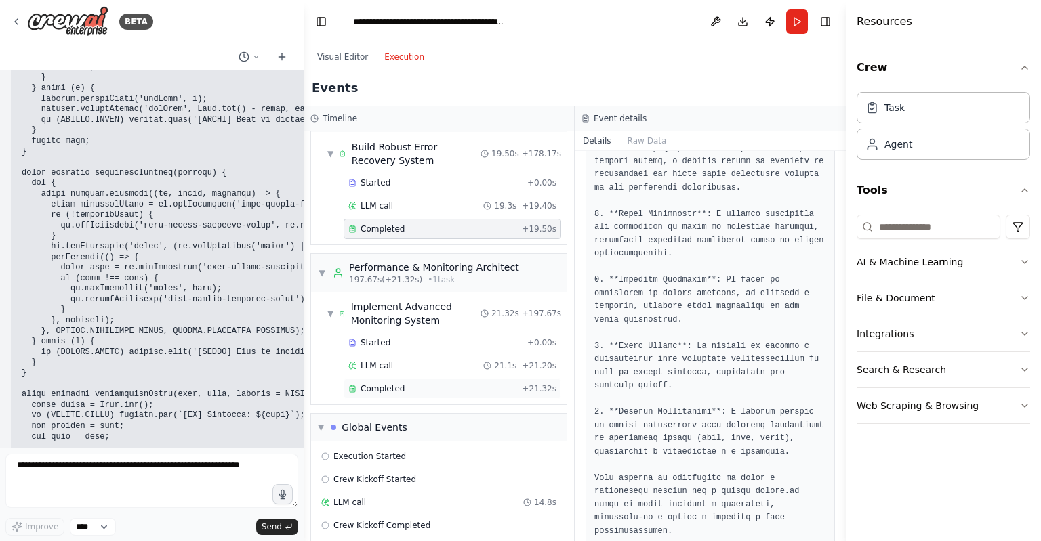
click at [406, 379] on div "Completed + 21.32s" at bounding box center [451, 389] width 217 height 20
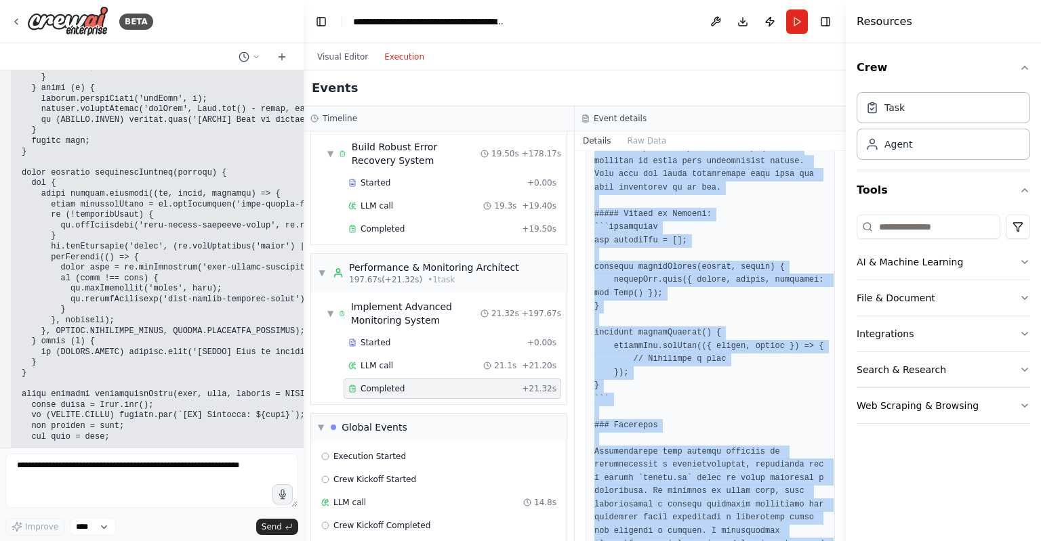
drag, startPoint x: 588, startPoint y: 232, endPoint x: 808, endPoint y: 505, distance: 350.3
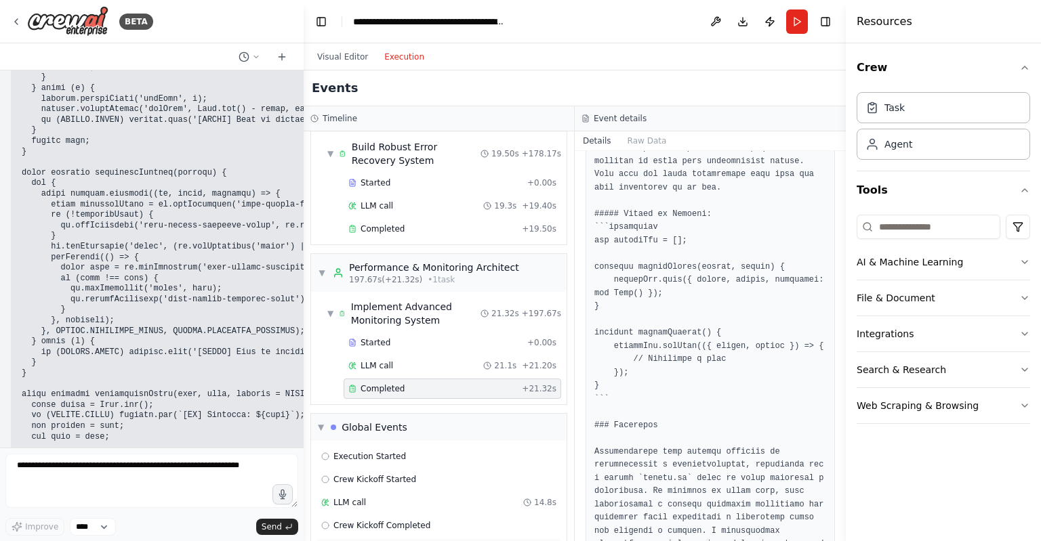
click at [444, 541] on div "Execution Completed" at bounding box center [438, 548] width 235 height 11
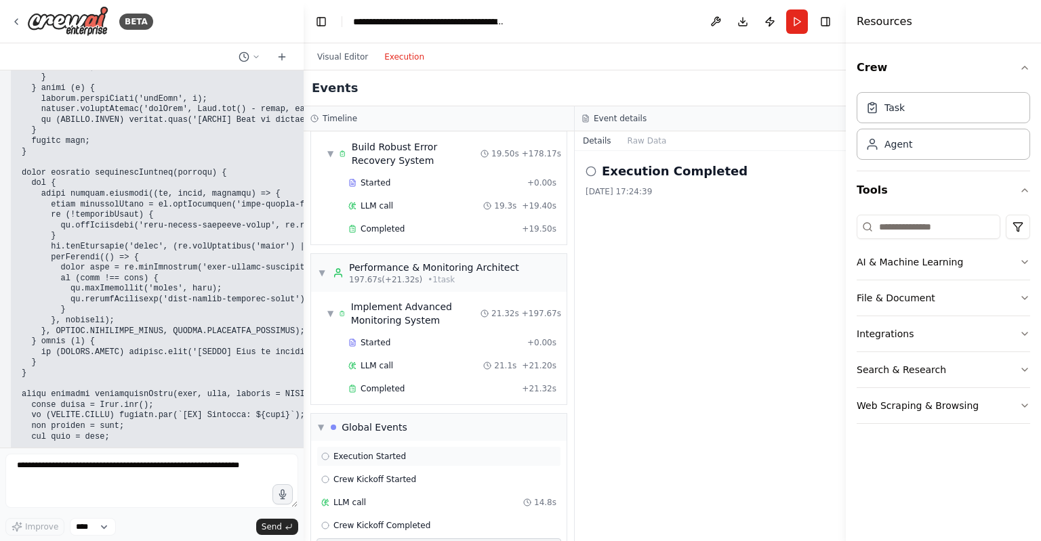
click at [398, 451] on div "Execution Started" at bounding box center [438, 456] width 235 height 11
click at [401, 470] on div "Crew Kickoff Started" at bounding box center [438, 480] width 245 height 20
click at [393, 497] on div "LLM call 14.8s" at bounding box center [438, 502] width 235 height 11
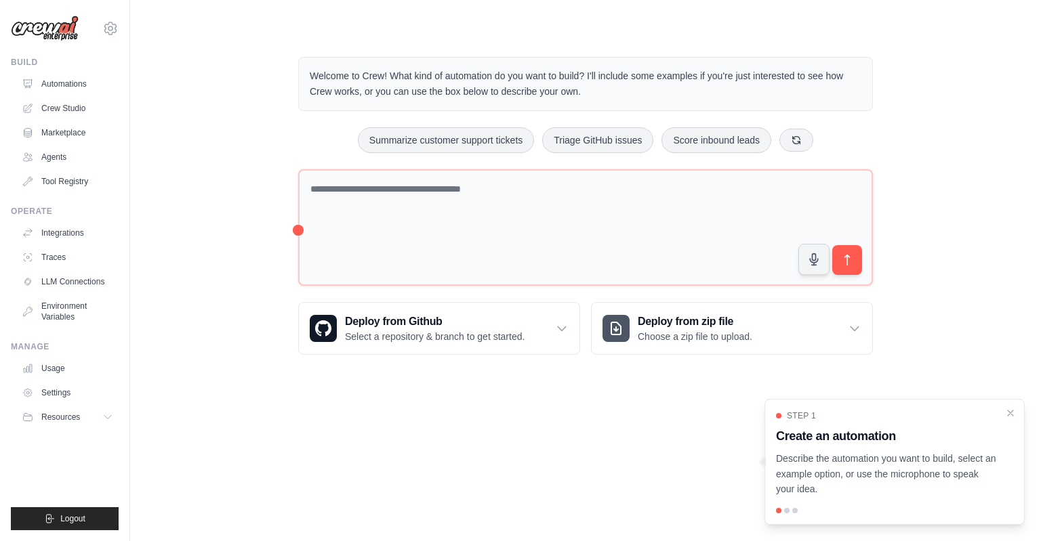
click at [81, 121] on ul "Automations Crew Studio Marketplace Agents Tool Registry" at bounding box center [67, 132] width 102 height 119
click at [84, 113] on link "Crew Studio" at bounding box center [69, 109] width 102 height 22
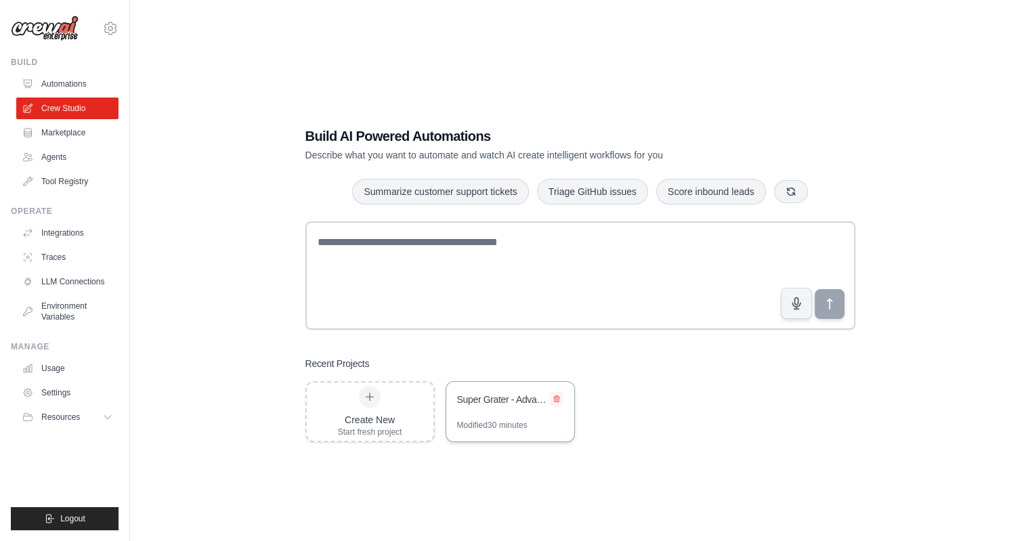
click at [558, 400] on icon at bounding box center [556, 399] width 5 height 6
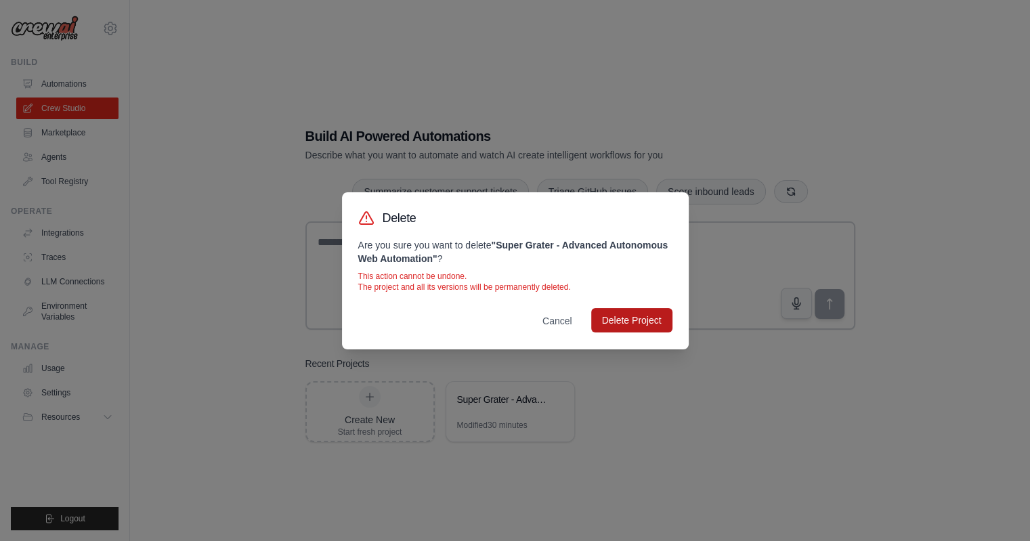
click at [627, 320] on button "Delete Project" at bounding box center [631, 320] width 81 height 24
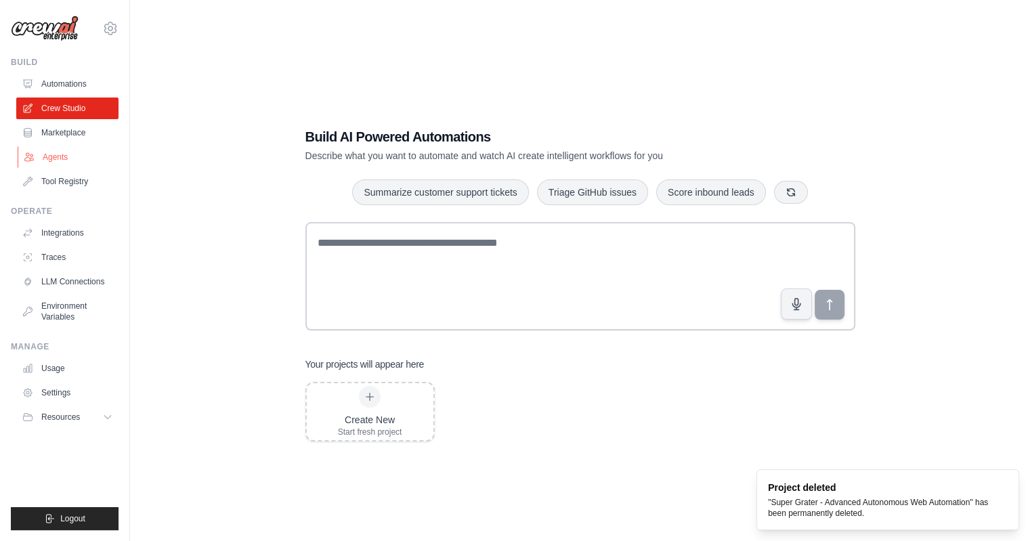
click at [89, 162] on link "Agents" at bounding box center [69, 157] width 102 height 22
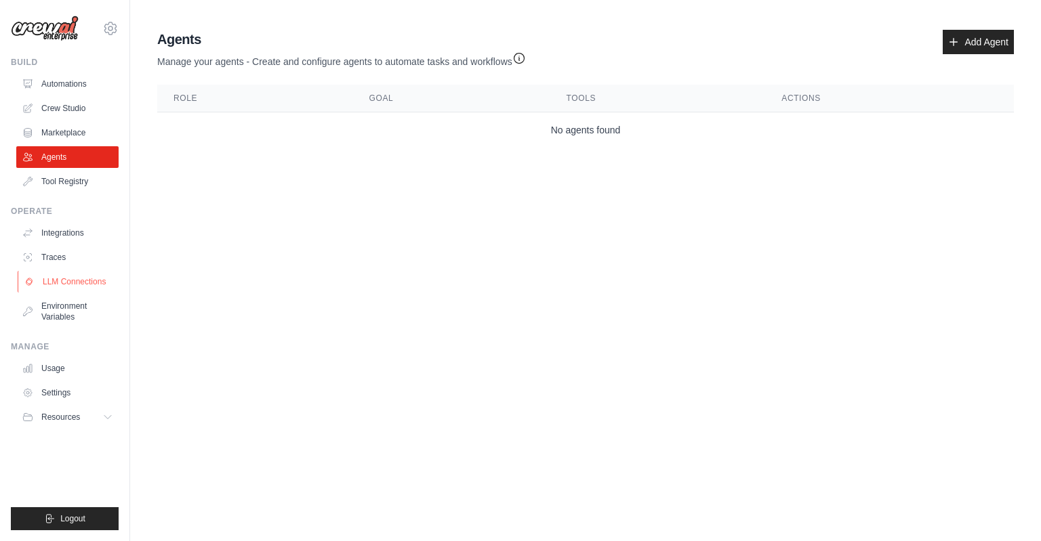
click at [95, 289] on link "LLM Connections" at bounding box center [69, 282] width 102 height 22
